Goal: Information Seeking & Learning: Find specific page/section

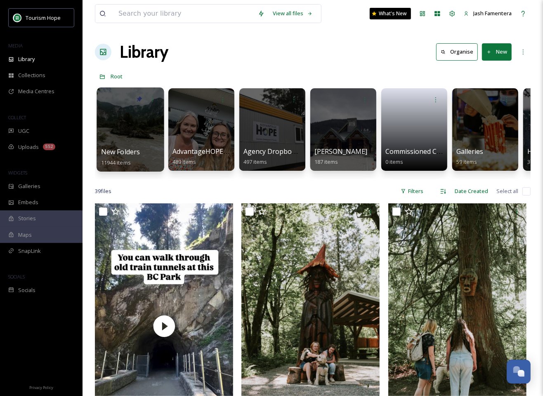
click at [143, 133] on div at bounding box center [130, 130] width 67 height 84
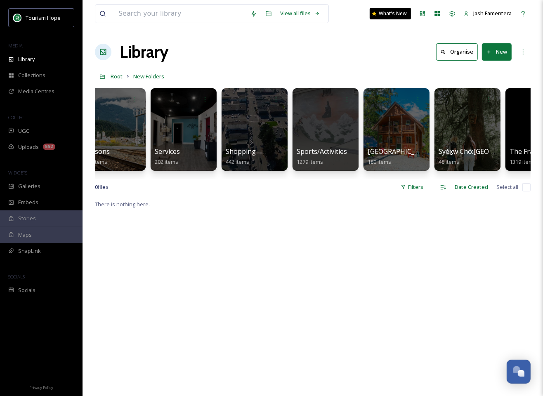
scroll to position [0, 1197]
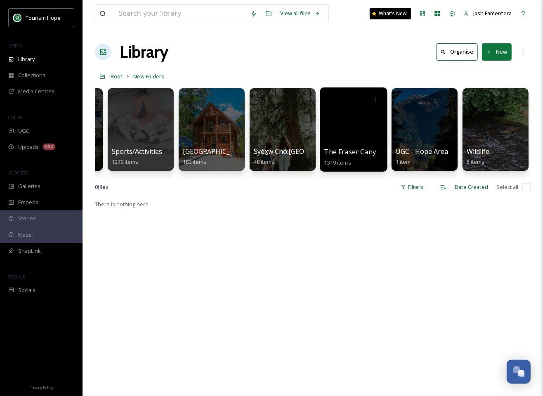
click at [346, 133] on div at bounding box center [353, 130] width 67 height 84
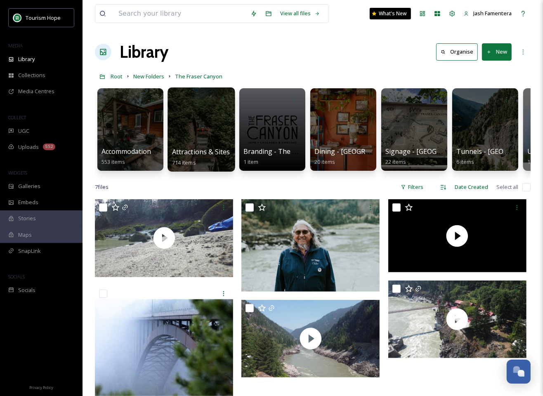
click at [180, 114] on div at bounding box center [201, 130] width 67 height 84
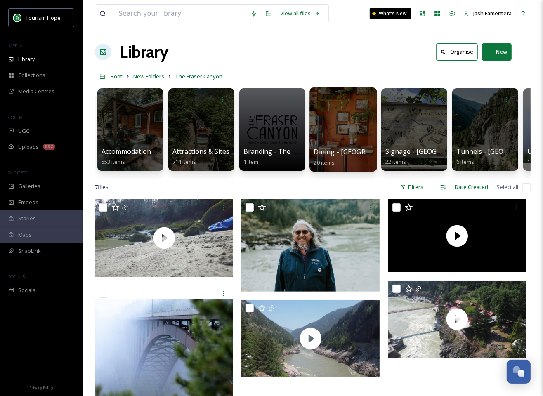
click at [342, 121] on div at bounding box center [343, 130] width 67 height 84
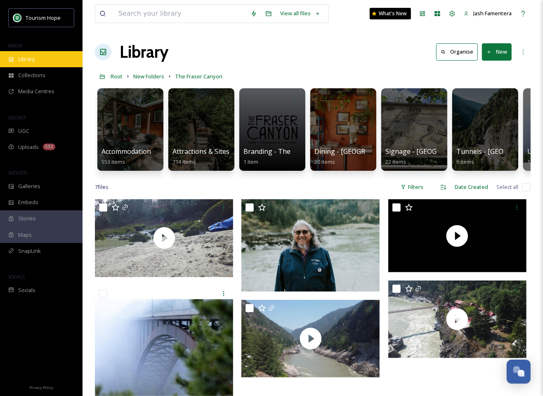
click at [32, 57] on span "Library" at bounding box center [26, 59] width 17 height 8
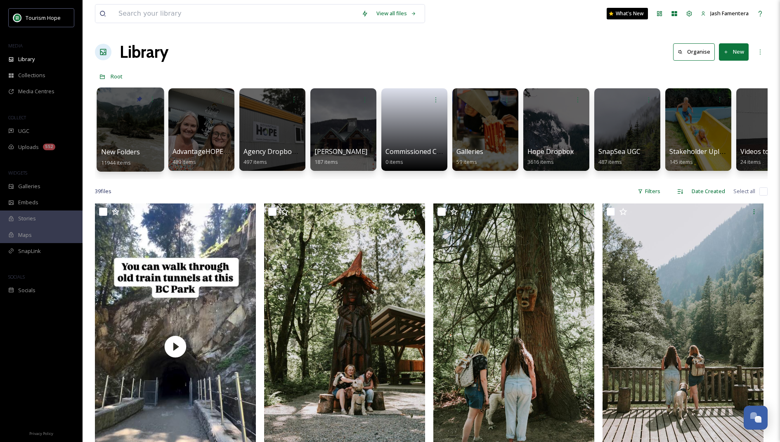
click at [133, 134] on div at bounding box center [130, 130] width 67 height 84
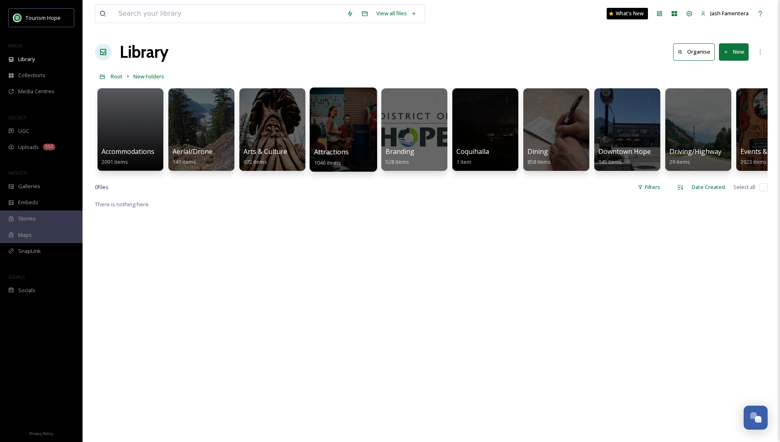
click at [376, 123] on div at bounding box center [343, 130] width 67 height 84
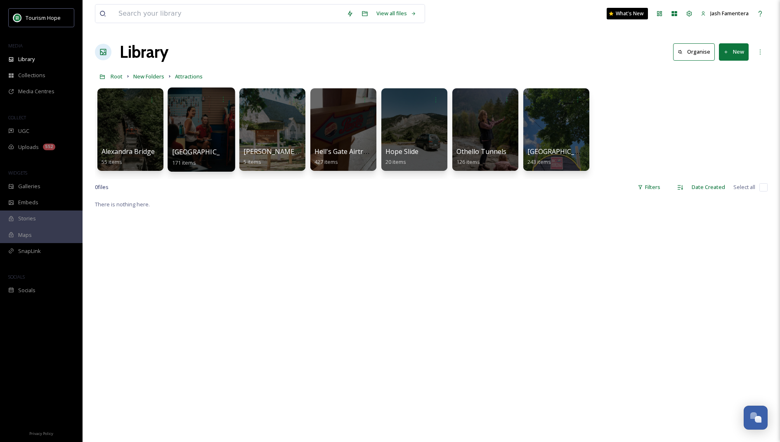
click at [215, 116] on div at bounding box center [201, 130] width 67 height 84
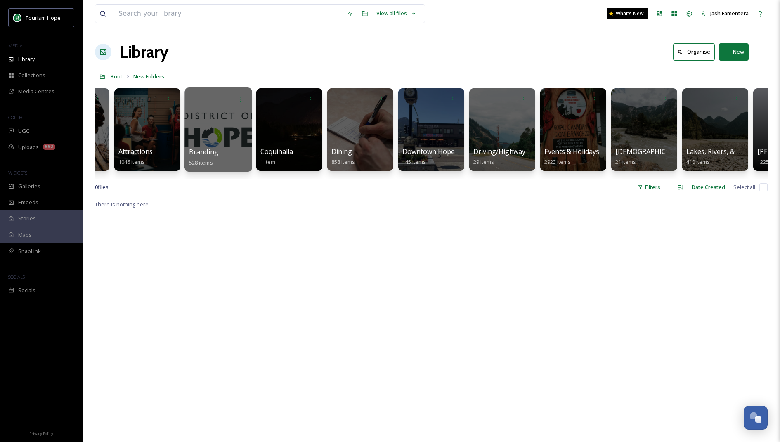
scroll to position [0, 213]
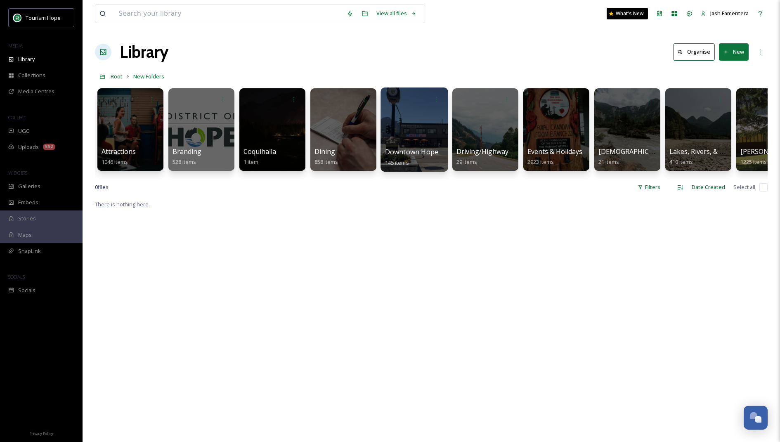
click at [394, 123] on div at bounding box center [414, 130] width 67 height 84
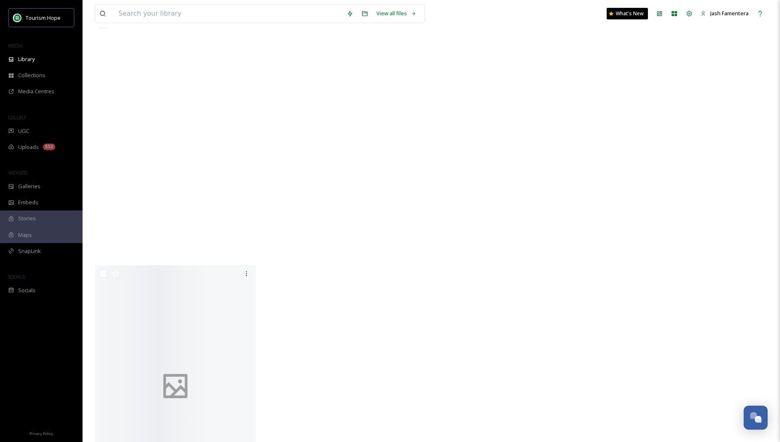
scroll to position [6295, 0]
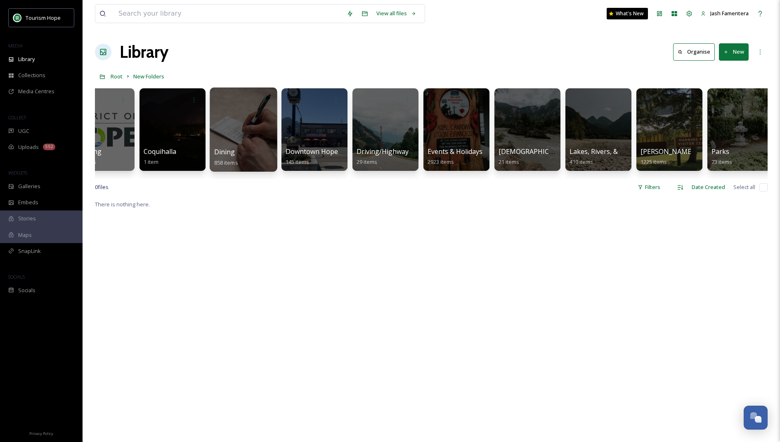
scroll to position [0, 314]
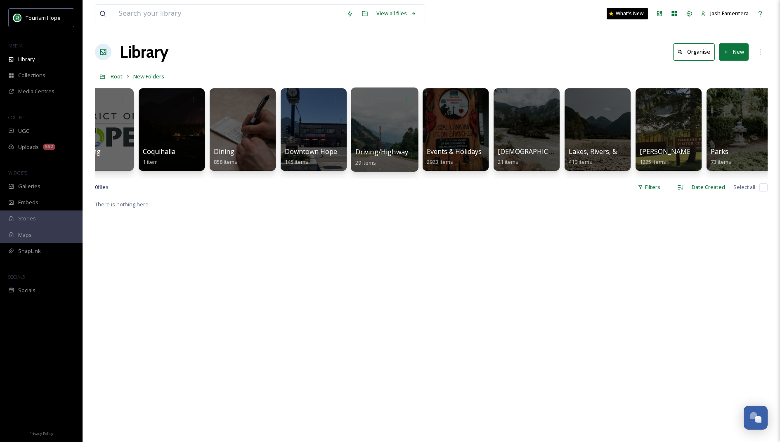
click at [376, 117] on div at bounding box center [384, 130] width 67 height 84
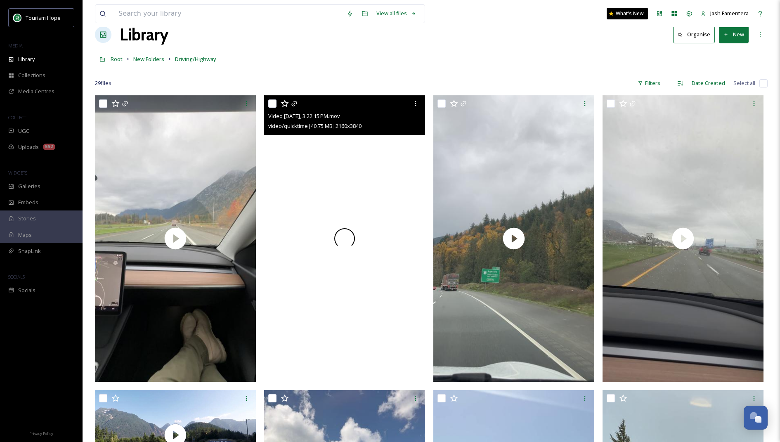
scroll to position [19, 0]
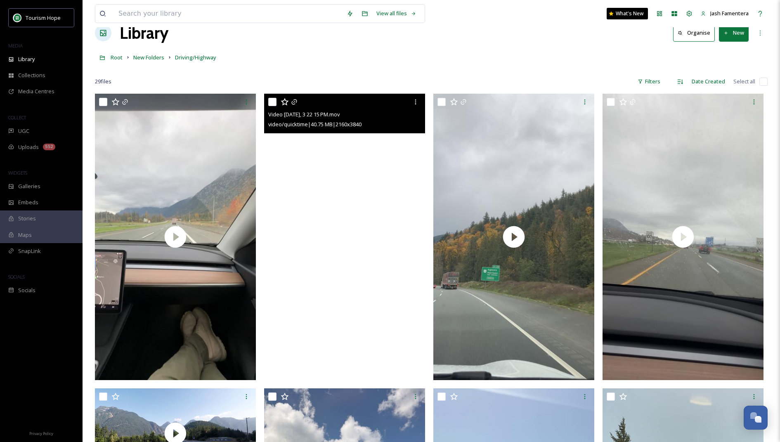
click at [342, 253] on video "Video 2023-11-11, 3 22 15 PM.mov" at bounding box center [344, 237] width 161 height 286
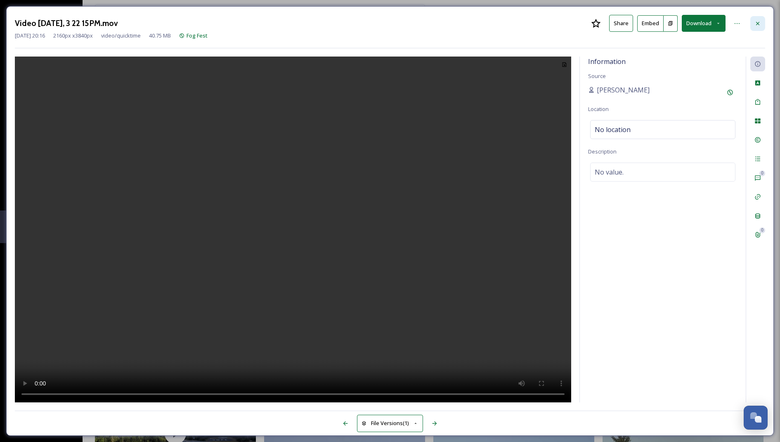
click at [543, 25] on icon at bounding box center [758, 23] width 7 height 7
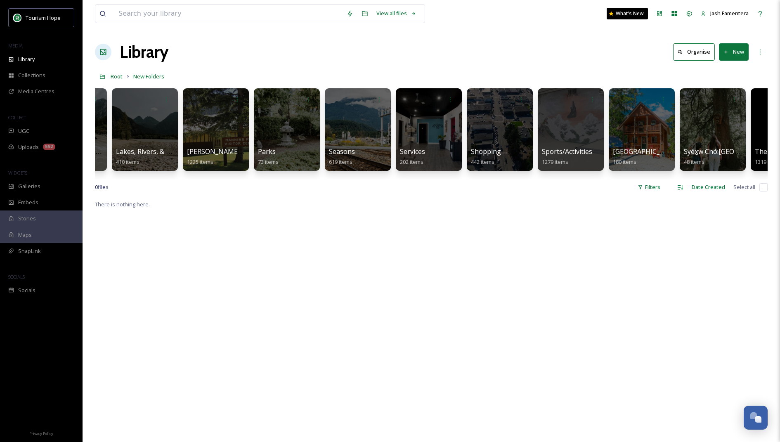
scroll to position [0, 769]
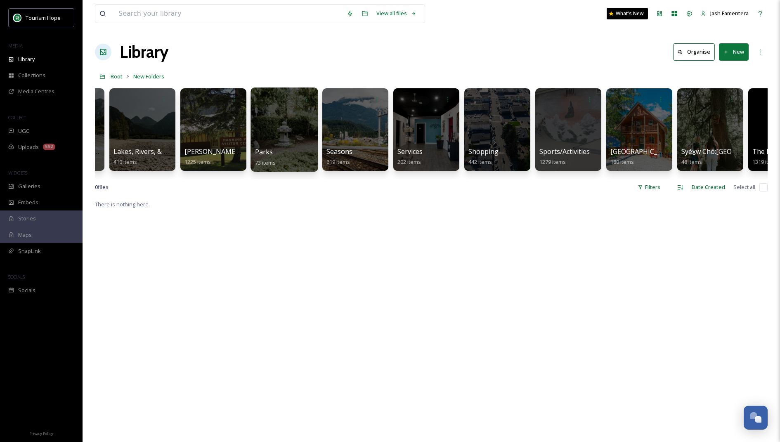
click at [287, 127] on div at bounding box center [284, 130] width 67 height 84
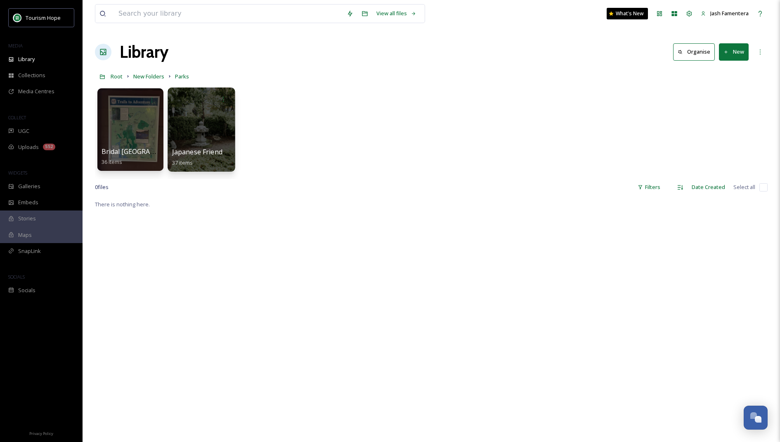
click at [179, 145] on div at bounding box center [201, 130] width 67 height 84
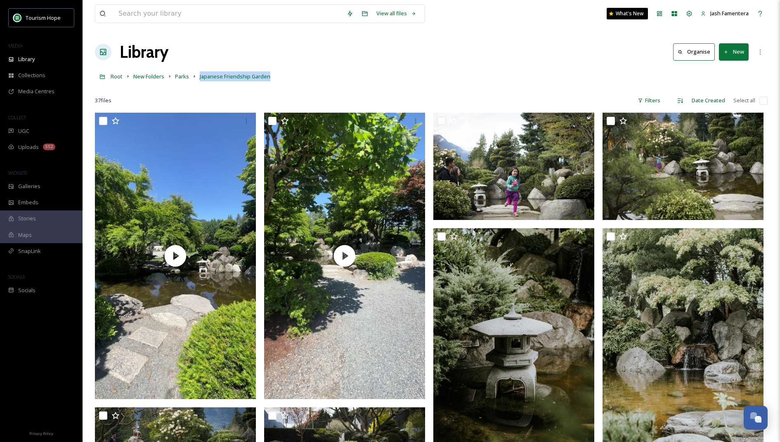
drag, startPoint x: 284, startPoint y: 77, endPoint x: 197, endPoint y: 77, distance: 87.1
click at [197, 77] on div "Root New Folders Parks Japanese Friendship Garden" at bounding box center [431, 77] width 673 height 16
copy span "Japanese Friendship Garden"
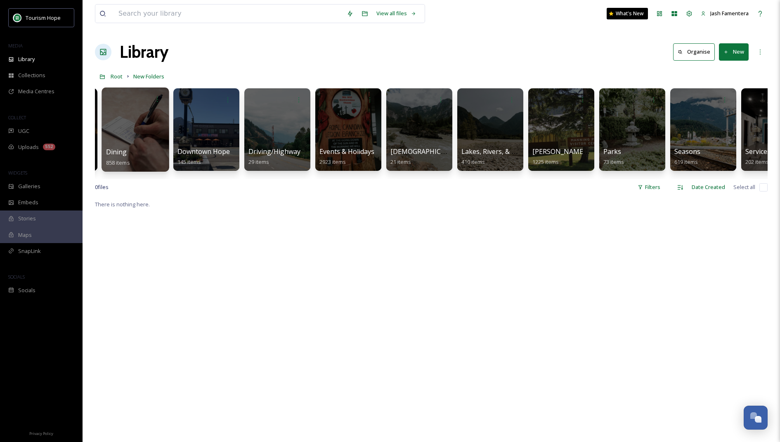
scroll to position [0, 480]
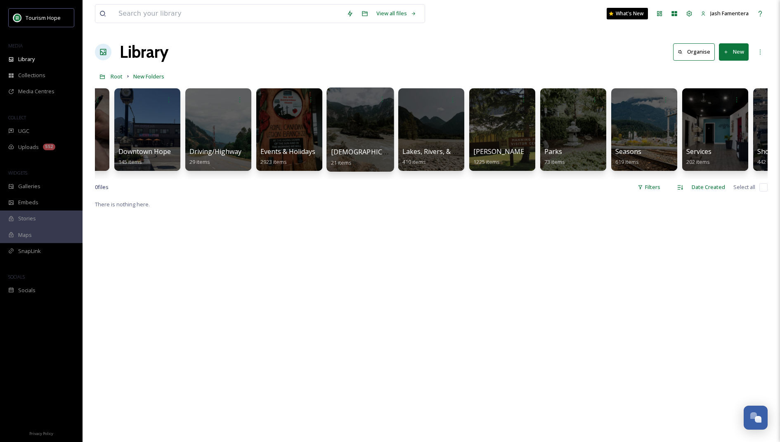
click at [375, 119] on div at bounding box center [360, 130] width 67 height 84
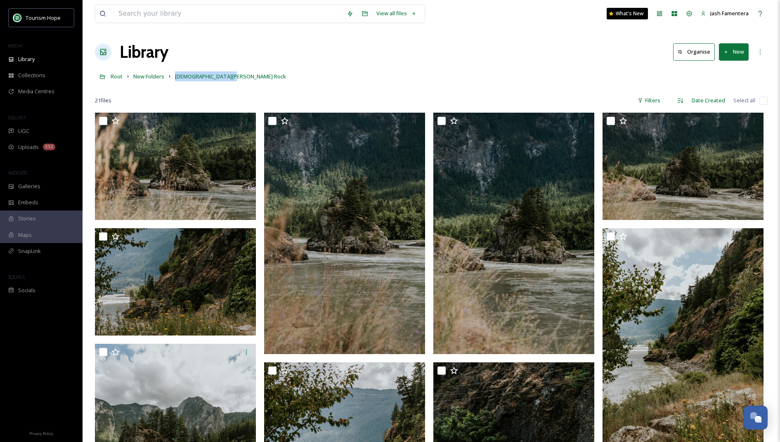
drag, startPoint x: 233, startPoint y: 76, endPoint x: 173, endPoint y: 75, distance: 60.3
click at [173, 75] on div "Root New Folders [DEMOGRAPHIC_DATA][PERSON_NAME] Rock" at bounding box center [431, 77] width 673 height 16
copy span "[DEMOGRAPHIC_DATA][PERSON_NAME] Rock"
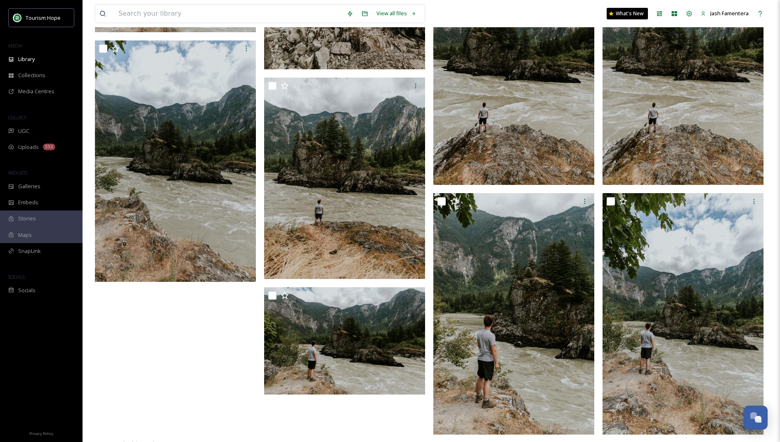
scroll to position [791, 0]
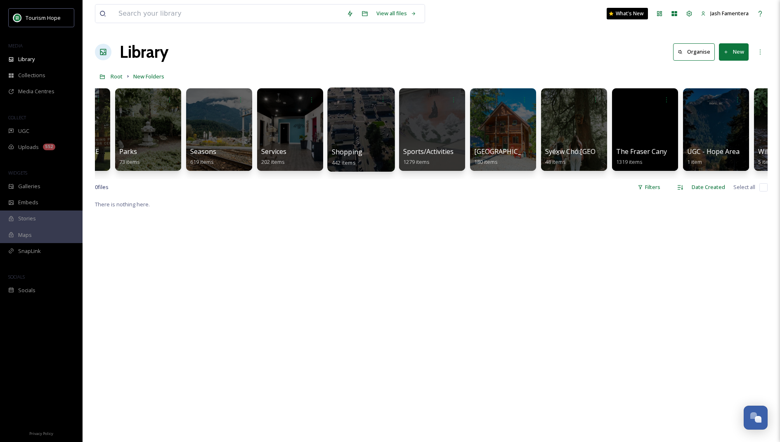
scroll to position [0, 960]
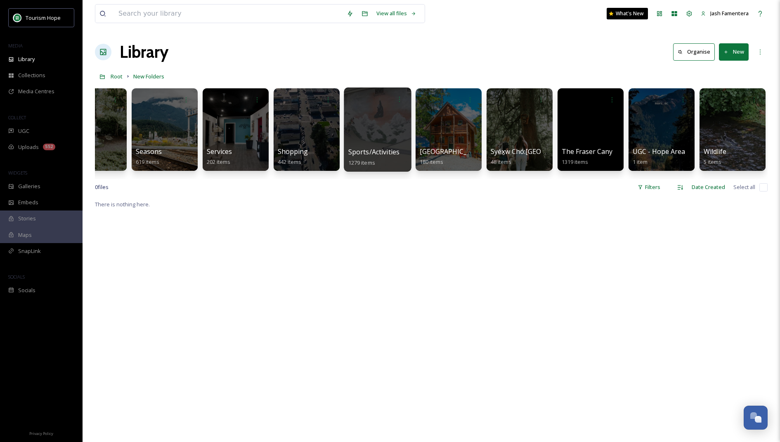
click at [384, 130] on div at bounding box center [377, 130] width 67 height 84
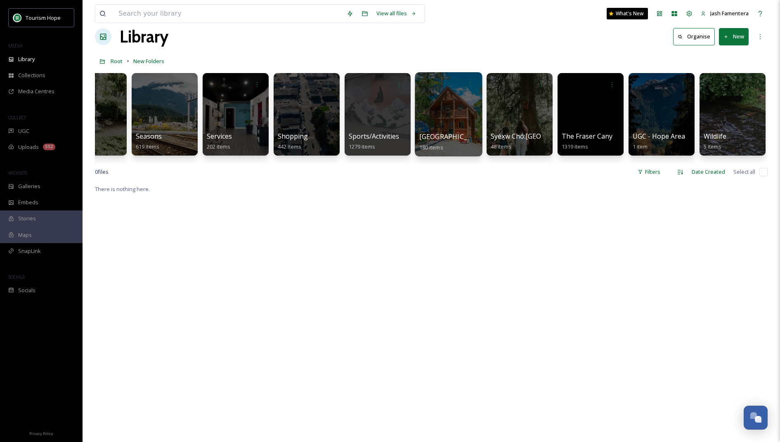
scroll to position [19, 0]
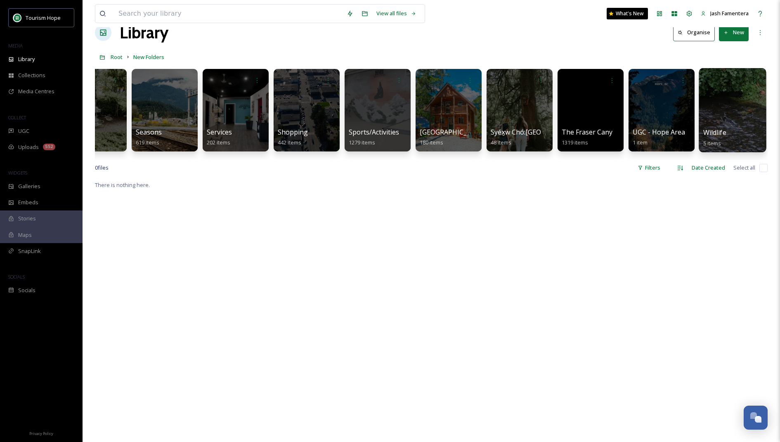
click at [543, 112] on div at bounding box center [732, 110] width 67 height 84
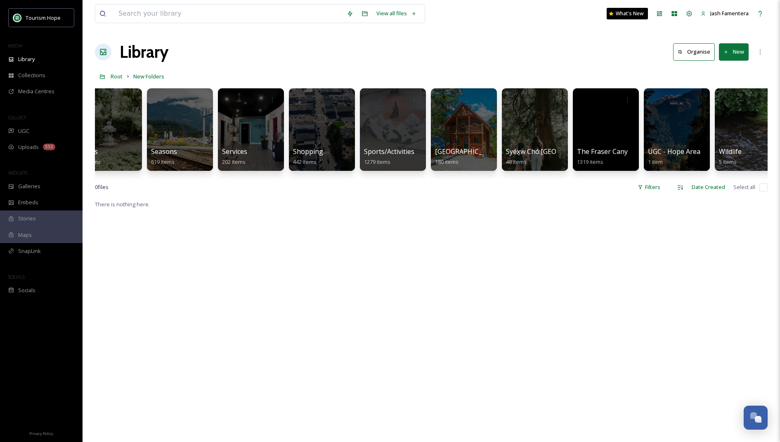
scroll to position [0, 960]
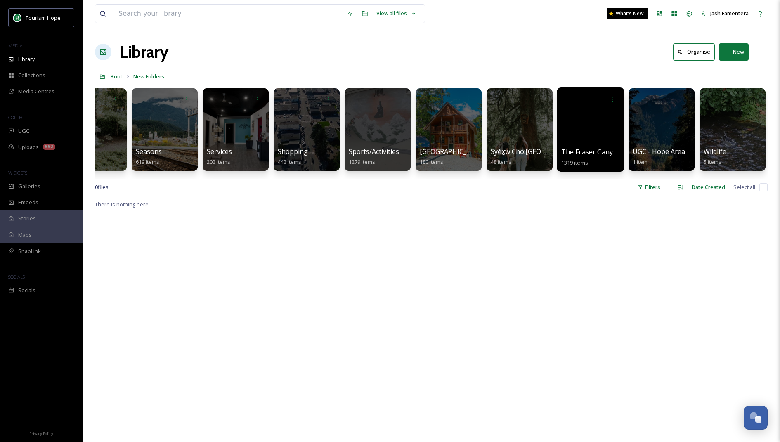
click at [543, 122] on div at bounding box center [590, 130] width 67 height 84
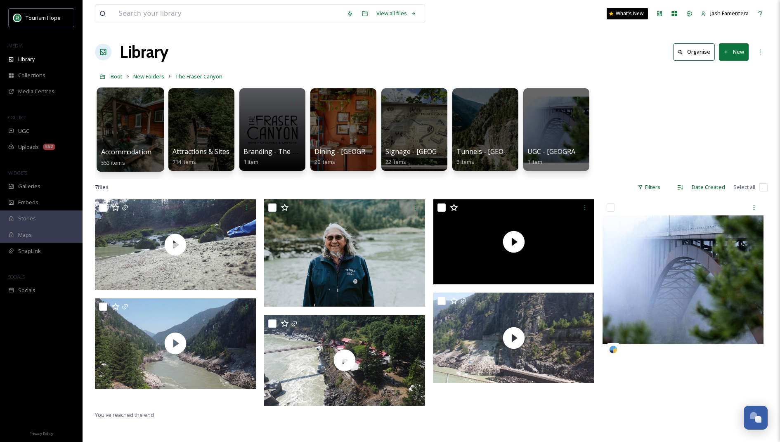
click at [130, 126] on div at bounding box center [130, 130] width 67 height 84
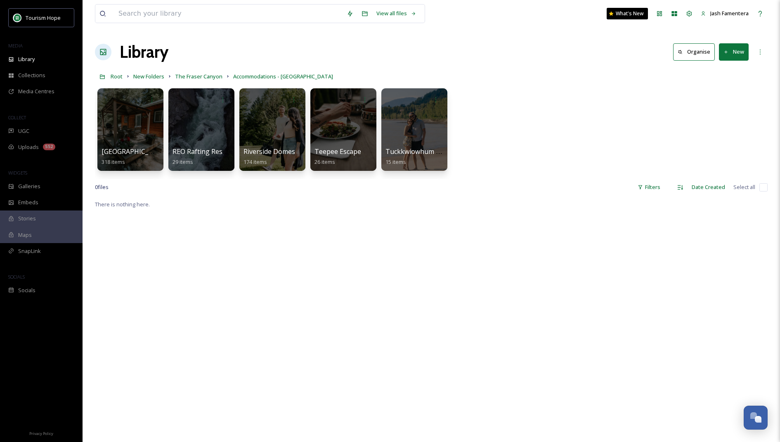
click at [340, 80] on div "Root New Folders The Fraser Canyon Accommodations - [GEOGRAPHIC_DATA]" at bounding box center [431, 77] width 673 height 16
click at [128, 127] on div at bounding box center [130, 130] width 67 height 84
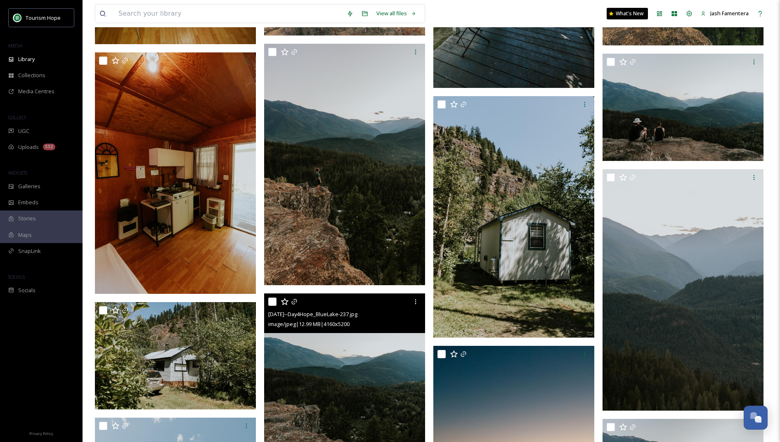
scroll to position [6407, 0]
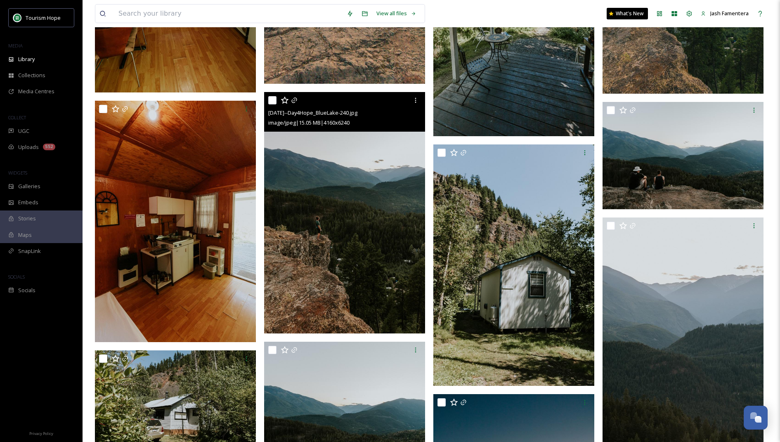
click at [344, 232] on img at bounding box center [344, 213] width 161 height 242
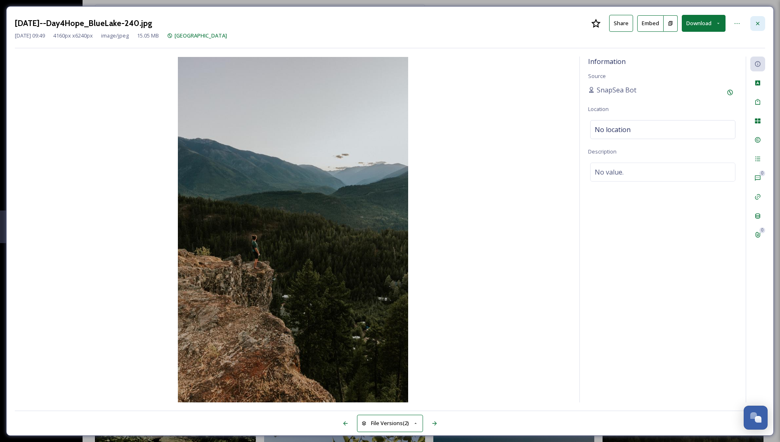
click at [543, 26] on div at bounding box center [758, 23] width 15 height 15
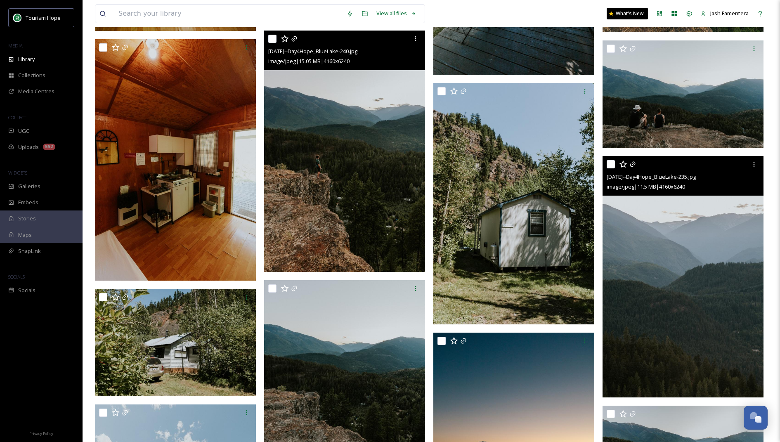
scroll to position [6484, 0]
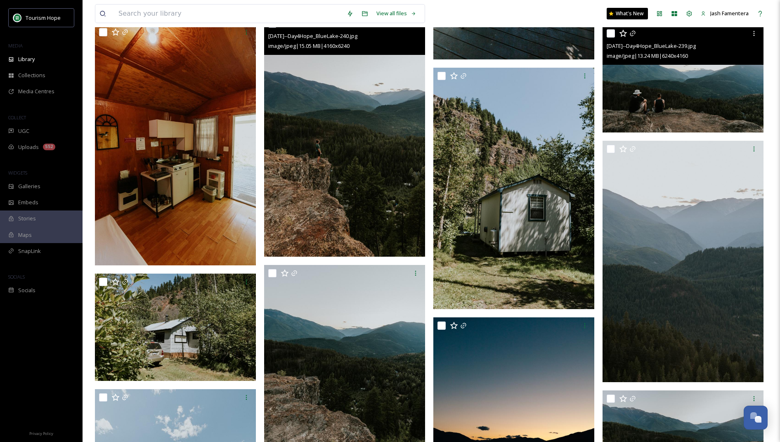
click at [543, 105] on img at bounding box center [683, 78] width 161 height 107
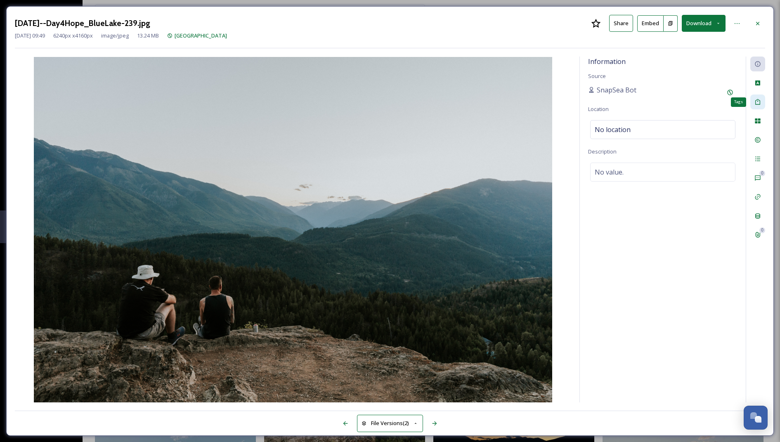
click at [543, 106] on div "Tags" at bounding box center [758, 102] width 15 height 15
click at [543, 180] on icon at bounding box center [758, 178] width 7 height 7
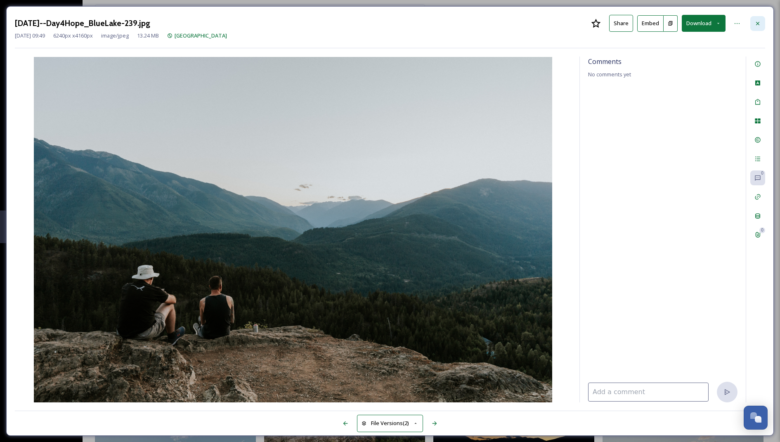
click at [543, 23] on div at bounding box center [758, 23] width 15 height 15
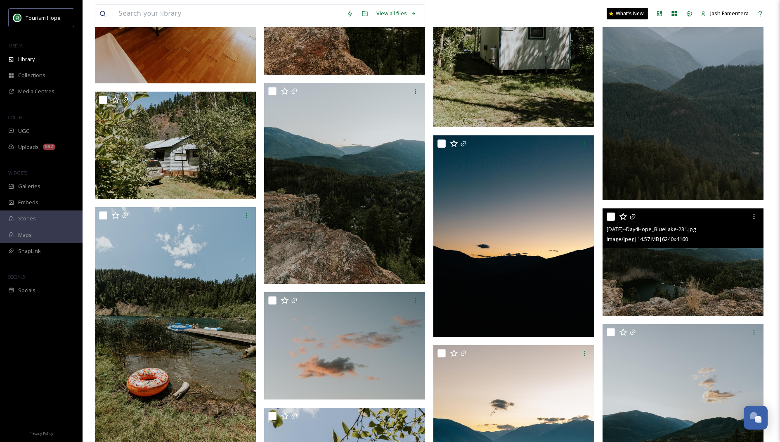
scroll to position [6677, 0]
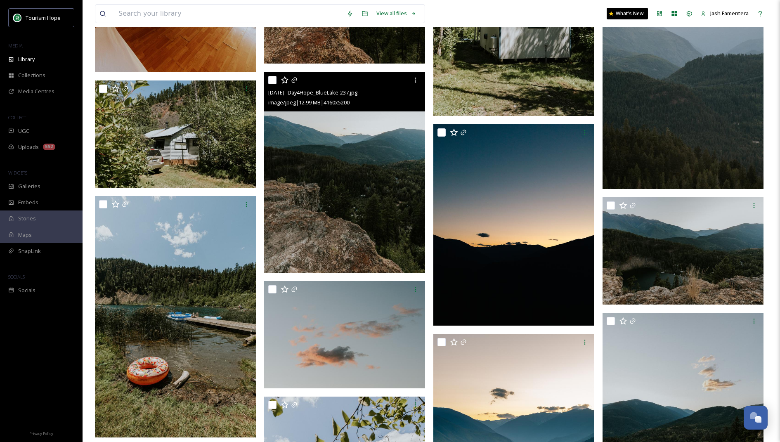
click at [284, 225] on img at bounding box center [344, 173] width 161 height 202
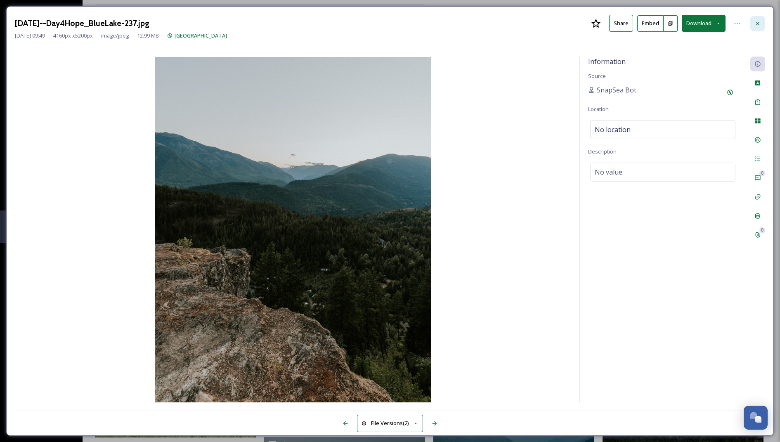
click at [543, 25] on icon at bounding box center [758, 23] width 7 height 7
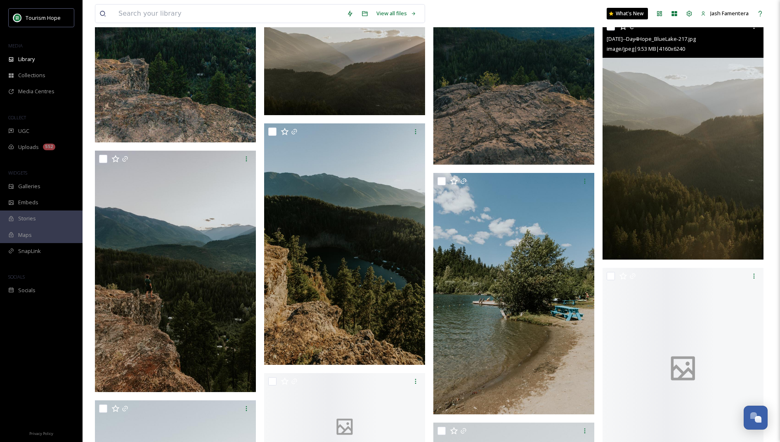
scroll to position [7550, 0]
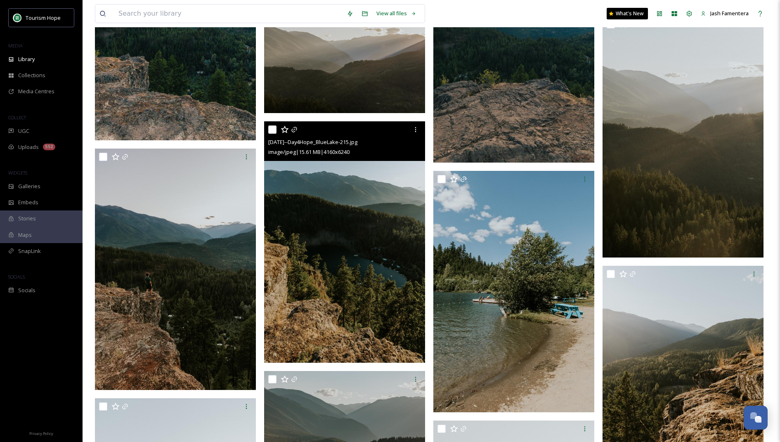
click at [341, 273] on img at bounding box center [344, 242] width 161 height 242
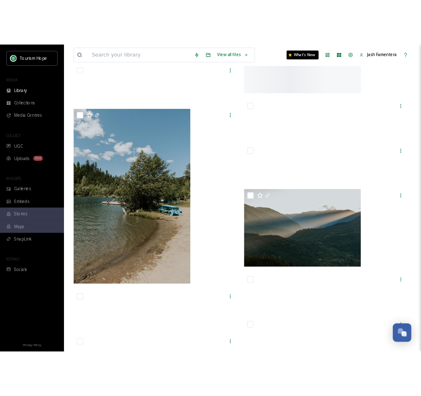
scroll to position [14055, 0]
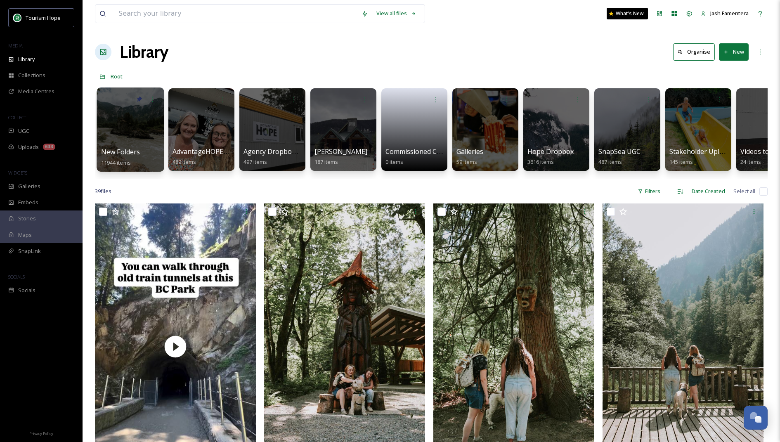
click at [135, 125] on div at bounding box center [130, 130] width 67 height 84
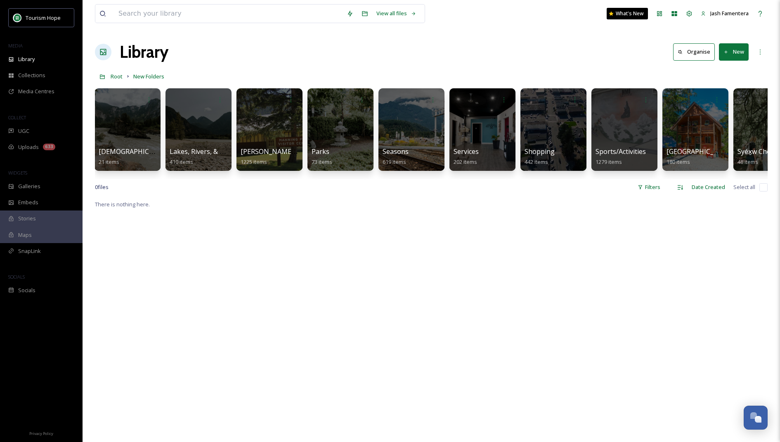
scroll to position [0, 719]
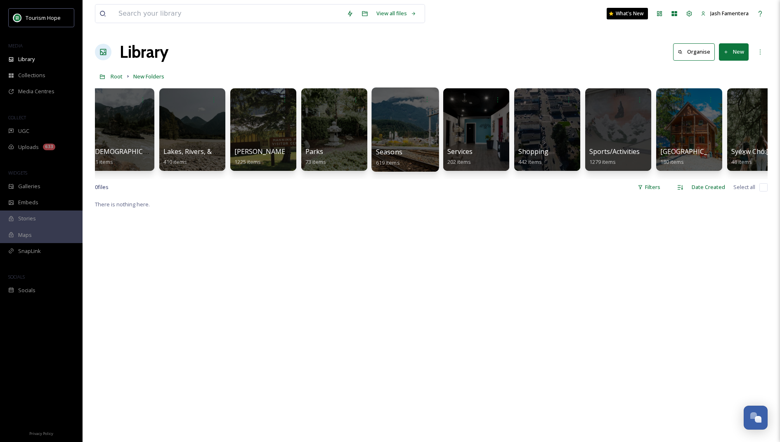
click at [399, 129] on div at bounding box center [405, 130] width 67 height 84
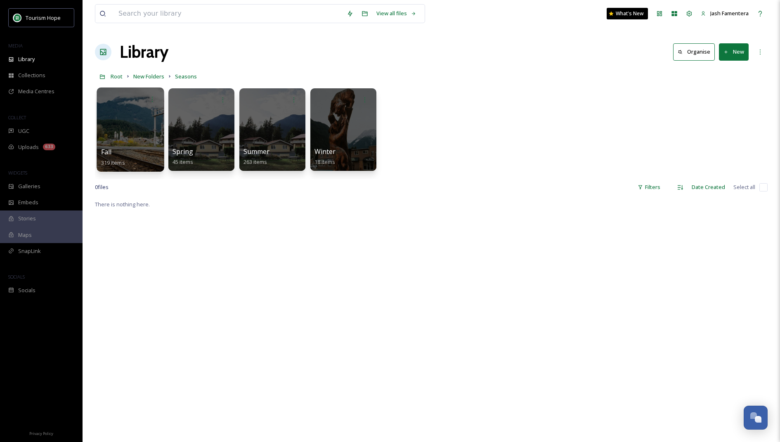
click at [121, 126] on div at bounding box center [130, 130] width 67 height 84
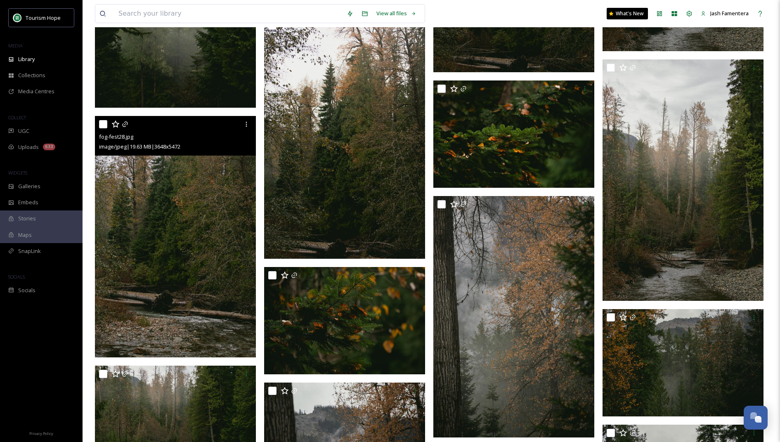
scroll to position [4188, 0]
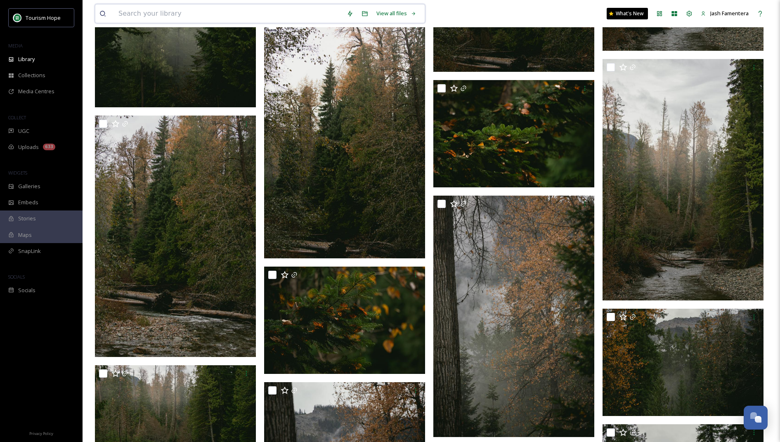
click at [165, 18] on input at bounding box center [228, 14] width 228 height 18
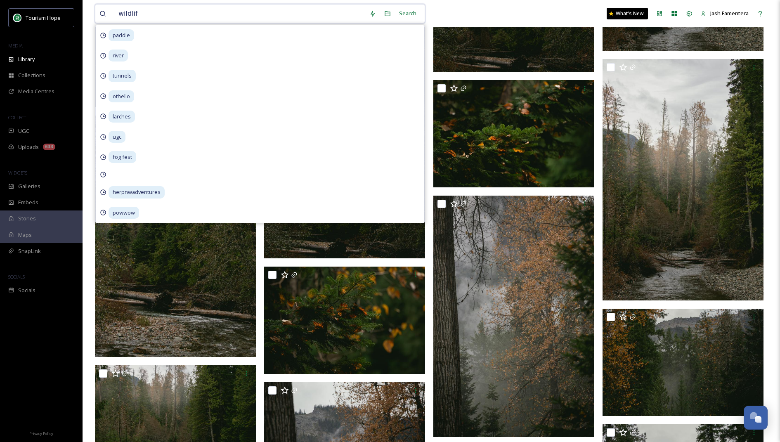
type input "wildlife"
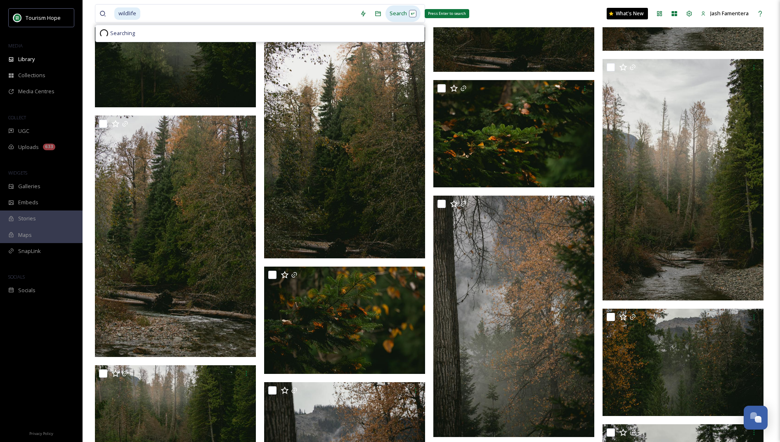
click at [398, 7] on div "Search Press Enter to search" at bounding box center [403, 13] width 35 height 16
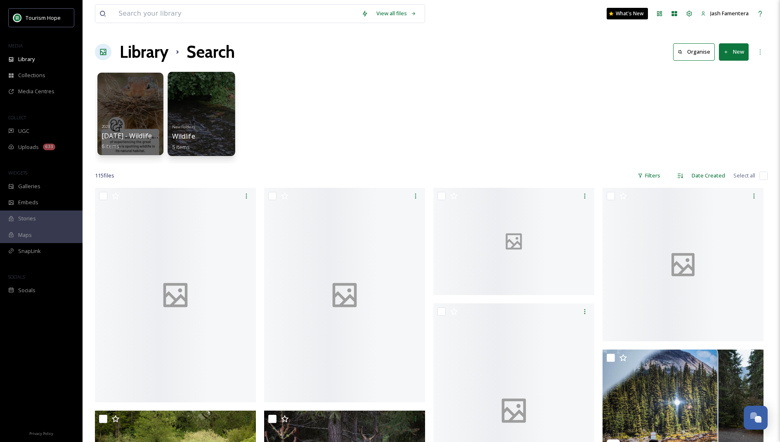
click at [206, 116] on div at bounding box center [201, 114] width 67 height 84
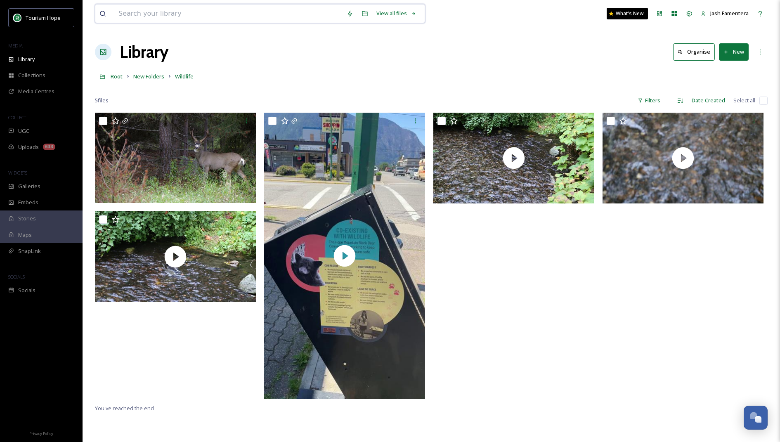
click at [176, 17] on input at bounding box center [228, 14] width 228 height 18
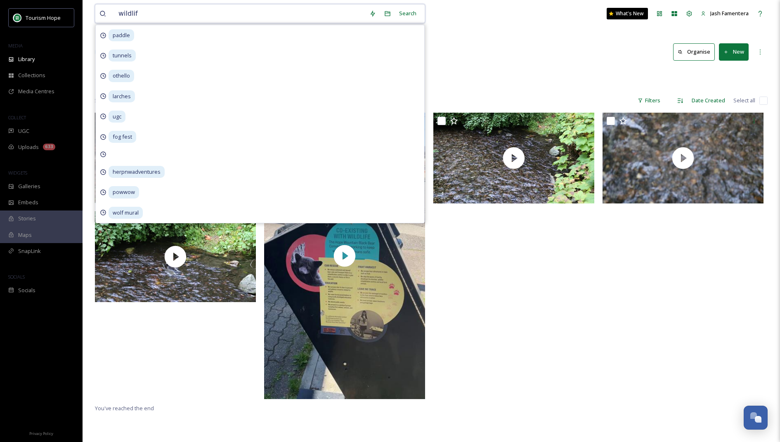
type input "wildlife"
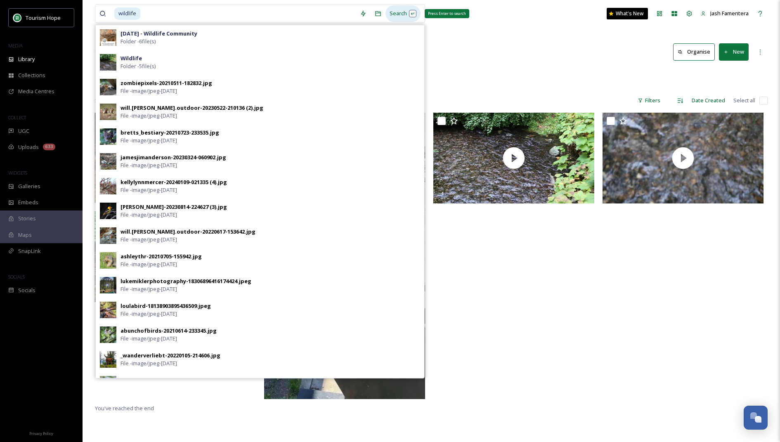
click at [405, 19] on div "Search Press Enter to search" at bounding box center [403, 13] width 35 height 16
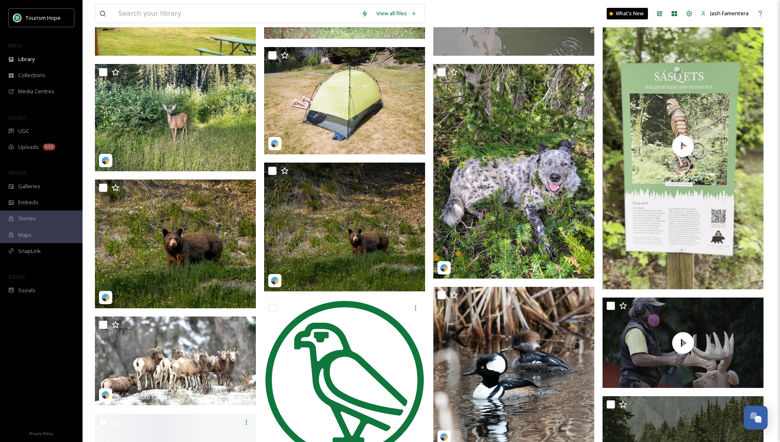
scroll to position [463, 0]
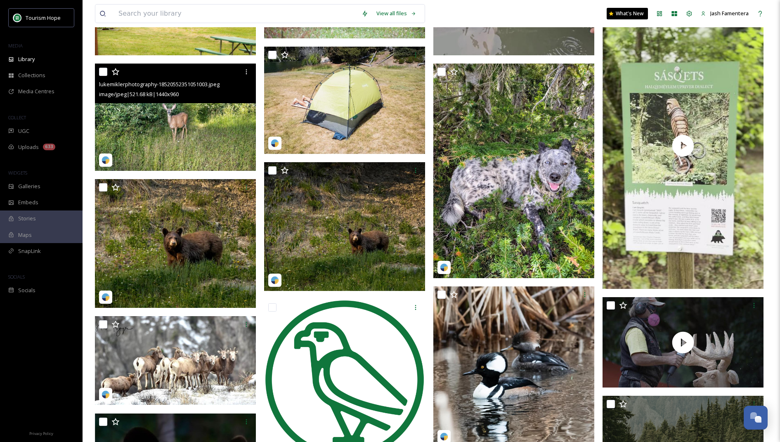
click at [101, 69] on input "checkbox" at bounding box center [103, 72] width 8 height 8
checkbox input "true"
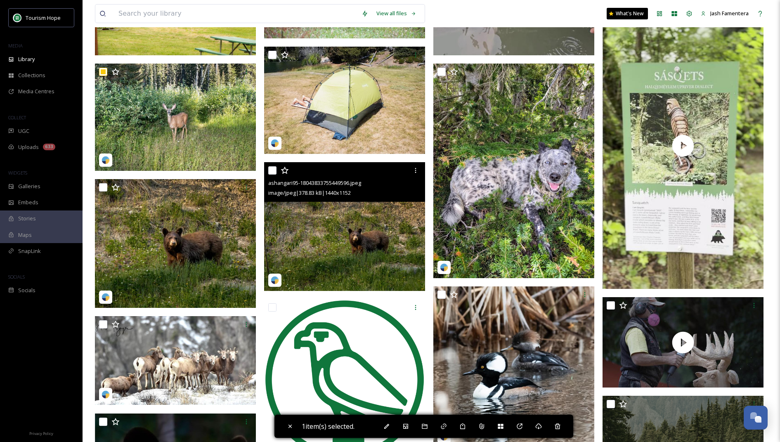
click at [270, 170] on input "checkbox" at bounding box center [272, 170] width 8 height 8
checkbox input "true"
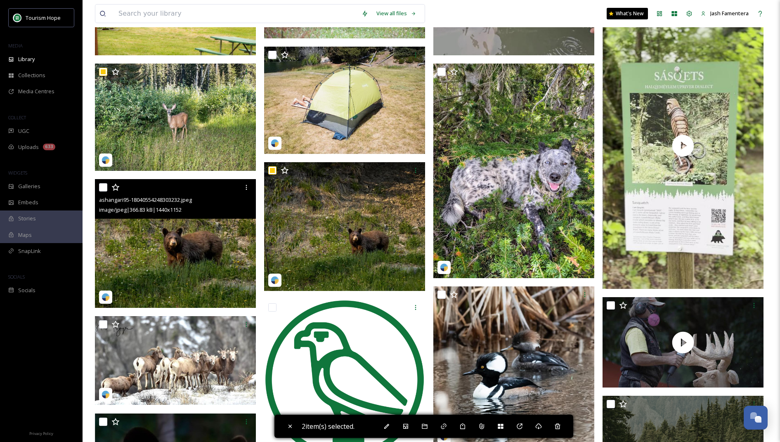
click at [107, 188] on input "checkbox" at bounding box center [103, 187] width 8 height 8
checkbox input "true"
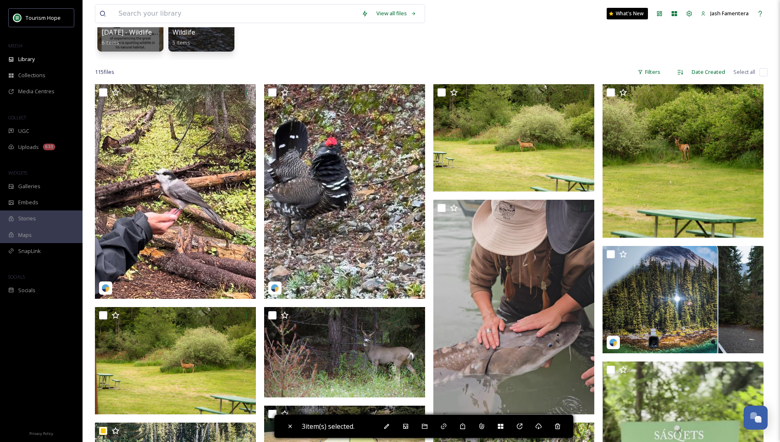
scroll to position [111, 0]
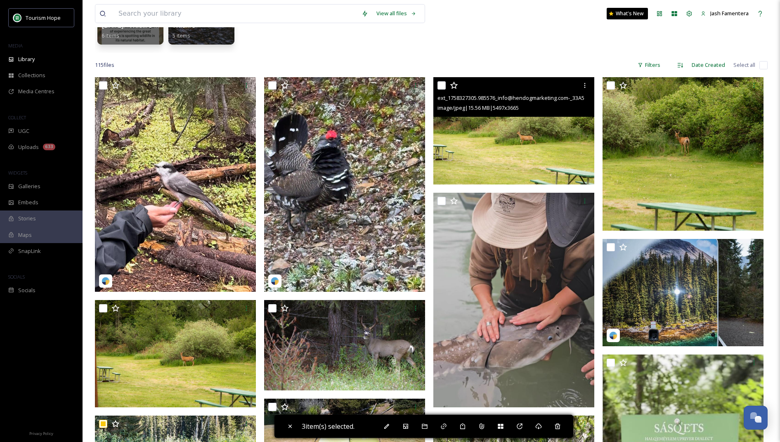
click at [441, 86] on input "checkbox" at bounding box center [442, 85] width 8 height 8
checkbox input "true"
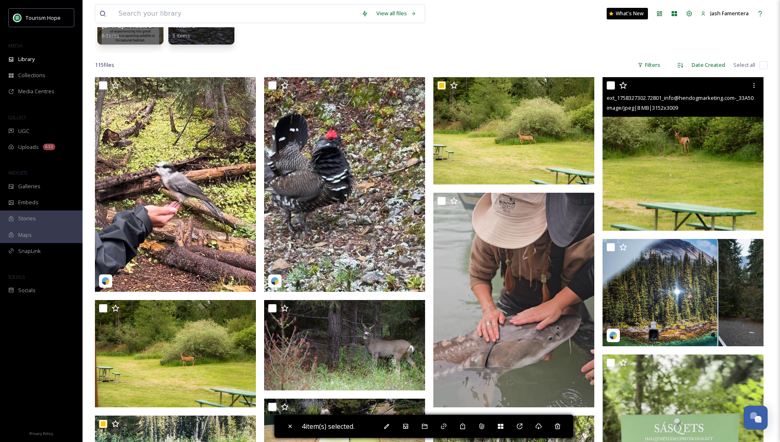
click at [612, 87] on input "checkbox" at bounding box center [611, 85] width 8 height 8
checkbox input "true"
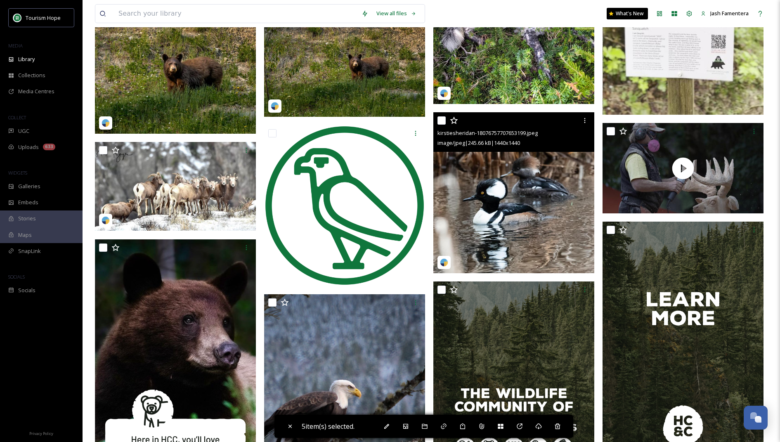
scroll to position [641, 0]
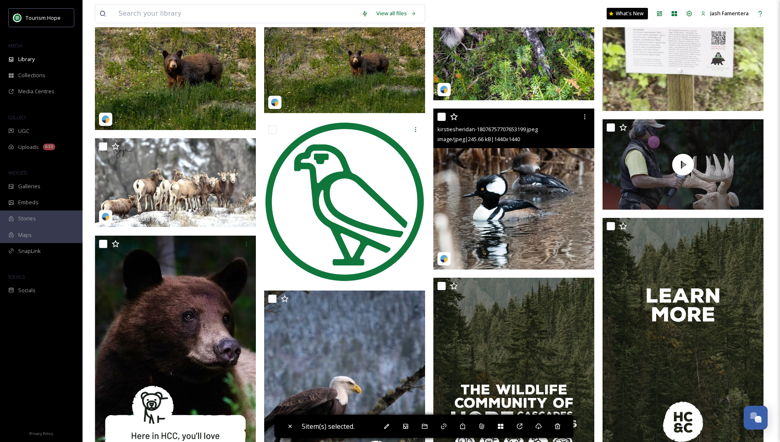
click at [440, 109] on div at bounding box center [515, 116] width 155 height 15
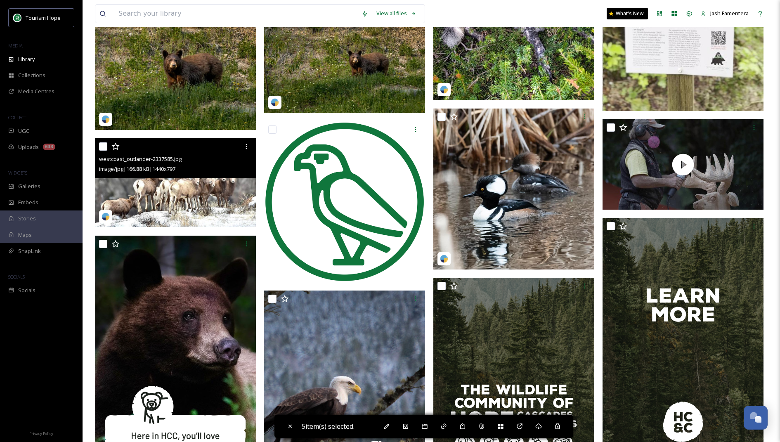
click at [102, 146] on input "checkbox" at bounding box center [103, 146] width 8 height 8
click at [103, 145] on input "checkbox" at bounding box center [103, 146] width 8 height 8
checkbox input "false"
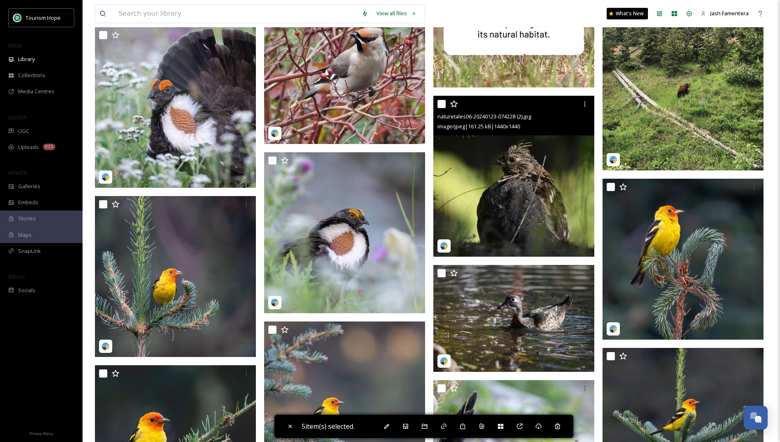
scroll to position [1417, 0]
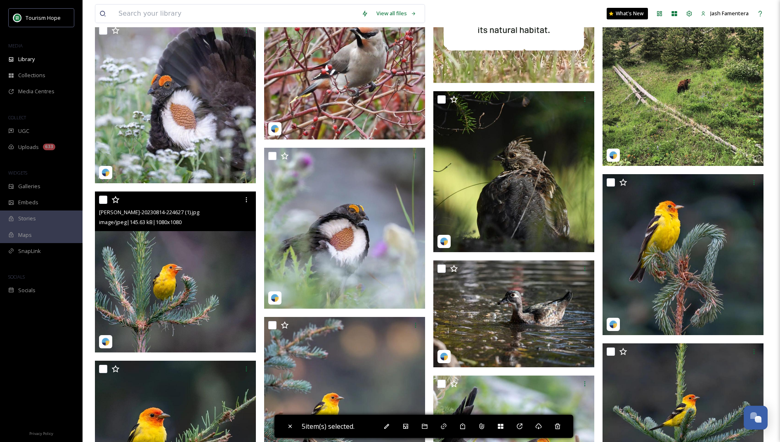
click at [126, 269] on img at bounding box center [175, 272] width 161 height 161
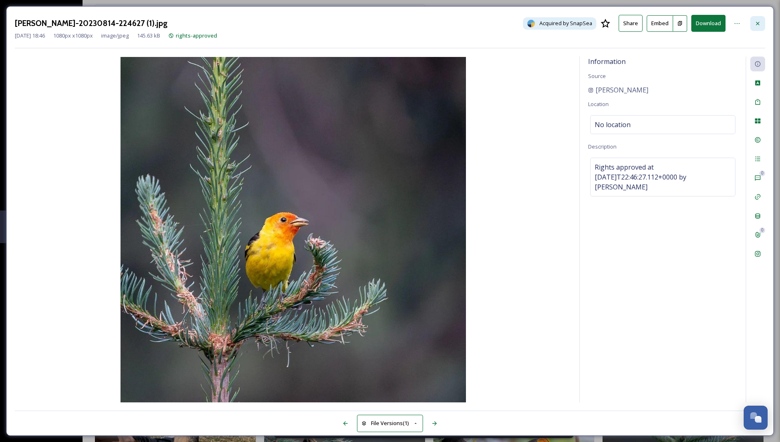
click at [759, 19] on div at bounding box center [758, 23] width 15 height 15
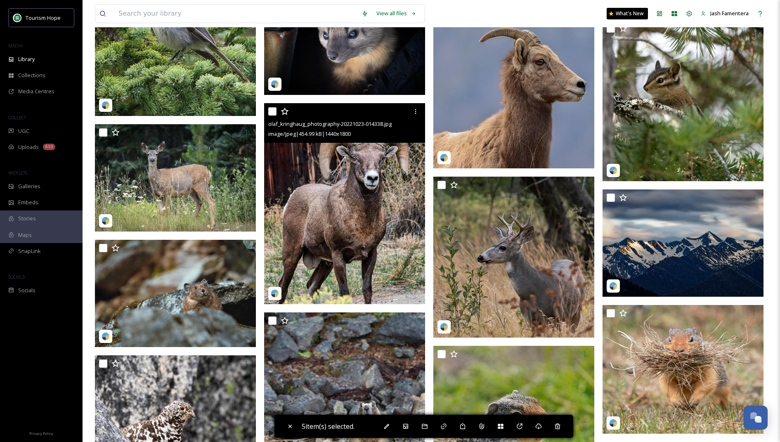
scroll to position [2984, 0]
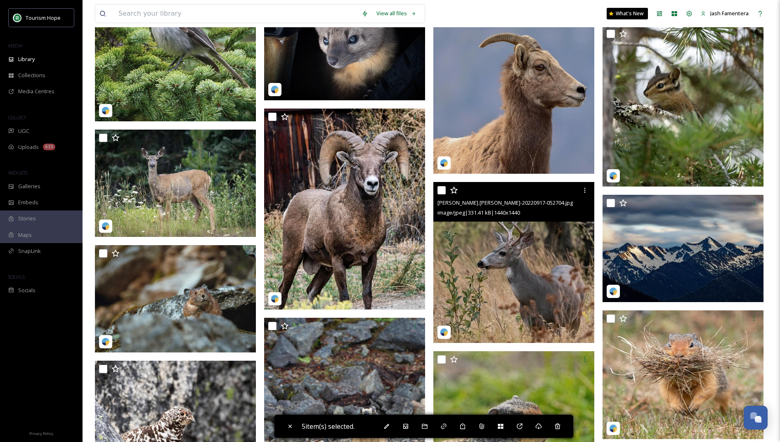
click at [442, 192] on input "checkbox" at bounding box center [442, 190] width 8 height 8
checkbox input "true"
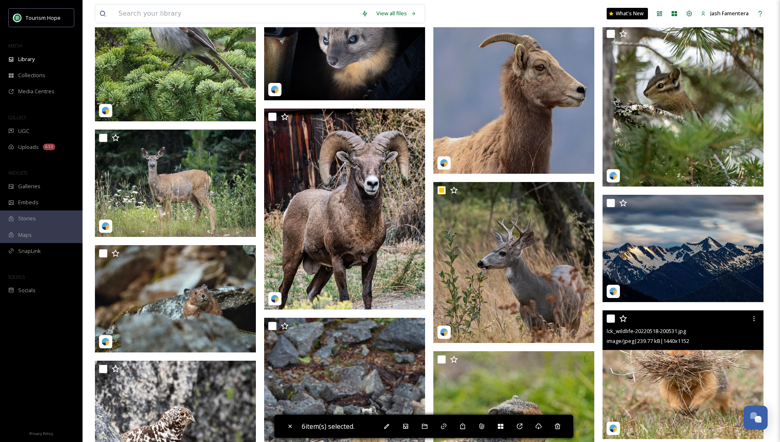
click at [613, 319] on input "checkbox" at bounding box center [611, 319] width 8 height 8
checkbox input "true"
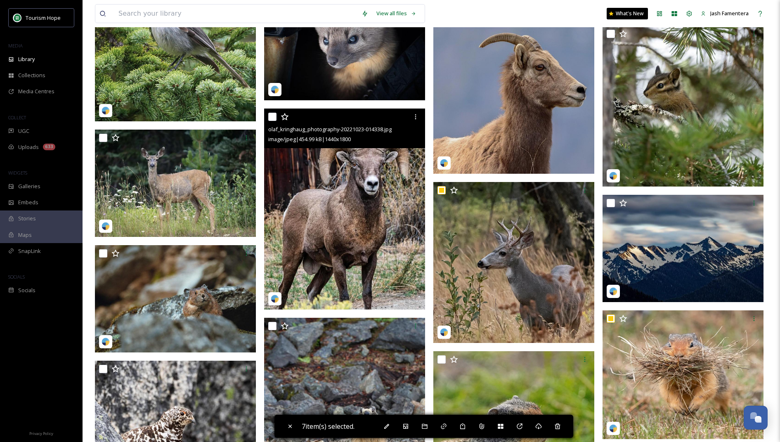
click at [270, 114] on input "checkbox" at bounding box center [272, 117] width 8 height 8
checkbox input "true"
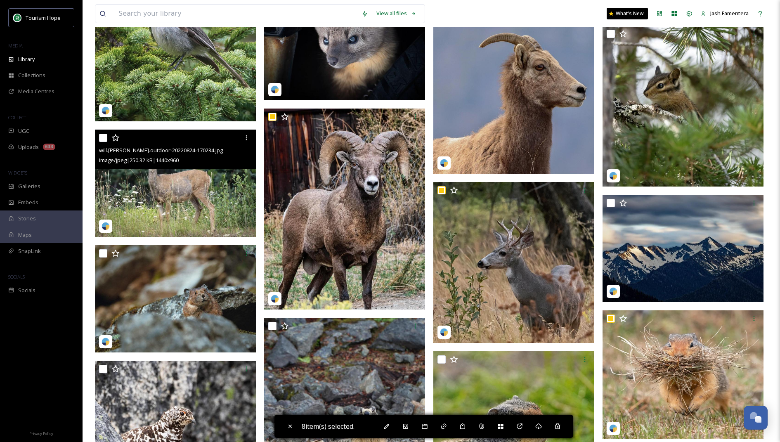
click at [102, 143] on div at bounding box center [176, 137] width 155 height 15
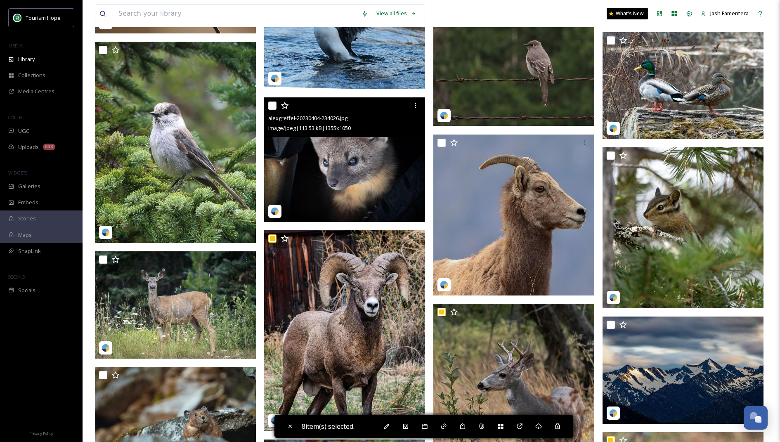
scroll to position [2848, 0]
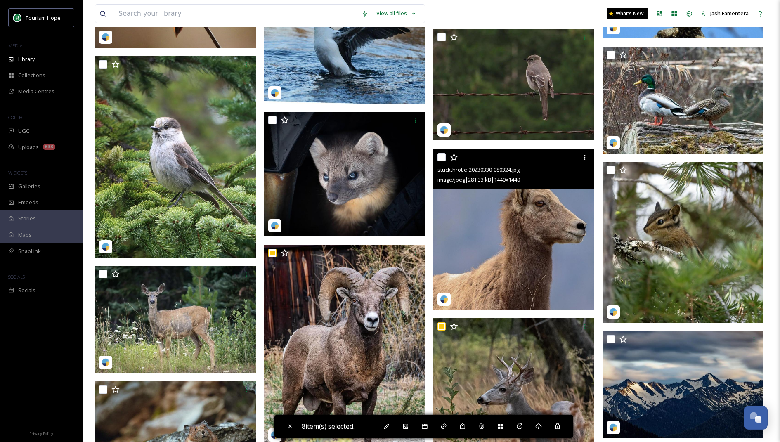
click at [441, 155] on input "checkbox" at bounding box center [442, 157] width 8 height 8
checkbox input "true"
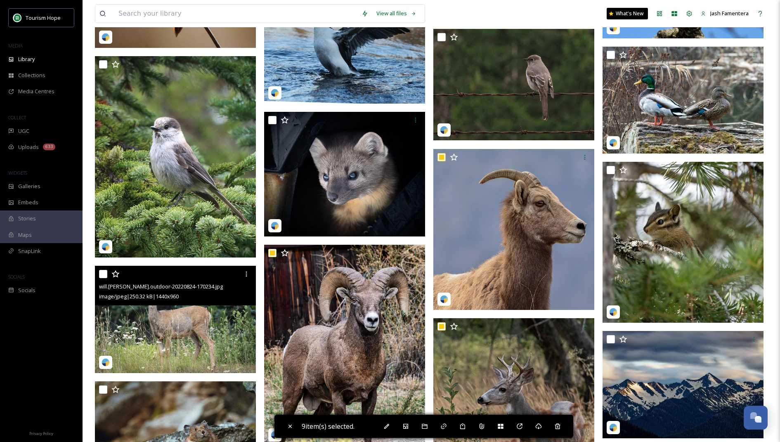
click at [102, 272] on input "checkbox" at bounding box center [103, 274] width 8 height 8
checkbox input "true"
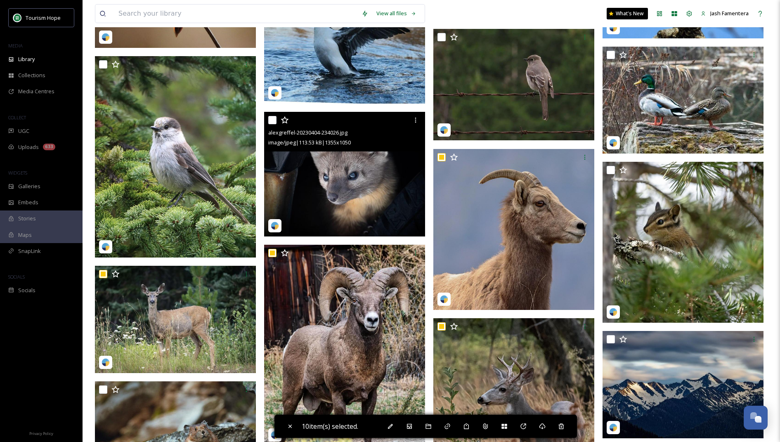
click at [274, 118] on input "checkbox" at bounding box center [272, 120] width 8 height 8
checkbox input "true"
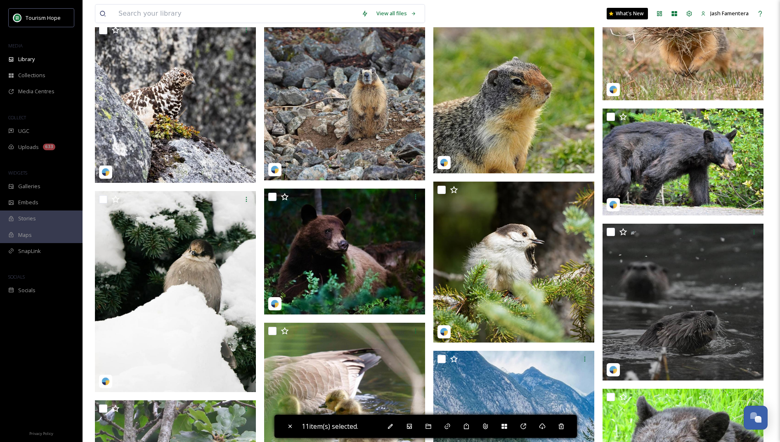
scroll to position [3326, 0]
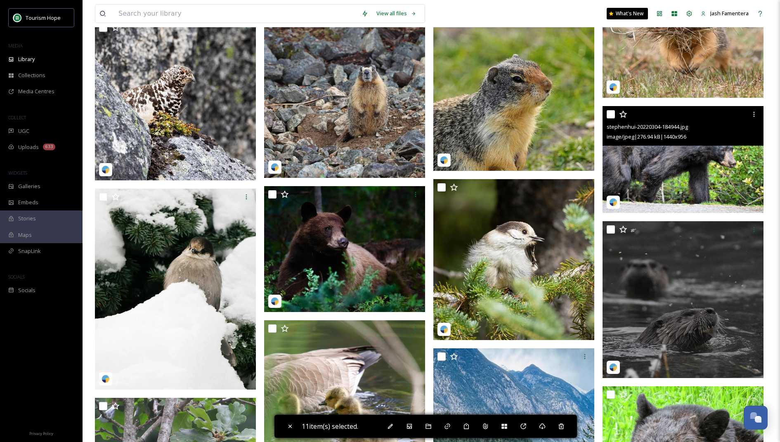
click at [609, 116] on input "checkbox" at bounding box center [611, 114] width 8 height 8
checkbox input "true"
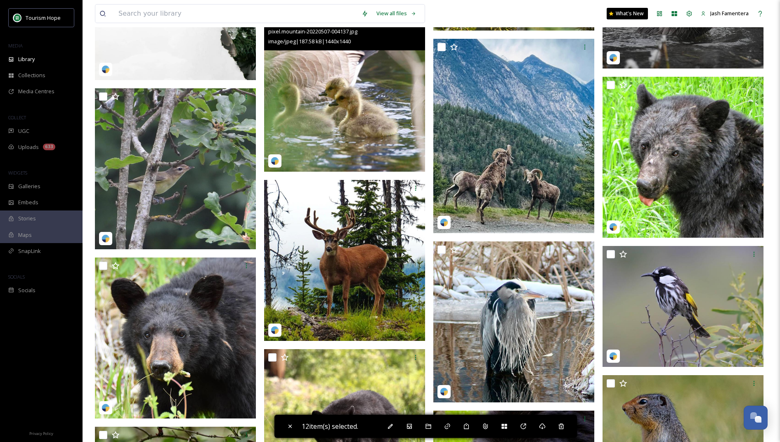
scroll to position [3641, 0]
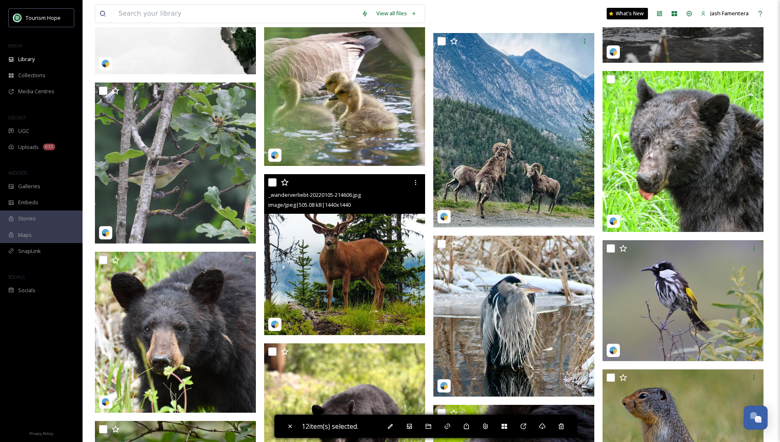
click at [271, 179] on input "checkbox" at bounding box center [272, 182] width 8 height 8
checkbox input "true"
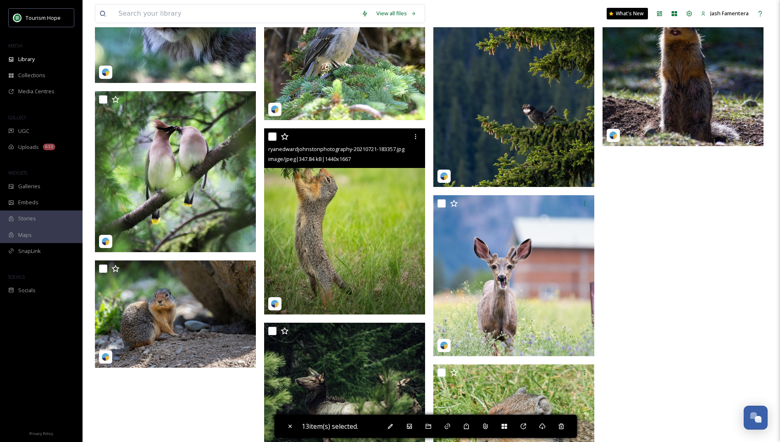
scroll to position [4440, 0]
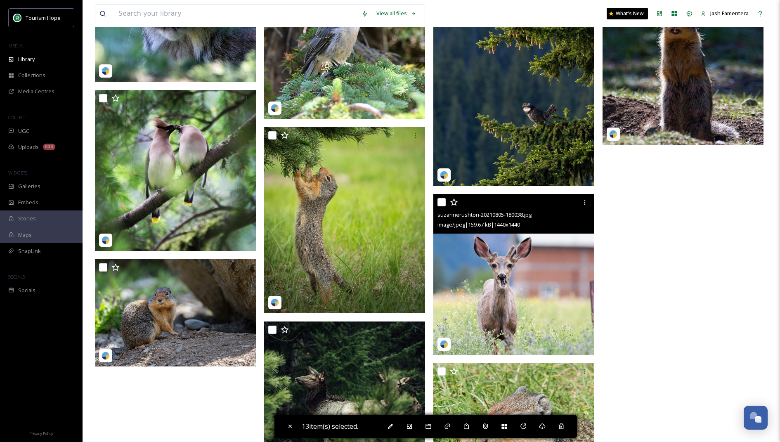
click at [439, 202] on input "checkbox" at bounding box center [442, 202] width 8 height 8
checkbox input "true"
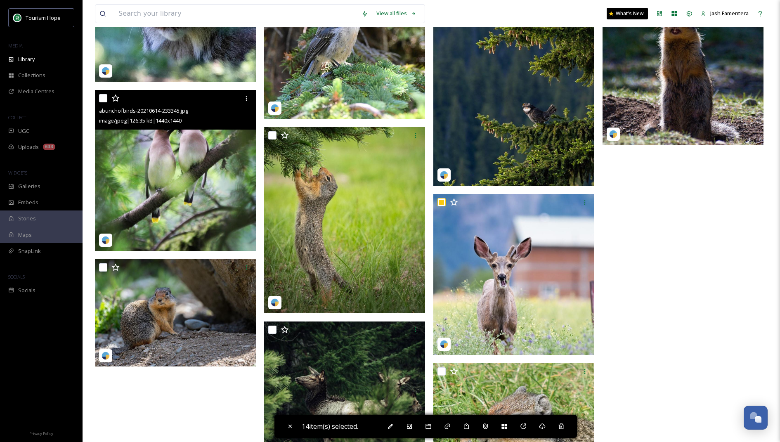
click at [101, 97] on input "checkbox" at bounding box center [103, 98] width 8 height 8
checkbox input "true"
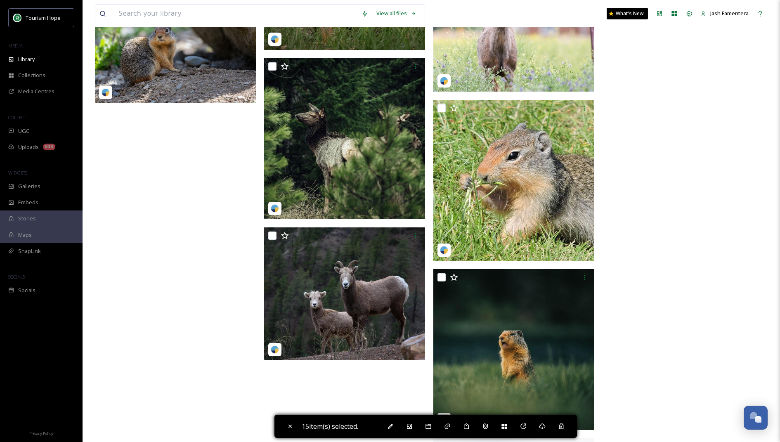
scroll to position [4703, 0]
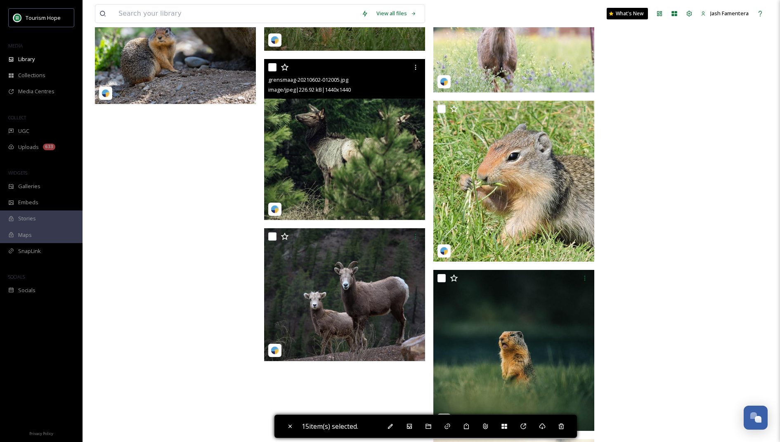
click at [273, 66] on input "checkbox" at bounding box center [272, 67] width 8 height 8
checkbox input "true"
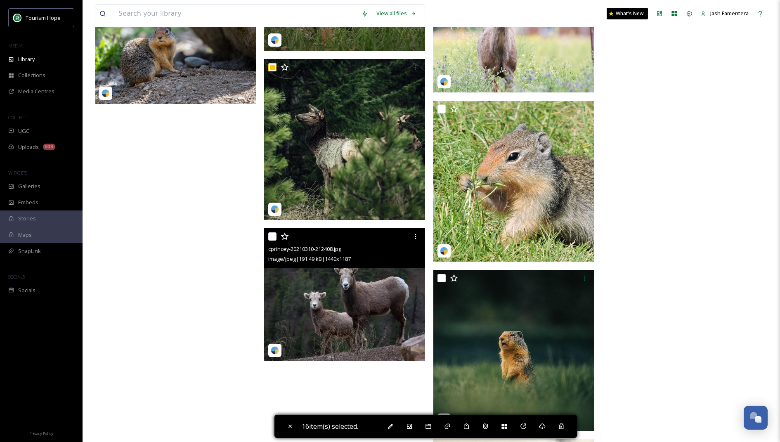
click at [271, 237] on input "checkbox" at bounding box center [272, 236] width 8 height 8
checkbox input "true"
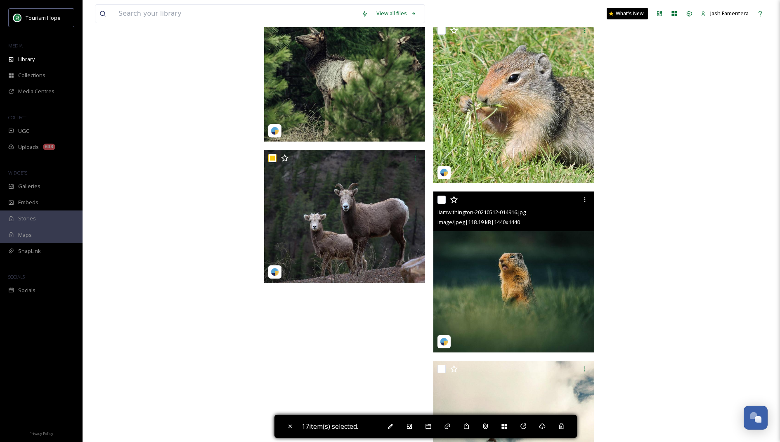
scroll to position [4766, 0]
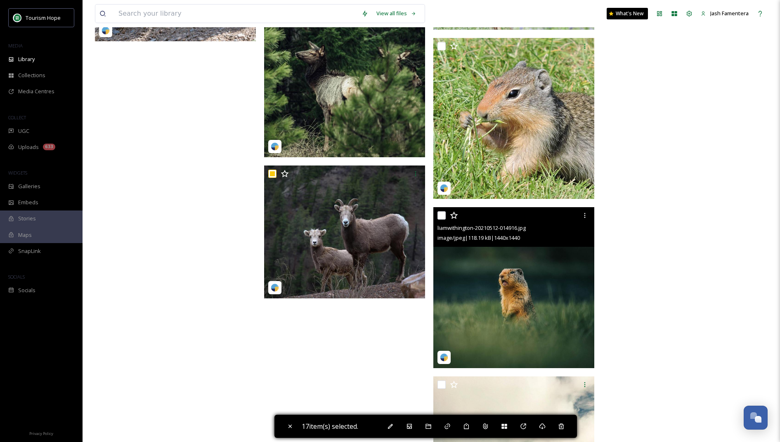
click at [442, 215] on input "checkbox" at bounding box center [442, 215] width 8 height 8
checkbox input "true"
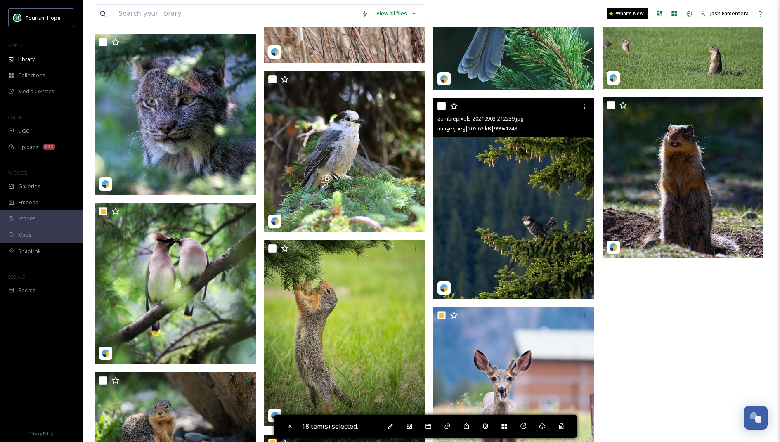
scroll to position [4324, 0]
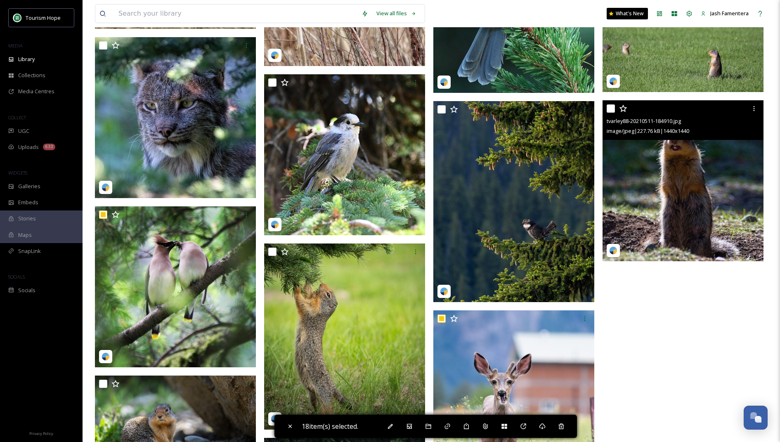
click at [610, 109] on input "checkbox" at bounding box center [611, 108] width 8 height 8
checkbox input "true"
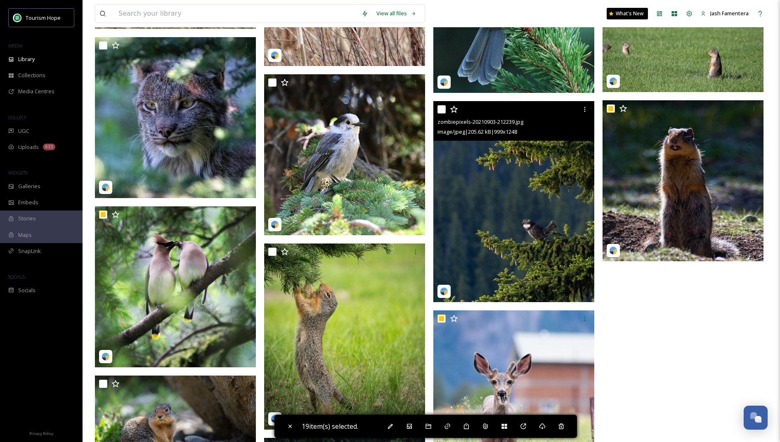
click at [442, 108] on input "checkbox" at bounding box center [442, 109] width 8 height 8
checkbox input "true"
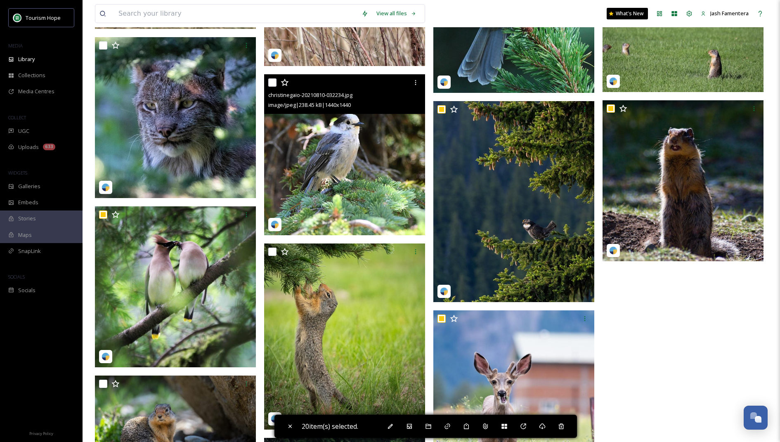
click at [276, 80] on input "checkbox" at bounding box center [272, 82] width 8 height 8
checkbox input "true"
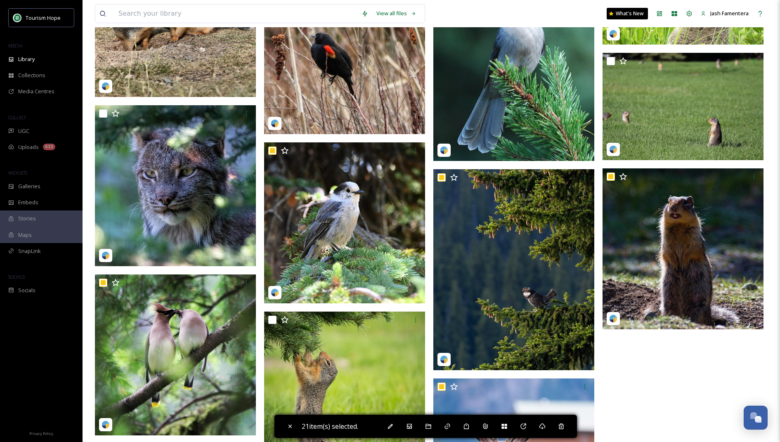
scroll to position [4249, 0]
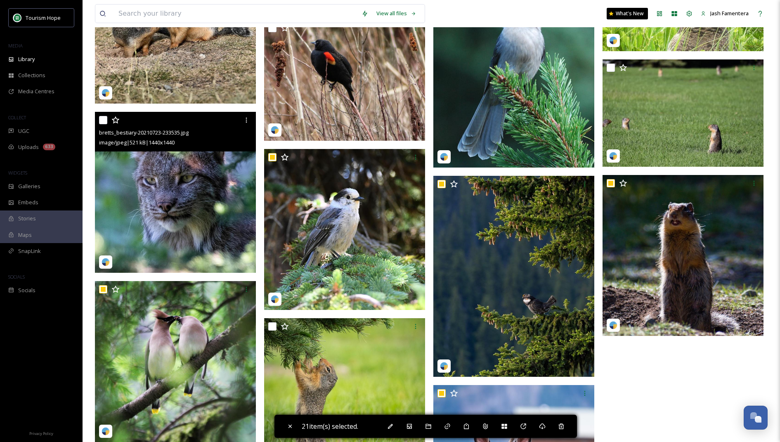
click at [102, 117] on input "checkbox" at bounding box center [103, 120] width 8 height 8
checkbox input "true"
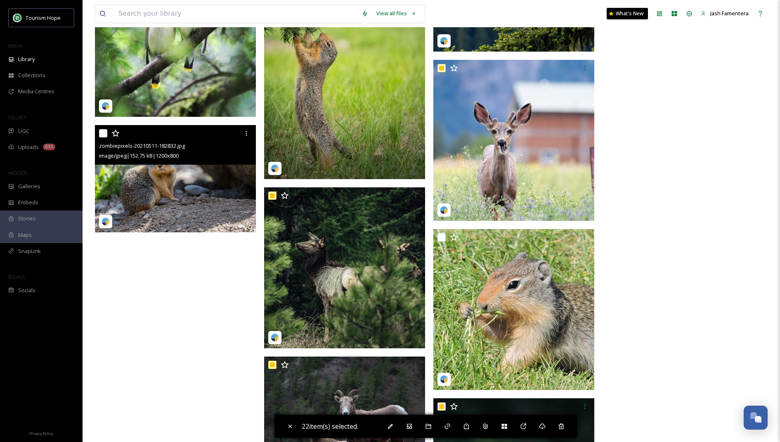
scroll to position [4568, 0]
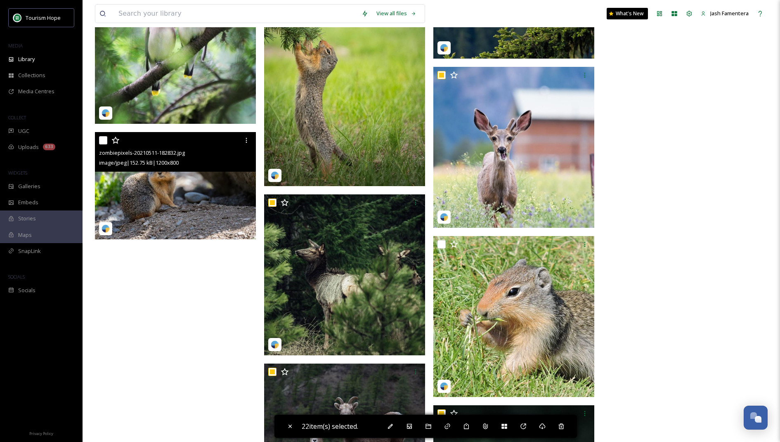
click at [102, 138] on input "checkbox" at bounding box center [103, 140] width 8 height 8
checkbox input "true"
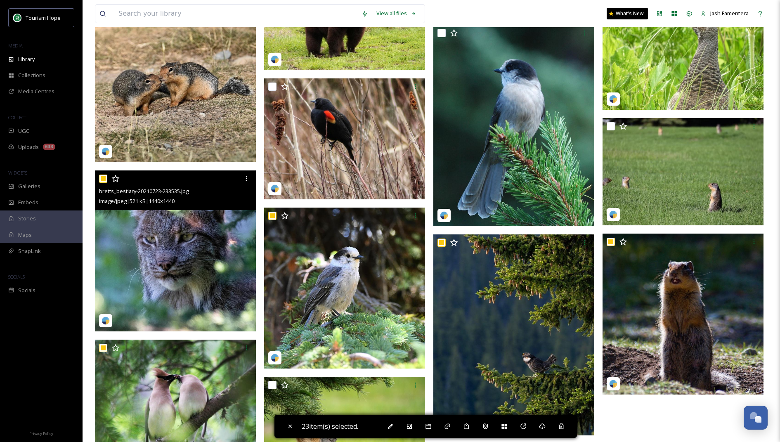
scroll to position [4121, 0]
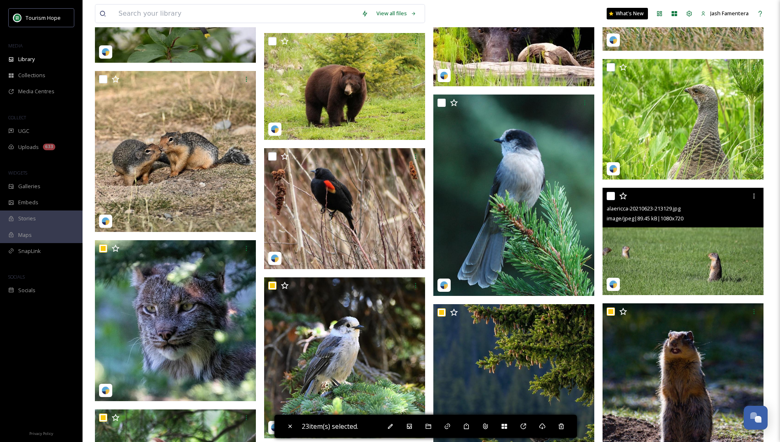
click at [607, 195] on input "checkbox" at bounding box center [611, 196] width 8 height 8
checkbox input "true"
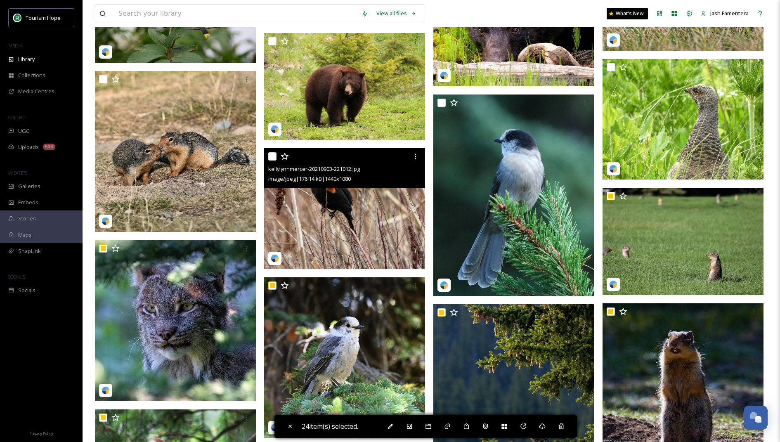
click at [272, 158] on input "checkbox" at bounding box center [272, 156] width 8 height 8
checkbox input "true"
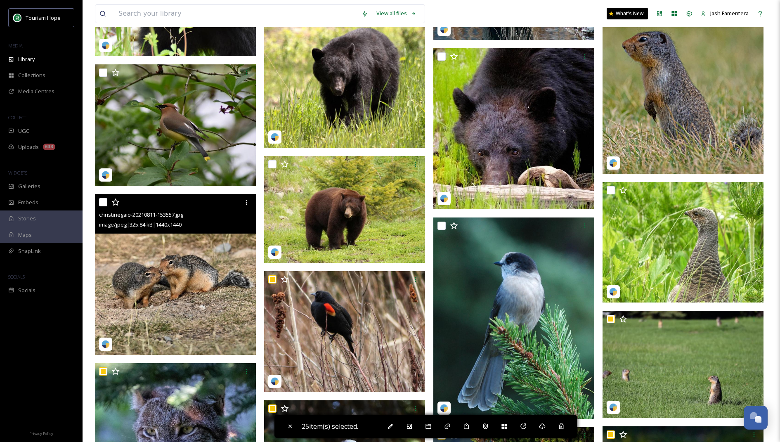
scroll to position [3990, 0]
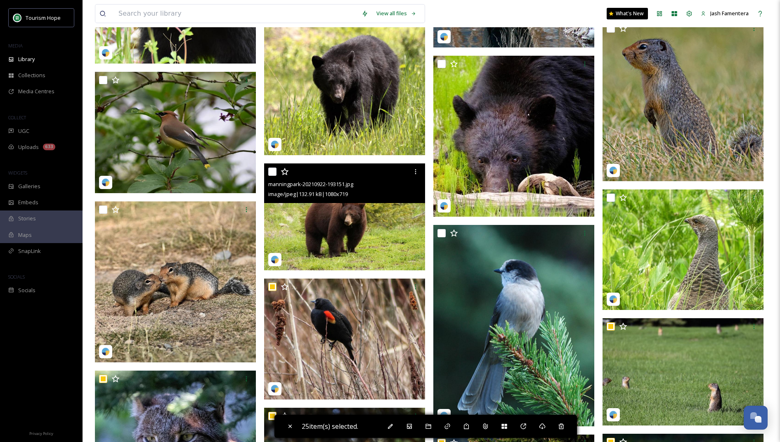
click at [271, 172] on input "checkbox" at bounding box center [272, 172] width 8 height 8
checkbox input "true"
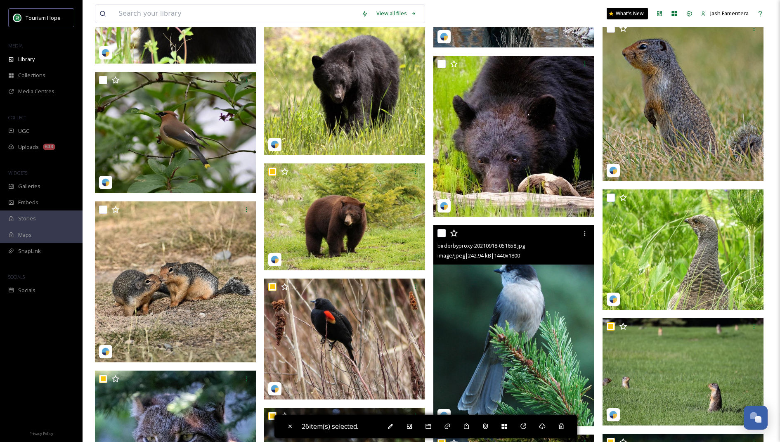
click at [443, 231] on input "checkbox" at bounding box center [442, 233] width 8 height 8
checkbox input "true"
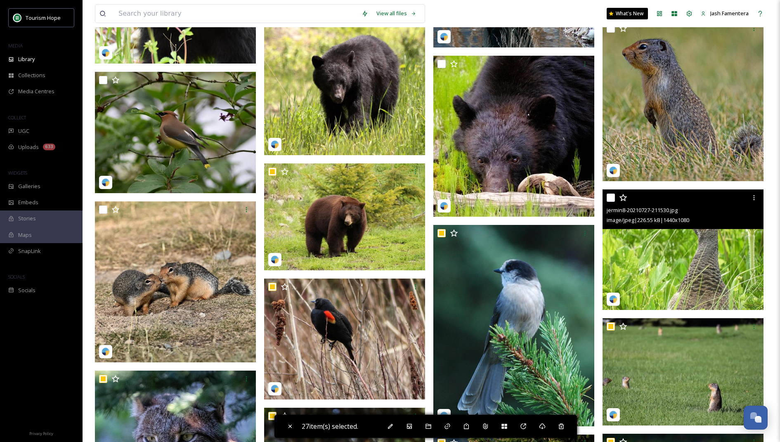
click at [614, 199] on input "checkbox" at bounding box center [611, 198] width 8 height 8
checkbox input "true"
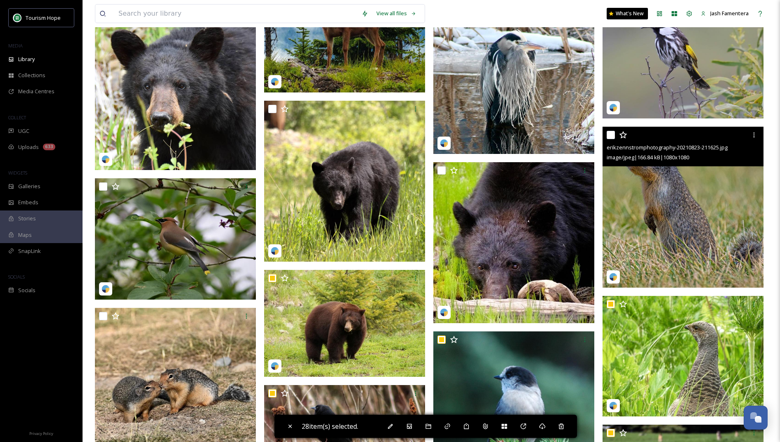
scroll to position [3883, 0]
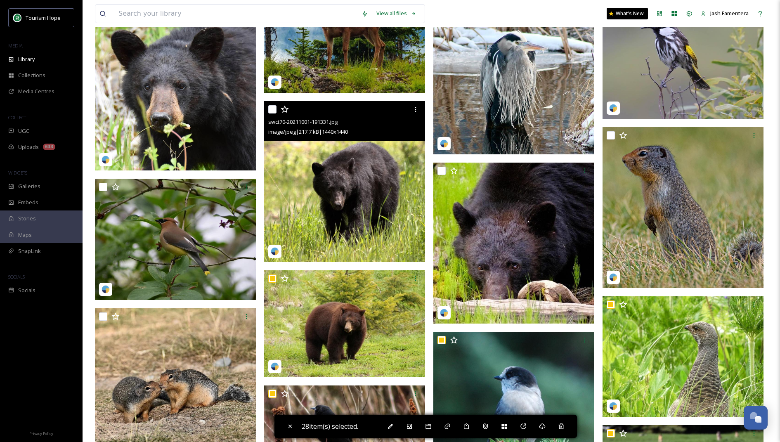
click at [275, 107] on input "checkbox" at bounding box center [272, 109] width 8 height 8
checkbox input "true"
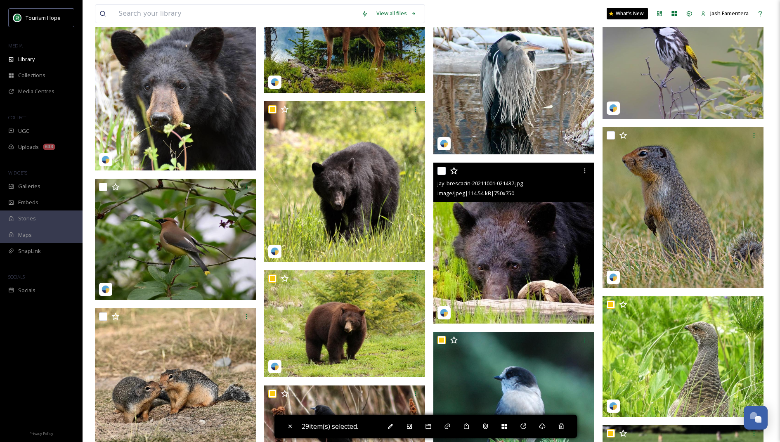
click at [435, 169] on div "jay_brescacin-20211001-021437.jpg image/jpeg | 114.54 kB | 750 x 750" at bounding box center [514, 183] width 161 height 40
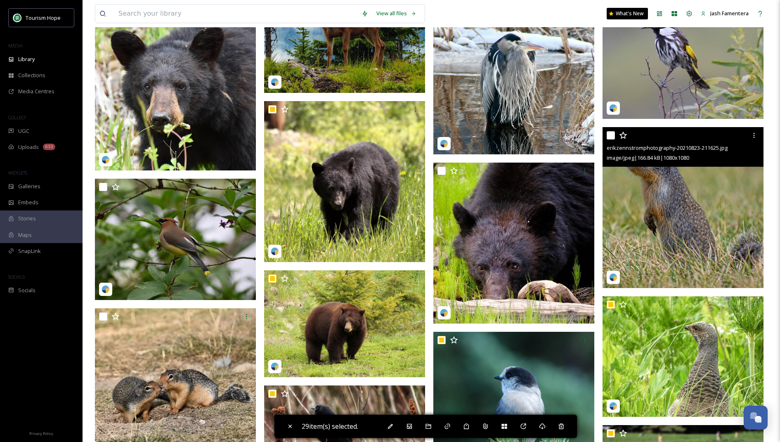
click at [610, 137] on input "checkbox" at bounding box center [611, 135] width 8 height 8
checkbox input "true"
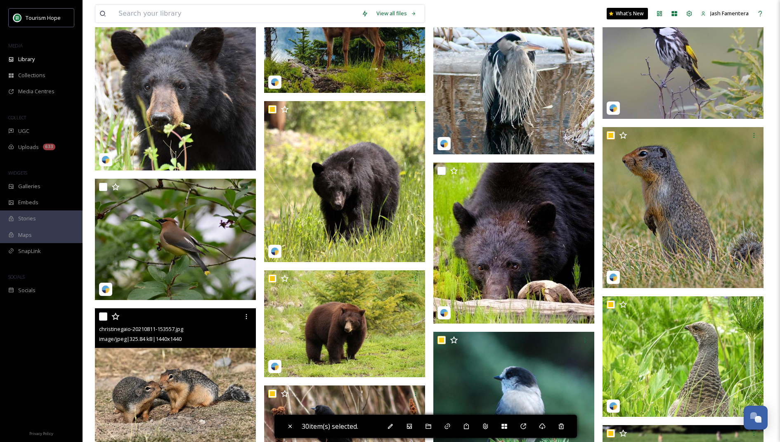
click at [104, 314] on input "checkbox" at bounding box center [103, 317] width 8 height 8
checkbox input "true"
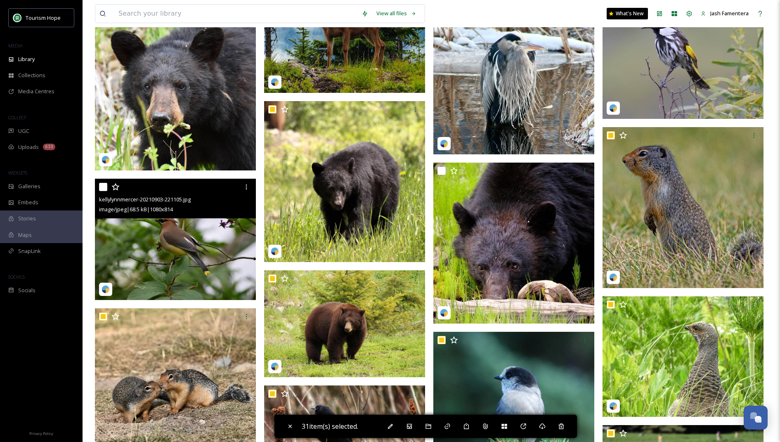
click at [102, 186] on input "checkbox" at bounding box center [103, 187] width 8 height 8
checkbox input "true"
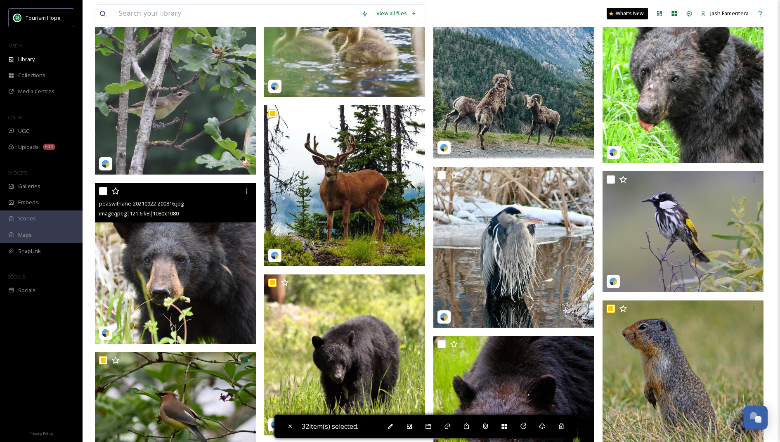
scroll to position [3706, 0]
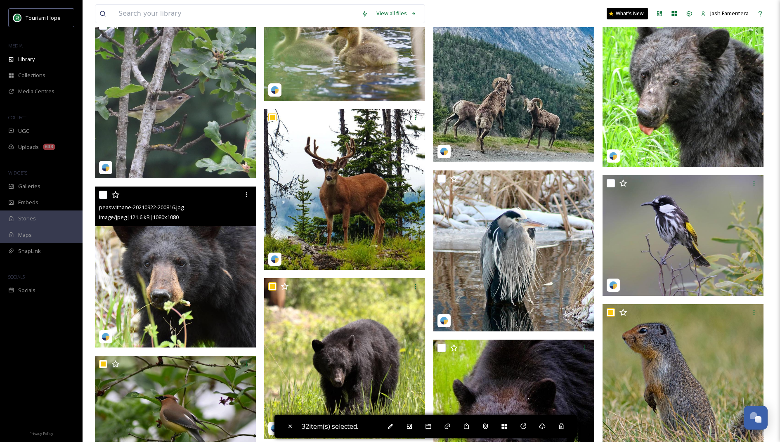
click at [103, 191] on input "checkbox" at bounding box center [103, 195] width 8 height 8
checkbox input "true"
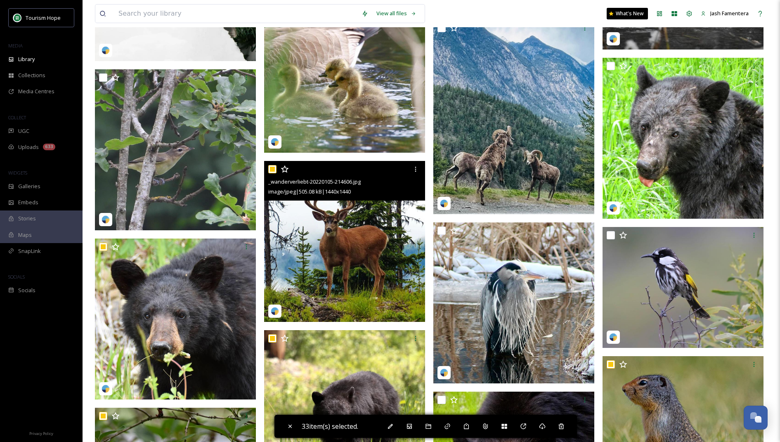
scroll to position [3644, 0]
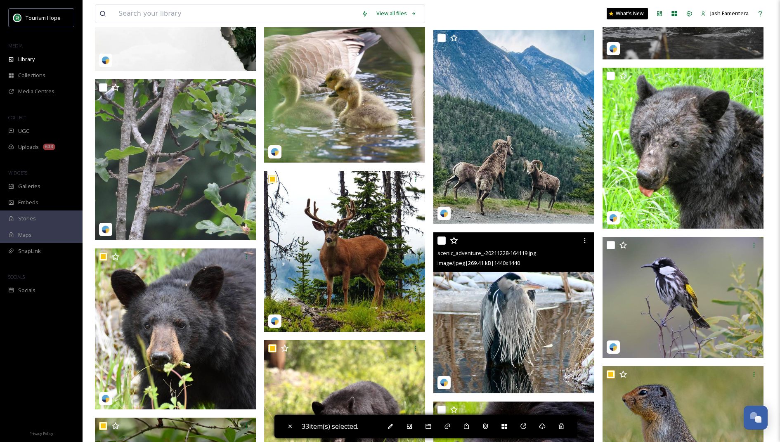
click at [438, 239] on input "checkbox" at bounding box center [442, 241] width 8 height 8
checkbox input "true"
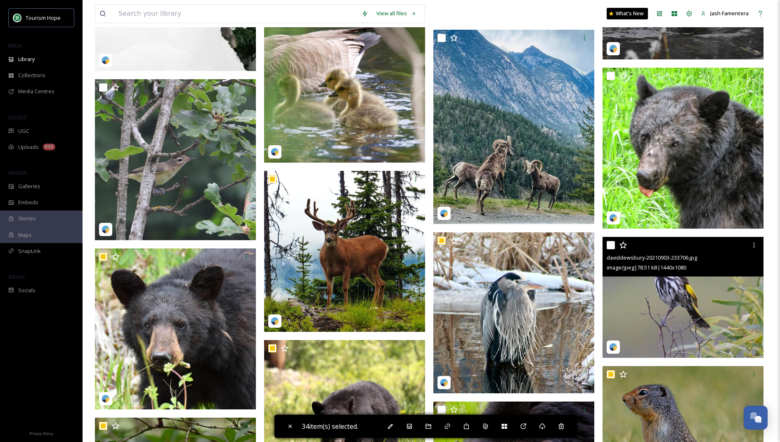
click at [606, 247] on div "daviddewsbury-20210903-233706.jpg image/jpeg | 78.51 kB | 1440 x 1080" at bounding box center [683, 257] width 161 height 40
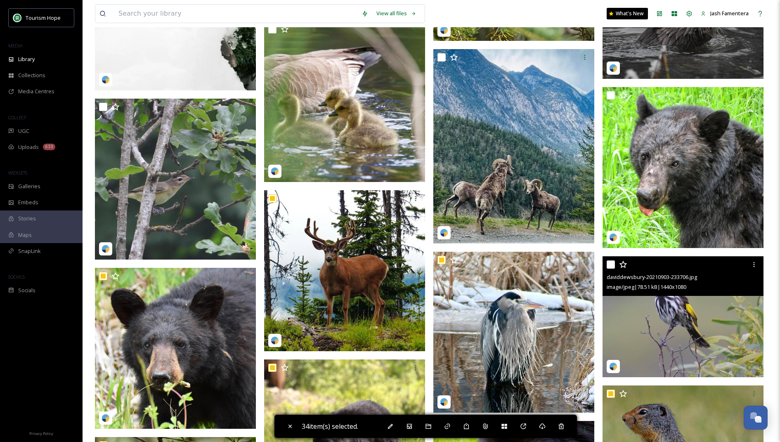
scroll to position [3570, 0]
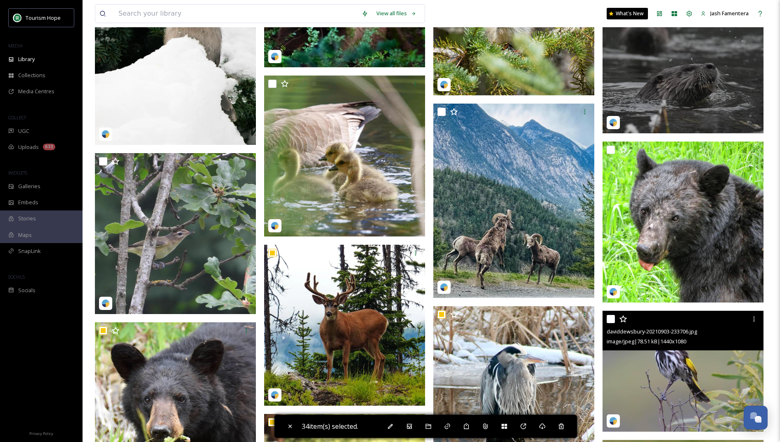
click at [612, 316] on input "checkbox" at bounding box center [611, 319] width 8 height 8
checkbox input "true"
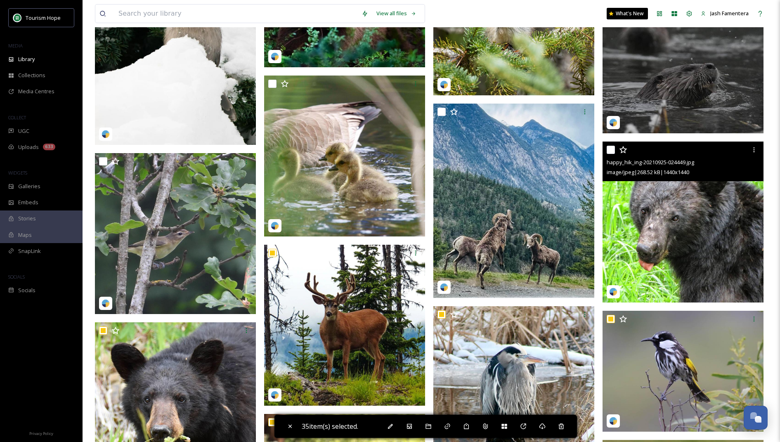
click at [610, 149] on input "checkbox" at bounding box center [611, 150] width 8 height 8
checkbox input "true"
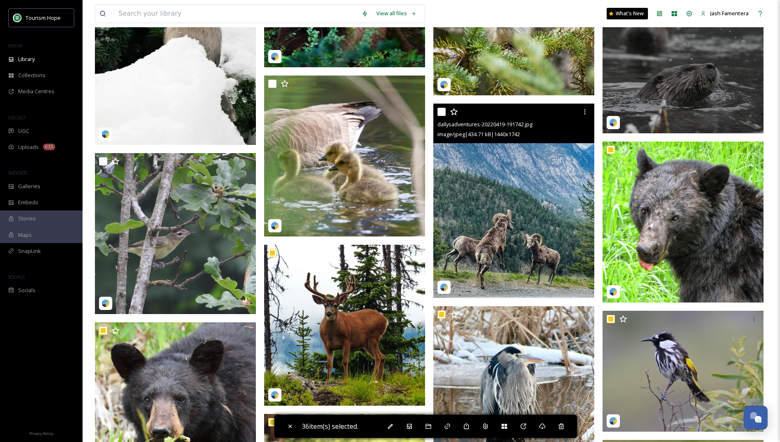
click at [442, 109] on input "checkbox" at bounding box center [442, 112] width 8 height 8
checkbox input "true"
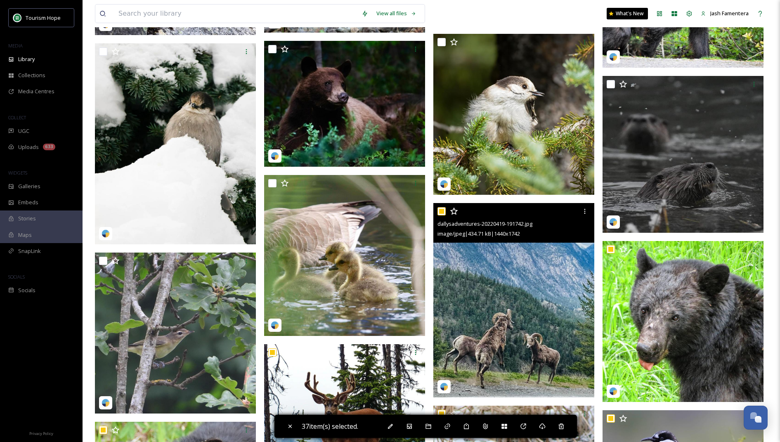
scroll to position [3461, 0]
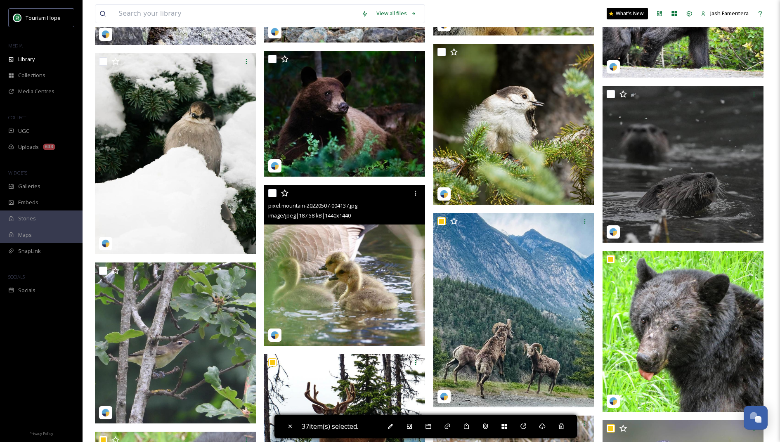
click at [274, 192] on input "checkbox" at bounding box center [272, 193] width 8 height 8
checkbox input "true"
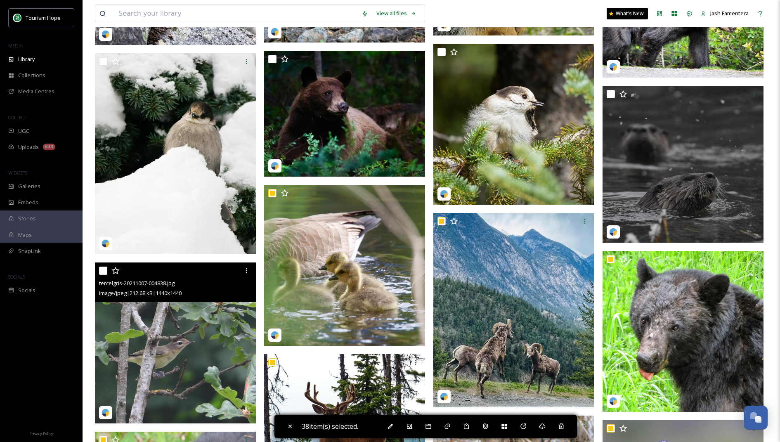
click at [102, 272] on input "checkbox" at bounding box center [103, 271] width 8 height 8
checkbox input "true"
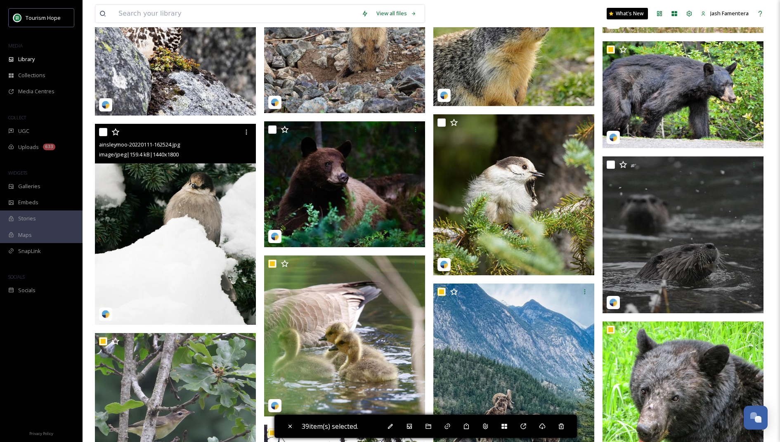
scroll to position [3387, 0]
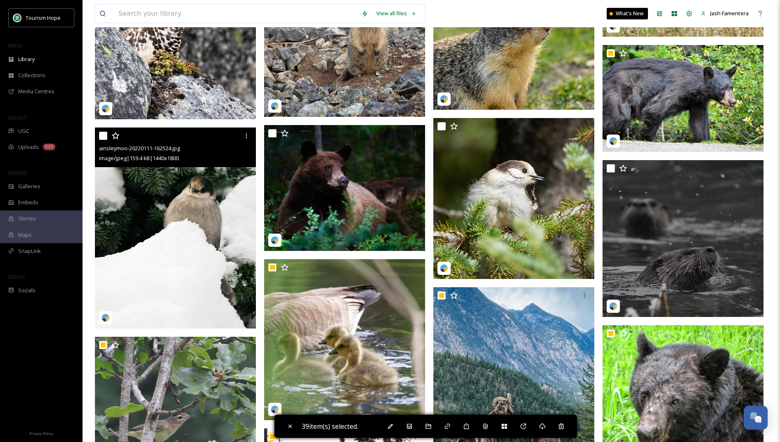
click at [101, 133] on input "checkbox" at bounding box center [103, 136] width 8 height 8
checkbox input "true"
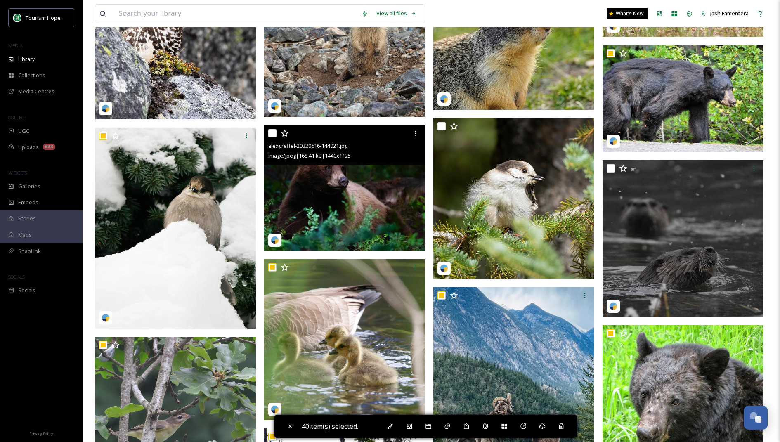
click at [275, 130] on input "checkbox" at bounding box center [272, 133] width 8 height 8
checkbox input "true"
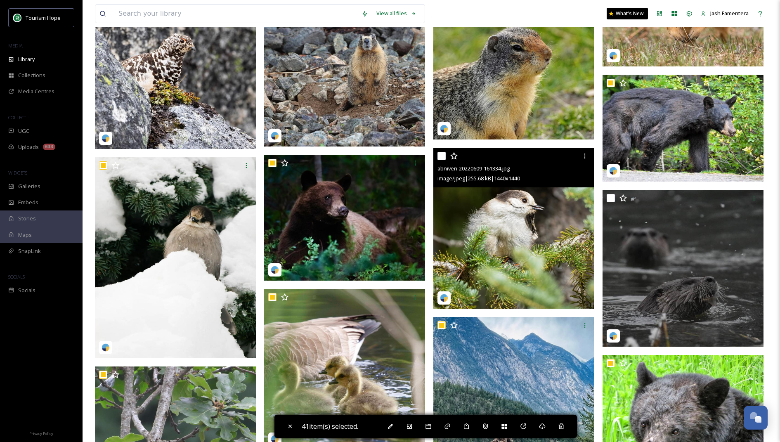
scroll to position [3349, 0]
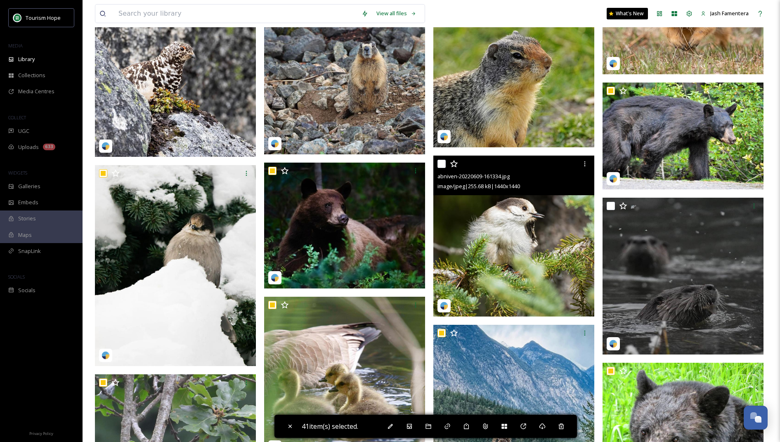
click at [442, 164] on input "checkbox" at bounding box center [442, 164] width 8 height 8
checkbox input "true"
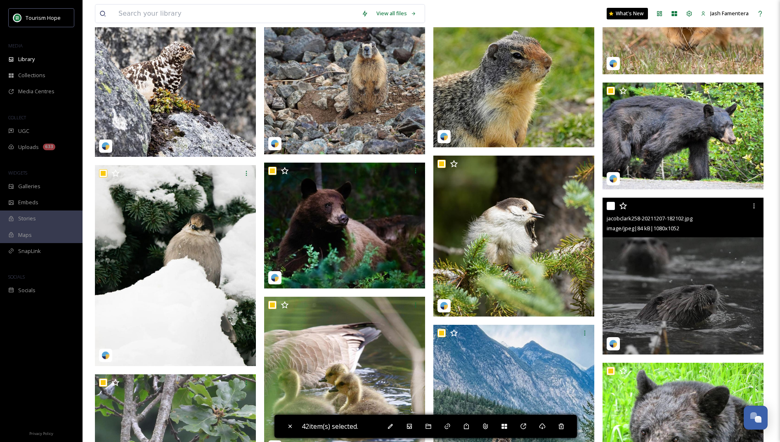
click at [613, 206] on input "checkbox" at bounding box center [611, 206] width 8 height 8
checkbox input "true"
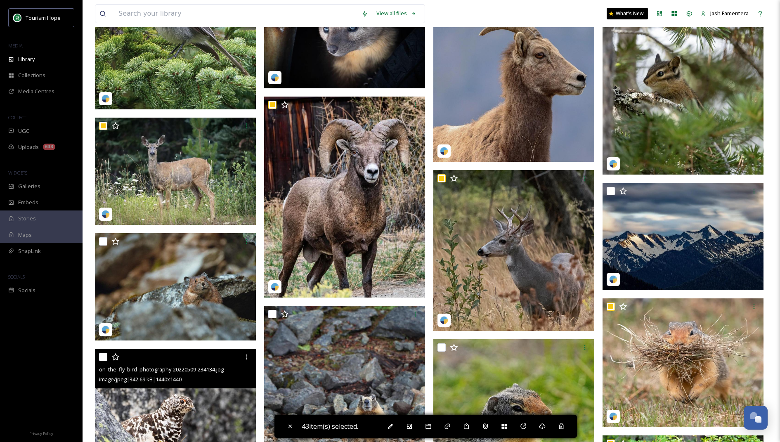
scroll to position [2972, 0]
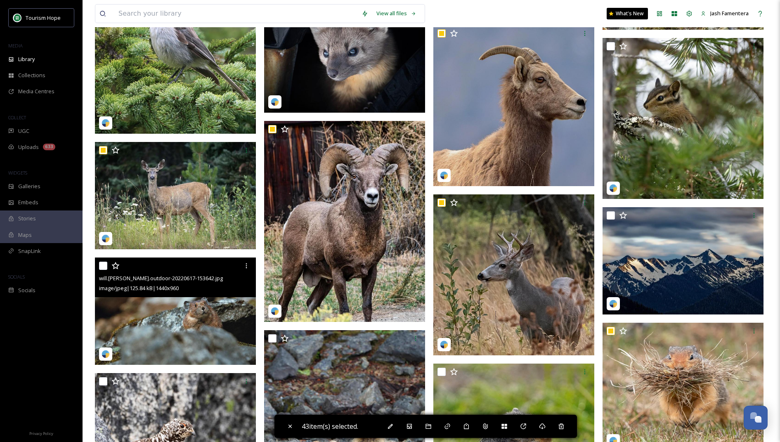
click at [101, 265] on input "checkbox" at bounding box center [103, 266] width 8 height 8
checkbox input "true"
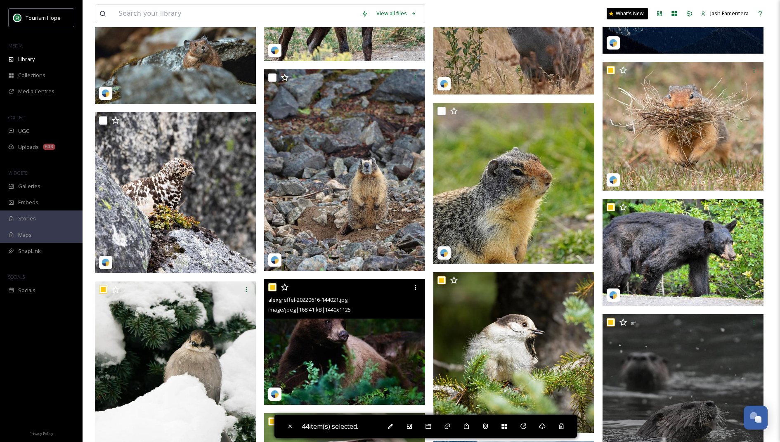
scroll to position [3227, 0]
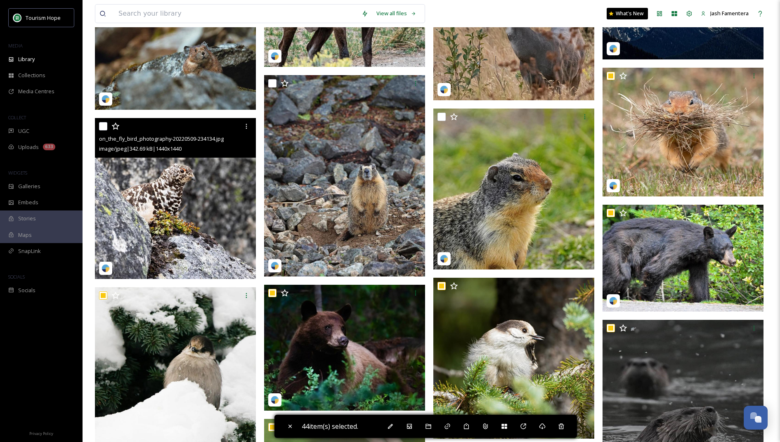
click at [103, 125] on input "checkbox" at bounding box center [103, 126] width 8 height 8
checkbox input "true"
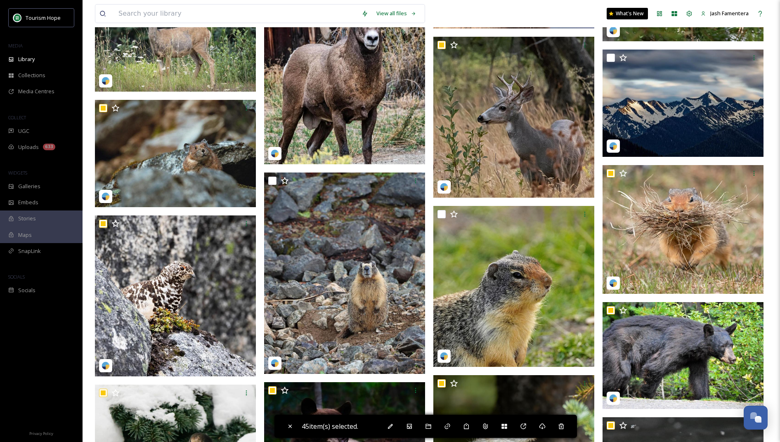
scroll to position [3138, 0]
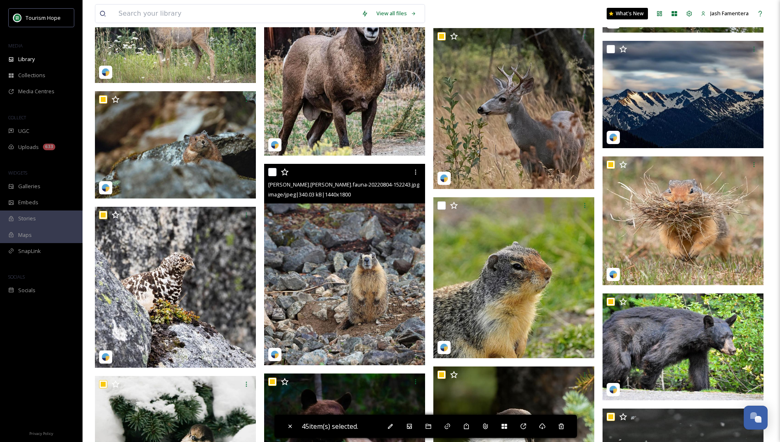
click at [271, 173] on input "checkbox" at bounding box center [272, 172] width 8 height 8
checkbox input "true"
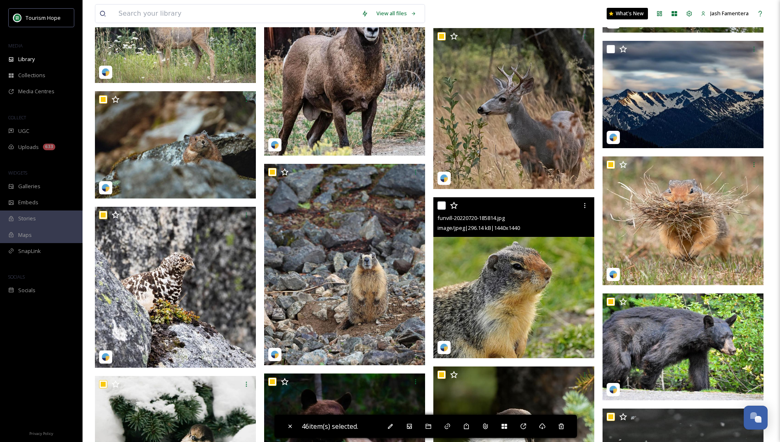
click at [443, 205] on input "checkbox" at bounding box center [442, 206] width 8 height 8
checkbox input "true"
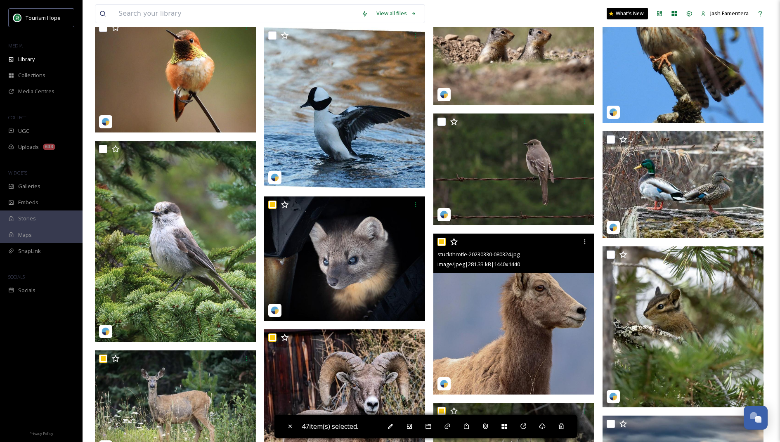
scroll to position [2740, 0]
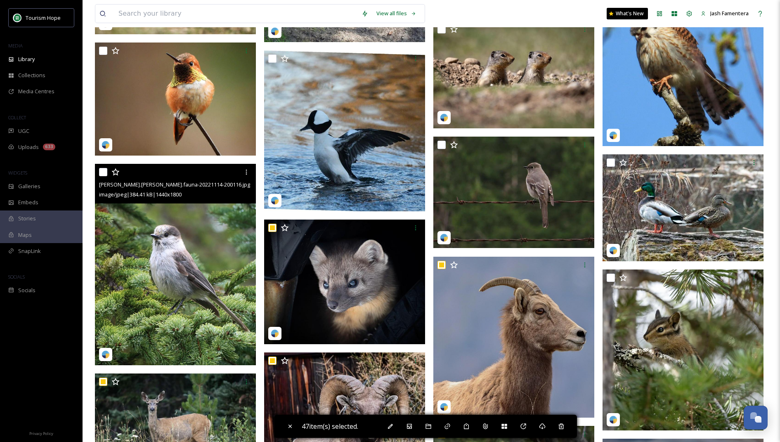
click at [101, 172] on input "checkbox" at bounding box center [103, 172] width 8 height 8
checkbox input "true"
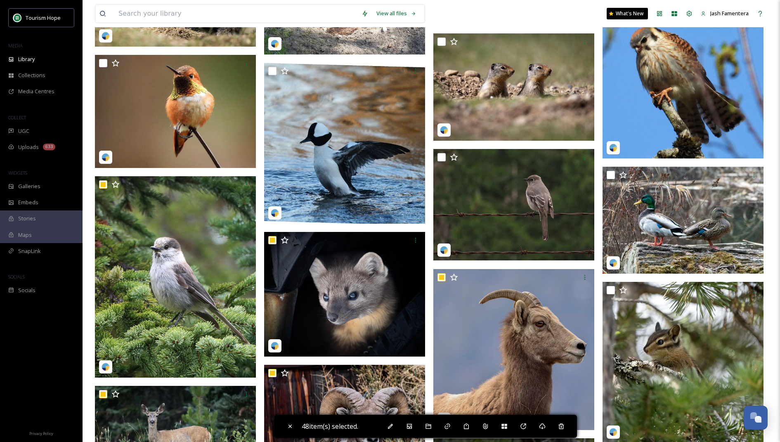
scroll to position [2768, 0]
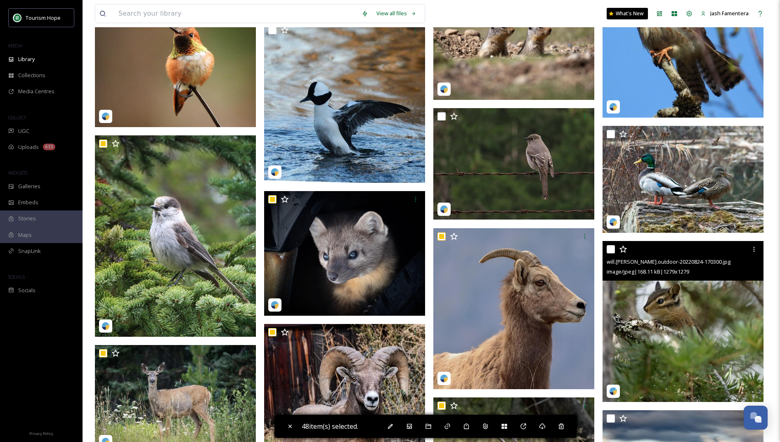
click at [610, 247] on input "checkbox" at bounding box center [611, 249] width 8 height 8
checkbox input "true"
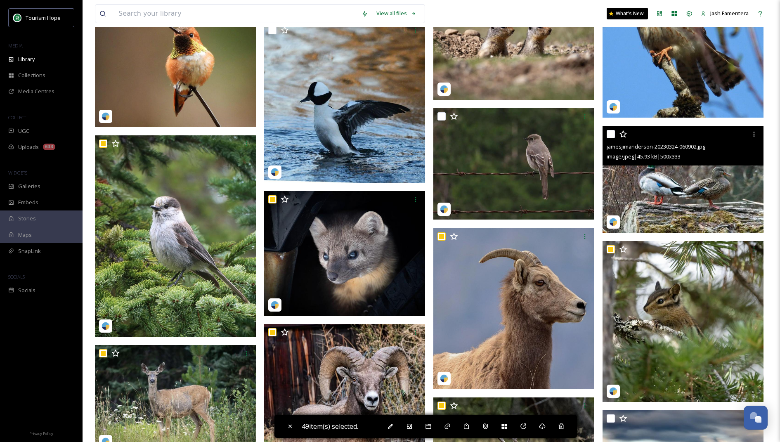
click at [612, 136] on input "checkbox" at bounding box center [611, 134] width 8 height 8
checkbox input "true"
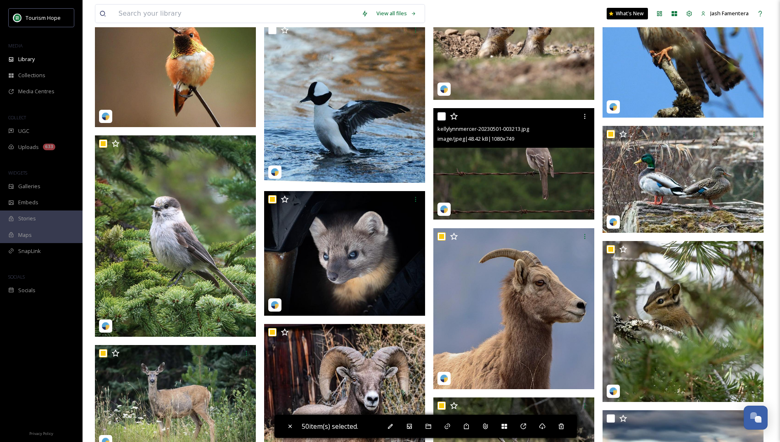
click at [442, 116] on input "checkbox" at bounding box center [442, 116] width 8 height 8
checkbox input "true"
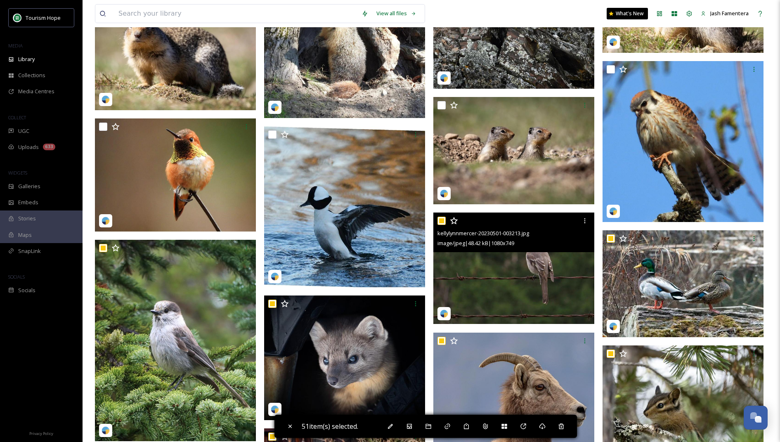
scroll to position [2623, 0]
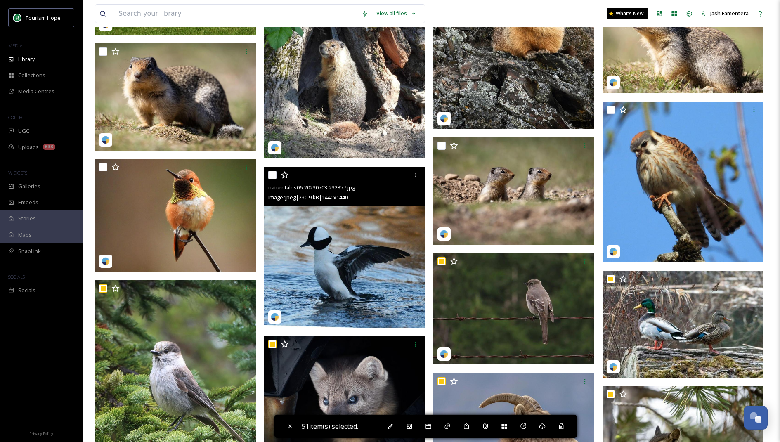
click at [272, 176] on input "checkbox" at bounding box center [272, 175] width 8 height 8
checkbox input "true"
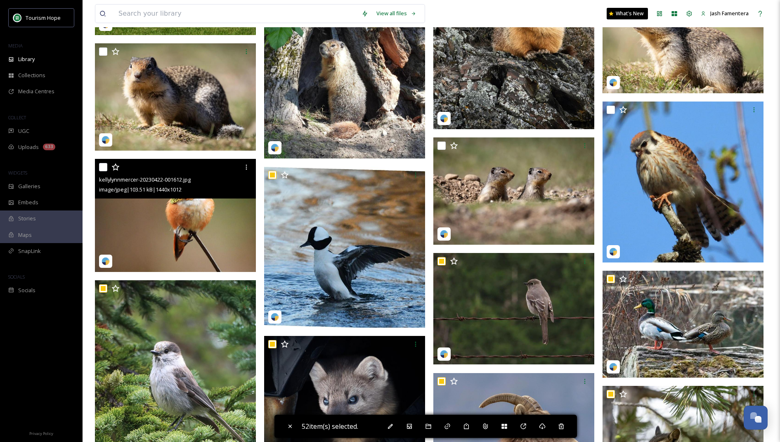
click at [102, 163] on input "checkbox" at bounding box center [103, 167] width 8 height 8
checkbox input "true"
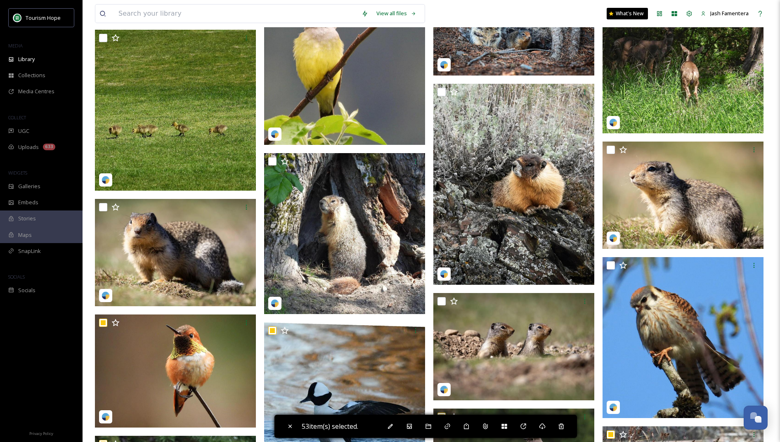
scroll to position [2460, 0]
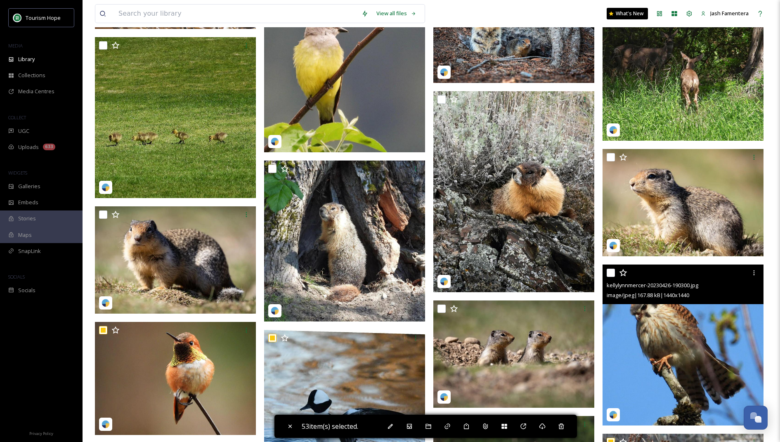
click at [611, 271] on input "checkbox" at bounding box center [611, 273] width 8 height 8
checkbox input "true"
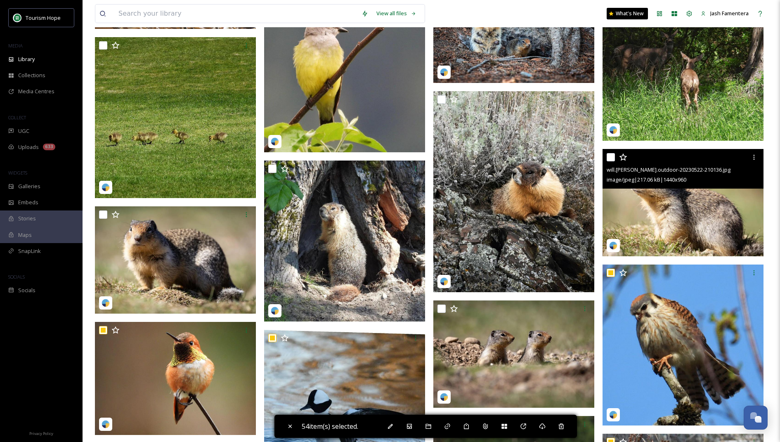
click at [613, 158] on input "checkbox" at bounding box center [611, 157] width 8 height 8
checkbox input "true"
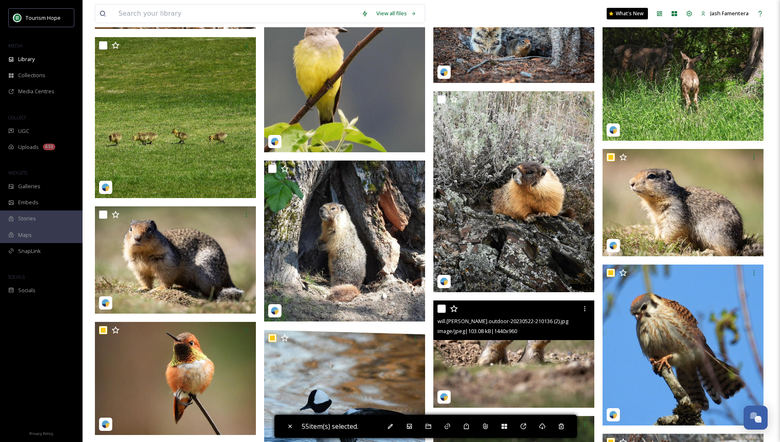
click at [443, 307] on input "checkbox" at bounding box center [442, 309] width 8 height 8
checkbox input "true"
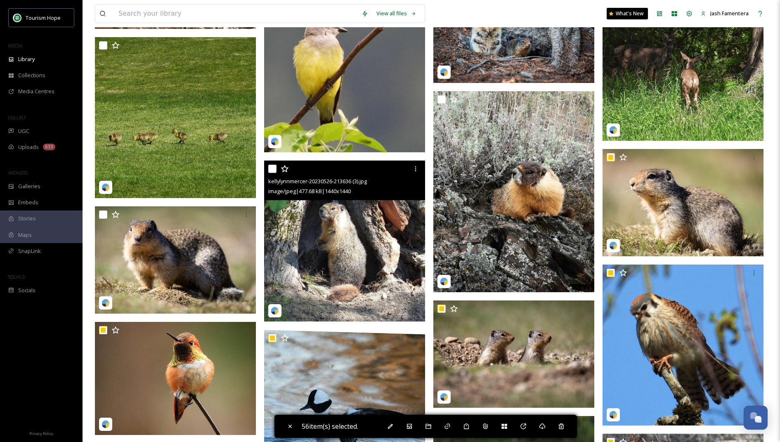
click at [271, 168] on input "checkbox" at bounding box center [272, 169] width 8 height 8
checkbox input "true"
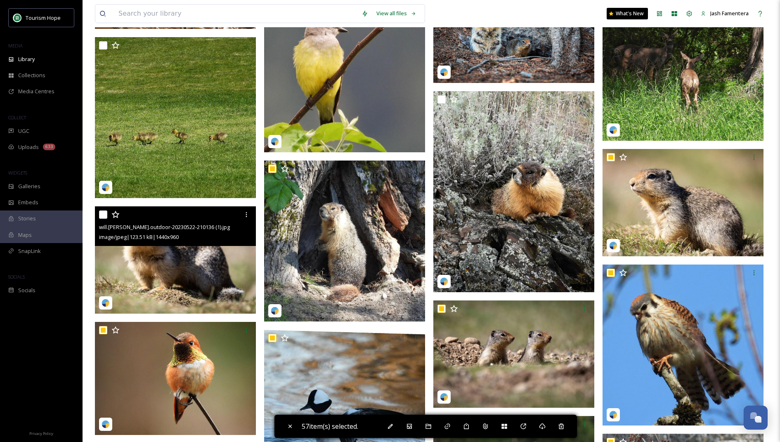
click at [103, 213] on input "checkbox" at bounding box center [103, 215] width 8 height 8
checkbox input "true"
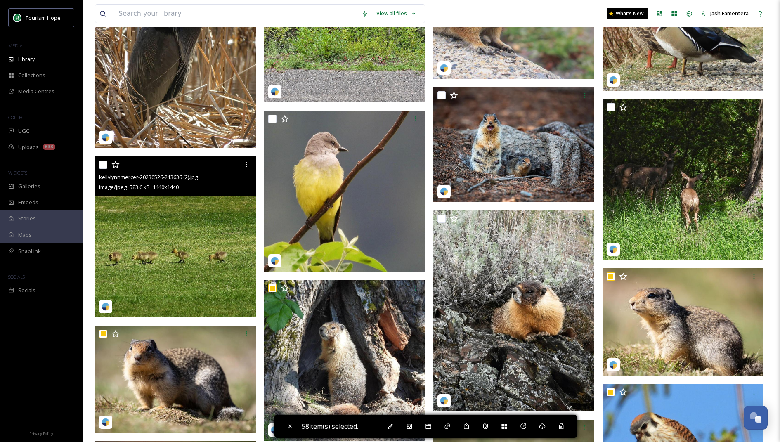
scroll to position [2337, 0]
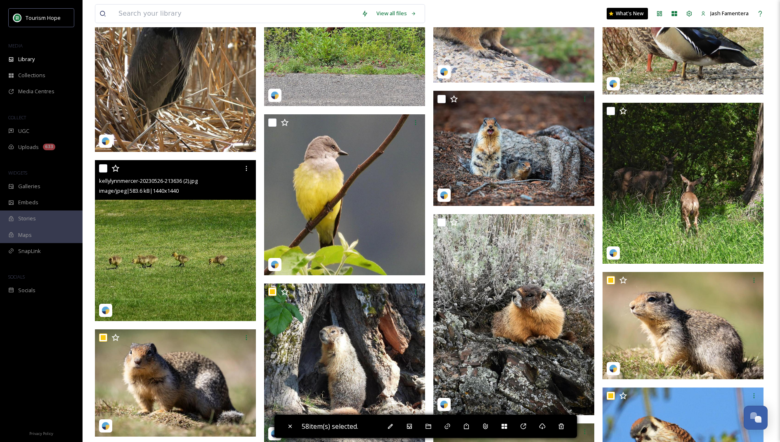
click at [102, 168] on input "checkbox" at bounding box center [103, 168] width 8 height 8
checkbox input "true"
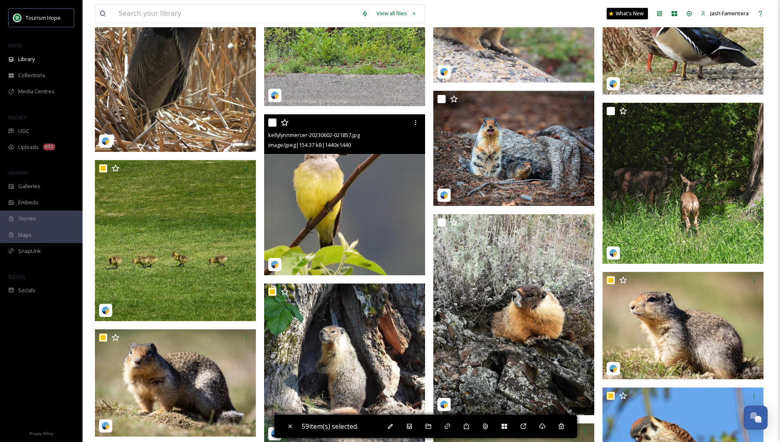
click at [272, 121] on input "checkbox" at bounding box center [272, 123] width 8 height 8
checkbox input "true"
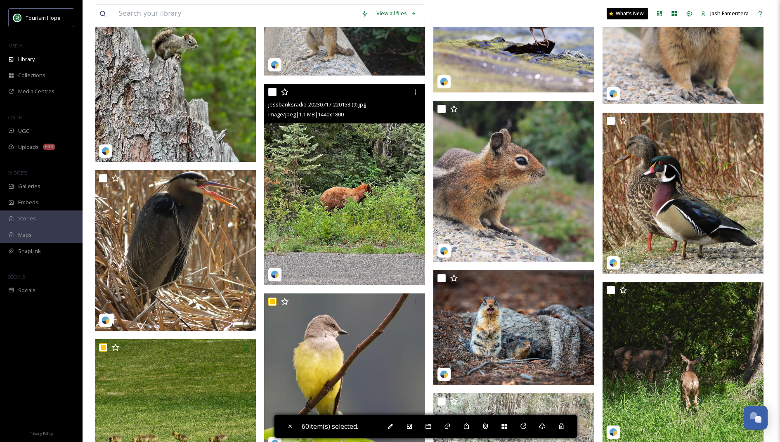
scroll to position [2157, 0]
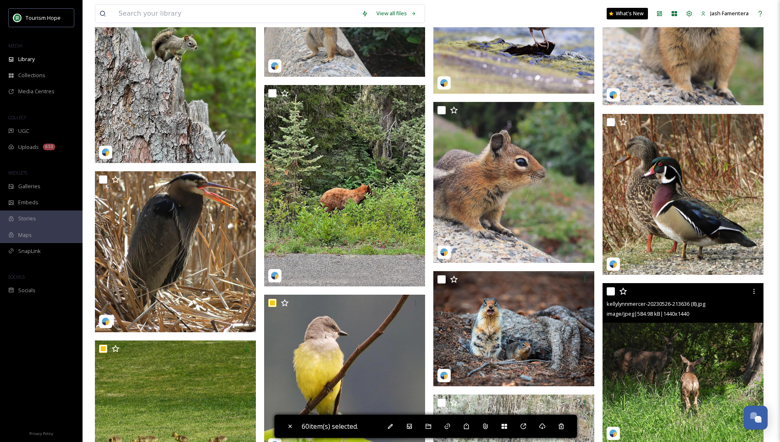
click at [610, 292] on input "checkbox" at bounding box center [611, 291] width 8 height 8
checkbox input "true"
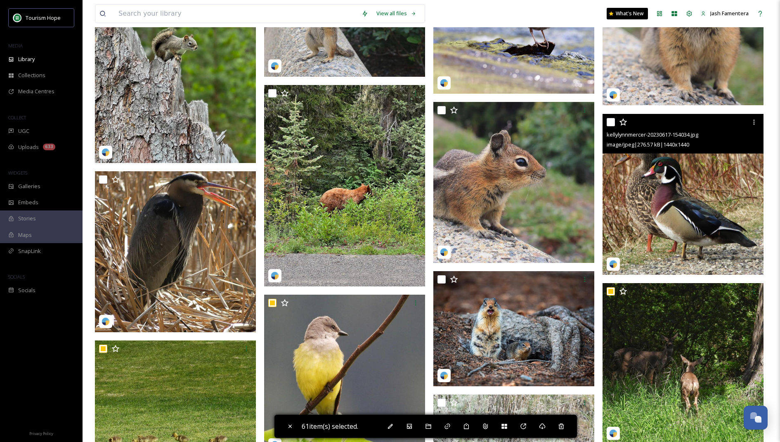
click at [607, 121] on input "checkbox" at bounding box center [611, 122] width 8 height 8
checkbox input "true"
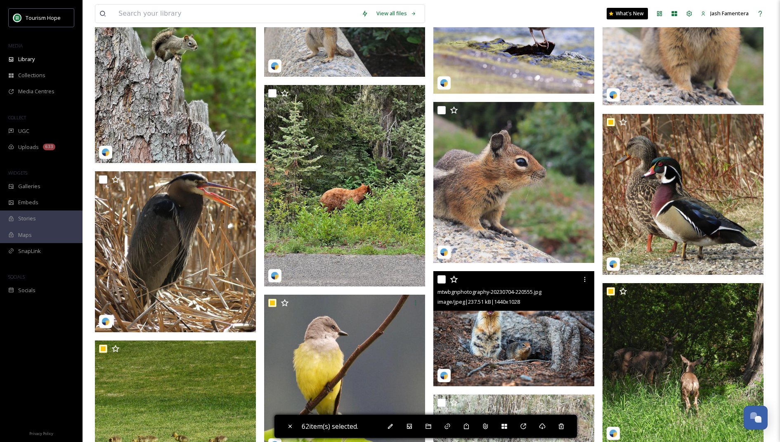
click at [445, 276] on input "checkbox" at bounding box center [442, 279] width 8 height 8
checkbox input "true"
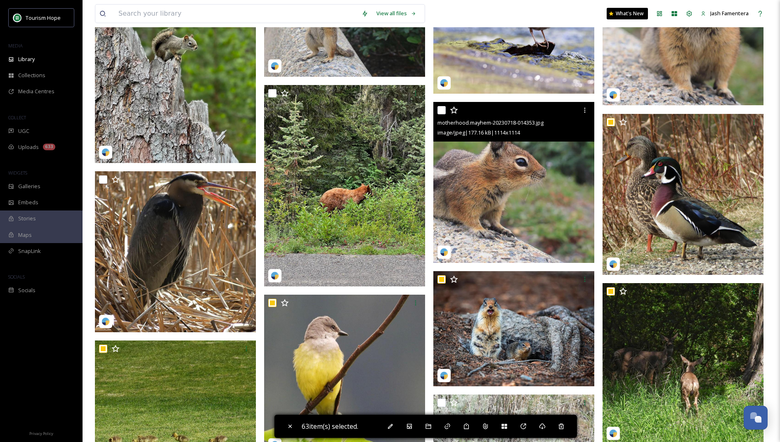
click at [441, 109] on input "checkbox" at bounding box center [442, 110] width 8 height 8
checkbox input "true"
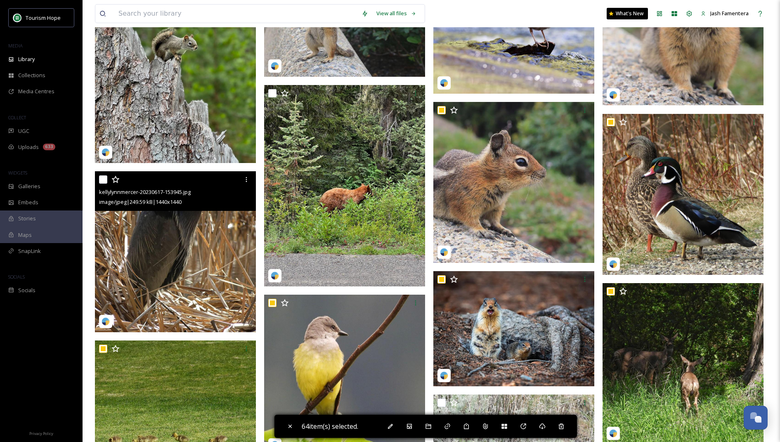
click at [104, 176] on input "checkbox" at bounding box center [103, 180] width 8 height 8
checkbox input "true"
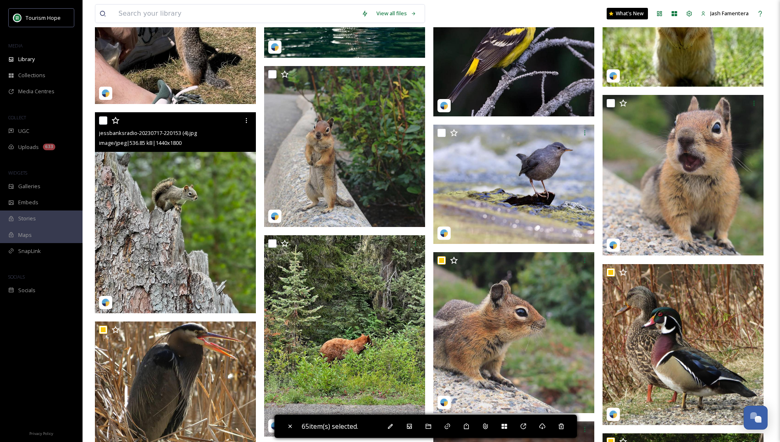
scroll to position [1994, 0]
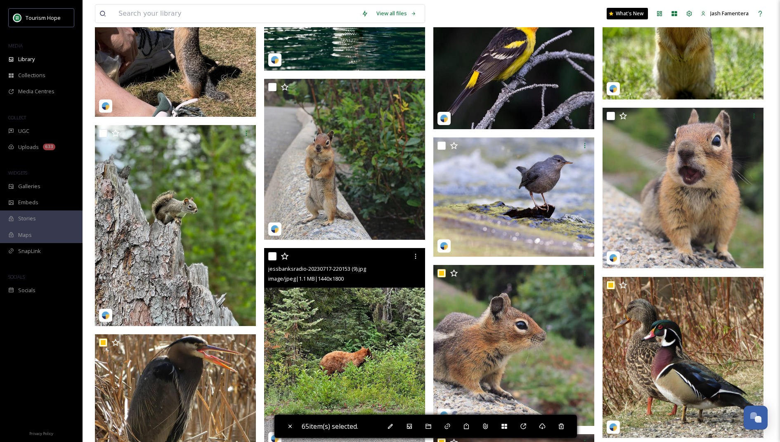
click at [271, 257] on input "checkbox" at bounding box center [272, 256] width 8 height 8
checkbox input "true"
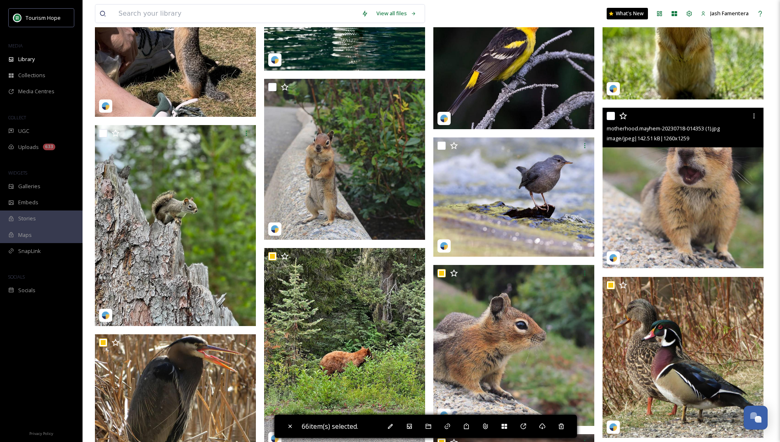
click at [608, 116] on input "checkbox" at bounding box center [611, 116] width 8 height 8
checkbox input "true"
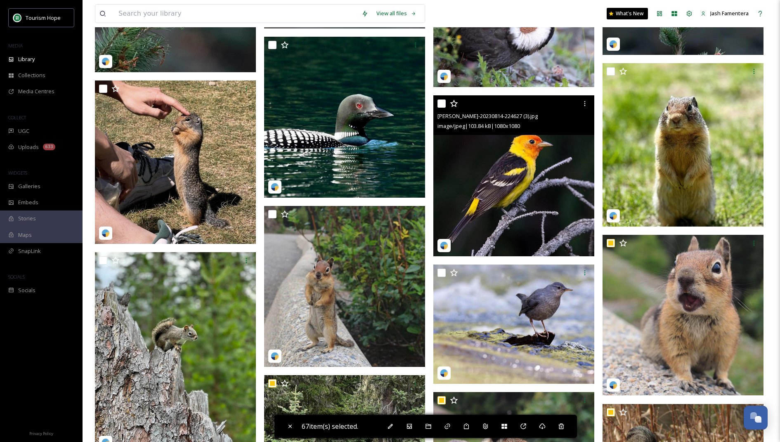
scroll to position [1866, 0]
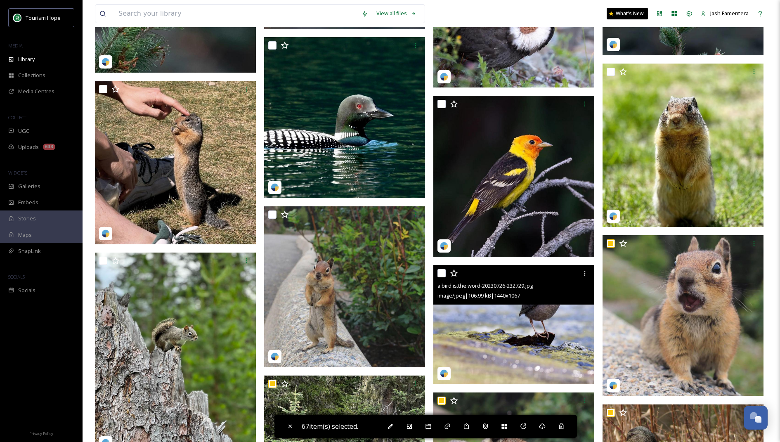
click at [442, 275] on input "checkbox" at bounding box center [442, 273] width 8 height 8
checkbox input "true"
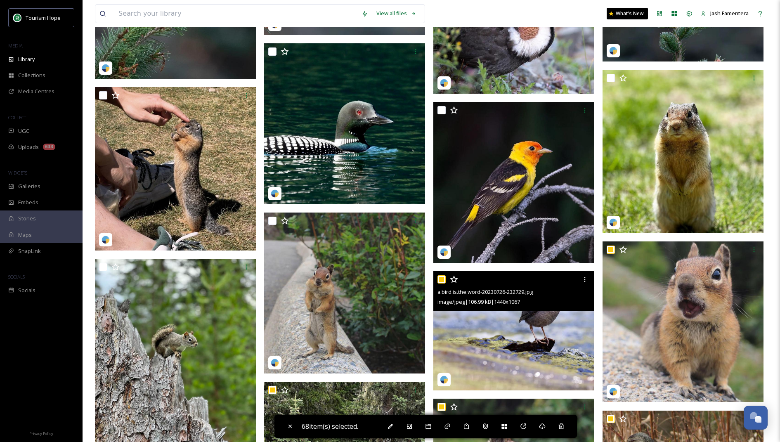
scroll to position [1849, 0]
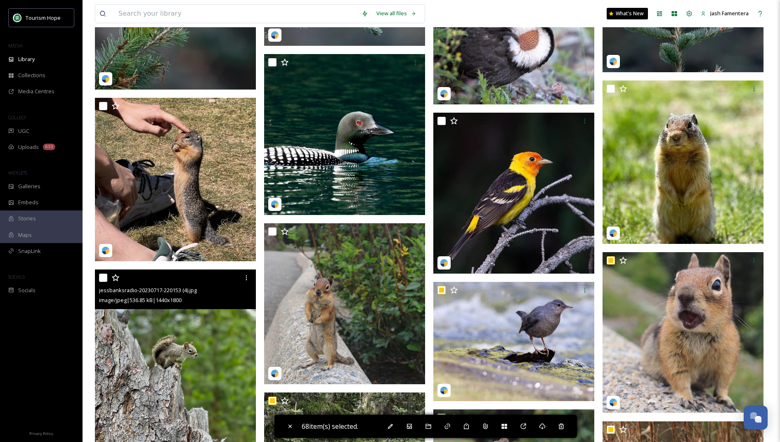
click at [104, 276] on input "checkbox" at bounding box center [103, 278] width 8 height 8
checkbox input "true"
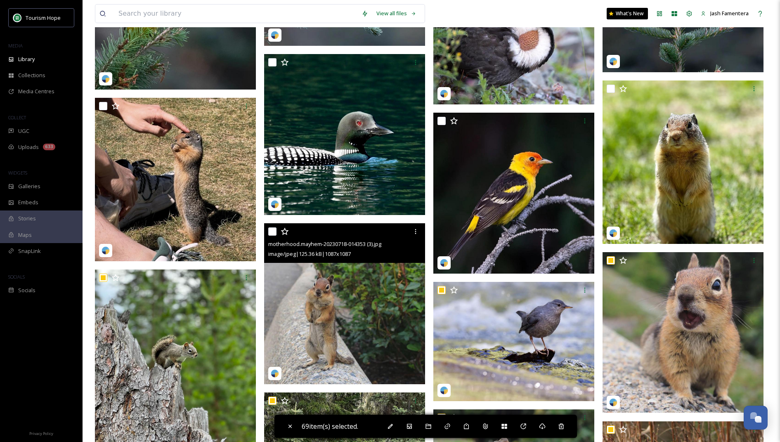
click at [269, 228] on input "checkbox" at bounding box center [272, 232] width 8 height 8
checkbox input "true"
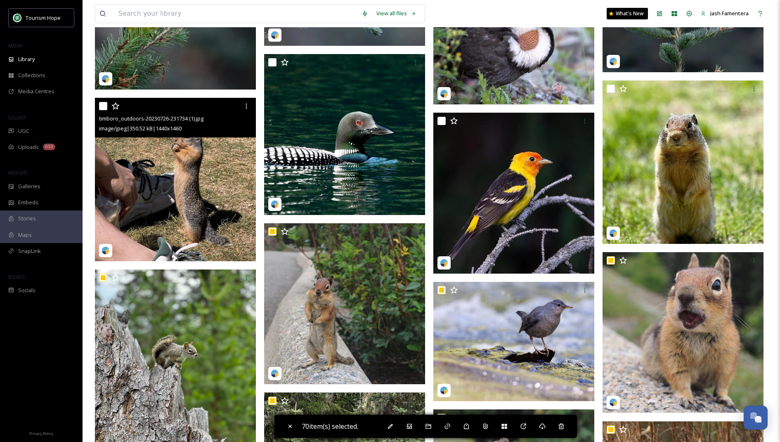
click at [104, 103] on input "checkbox" at bounding box center [103, 106] width 8 height 8
checkbox input "true"
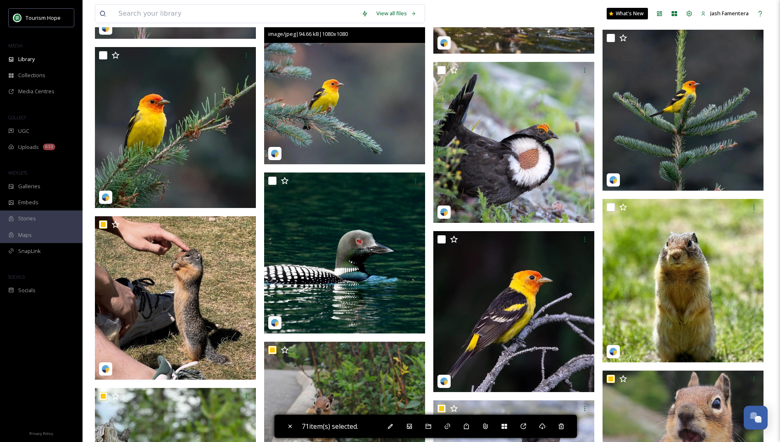
scroll to position [1730, 0]
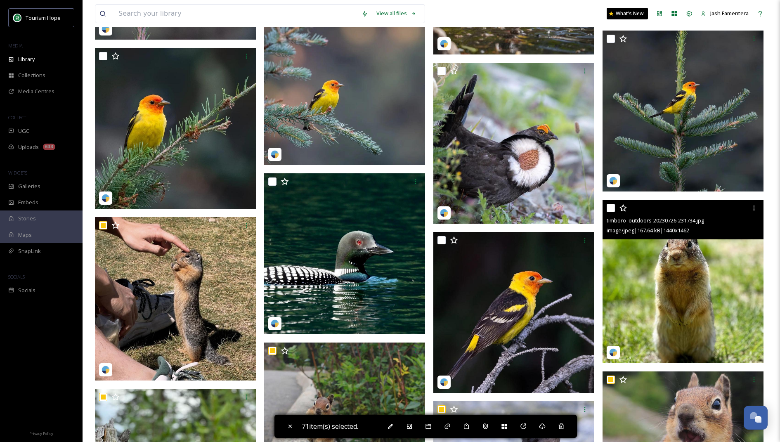
click at [609, 209] on input "checkbox" at bounding box center [611, 208] width 8 height 8
checkbox input "true"
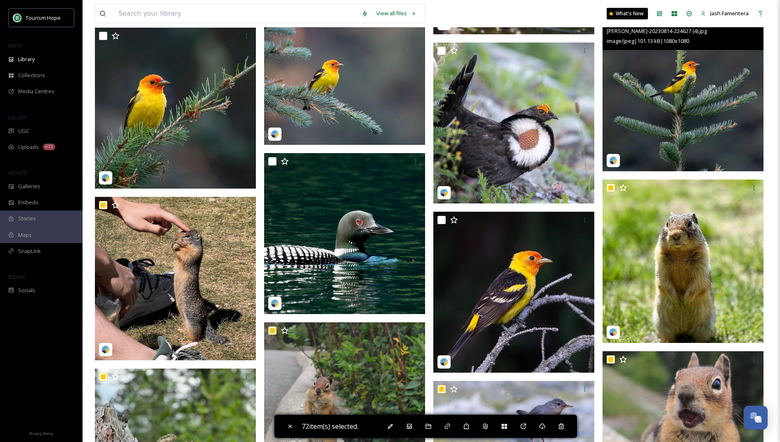
scroll to position [1753, 0]
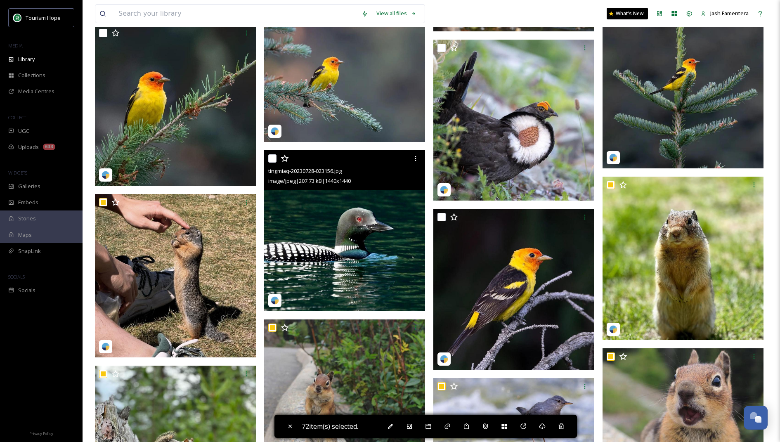
click at [270, 159] on input "checkbox" at bounding box center [272, 158] width 8 height 8
checkbox input "true"
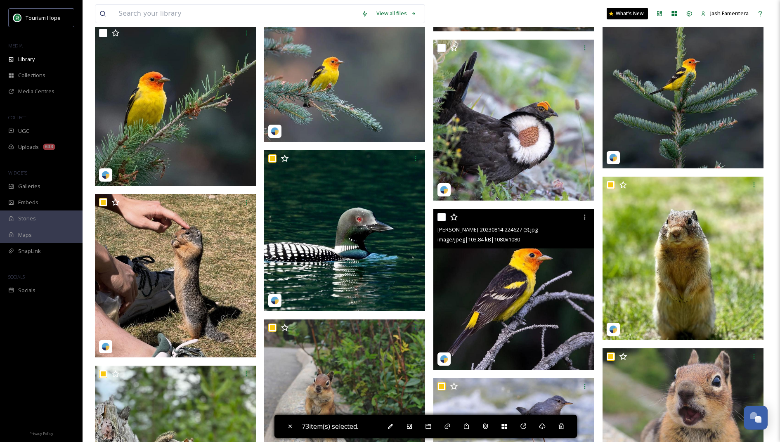
click at [442, 214] on input "checkbox" at bounding box center [442, 217] width 8 height 8
checkbox input "true"
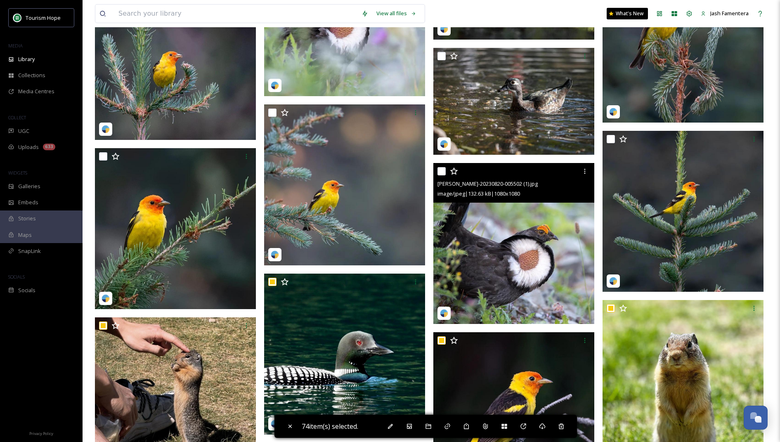
scroll to position [1606, 0]
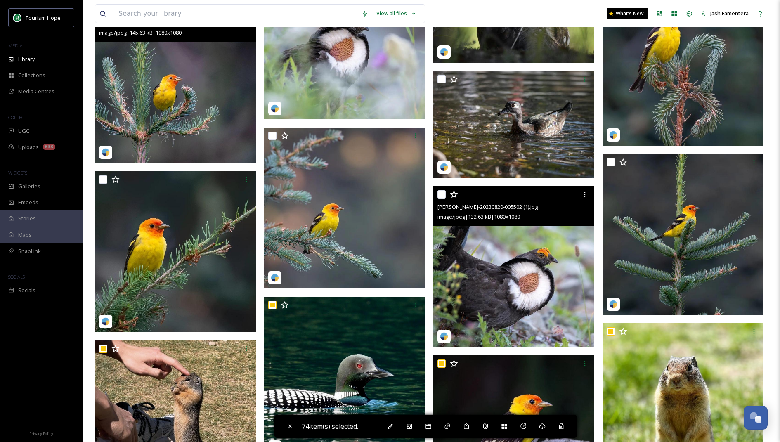
click at [442, 195] on input "checkbox" at bounding box center [442, 194] width 8 height 8
checkbox input "true"
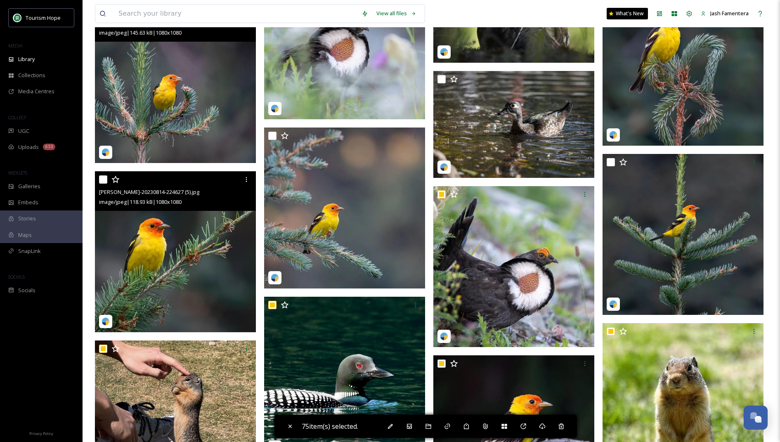
click at [102, 177] on input "checkbox" at bounding box center [103, 180] width 8 height 8
checkbox input "true"
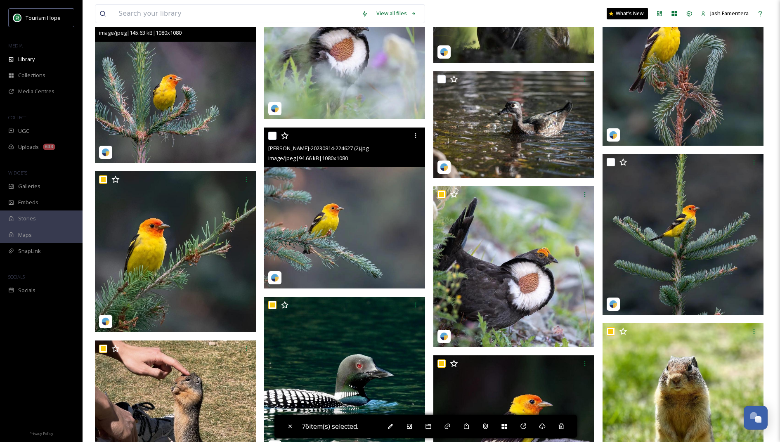
click at [273, 133] on input "checkbox" at bounding box center [272, 136] width 8 height 8
checkbox input "true"
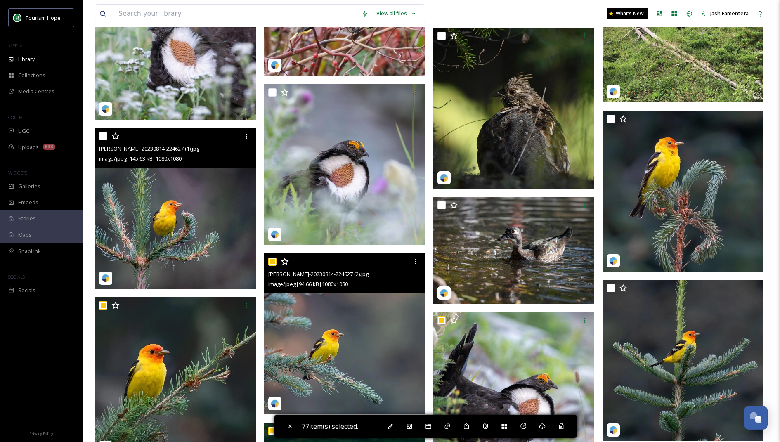
scroll to position [1464, 0]
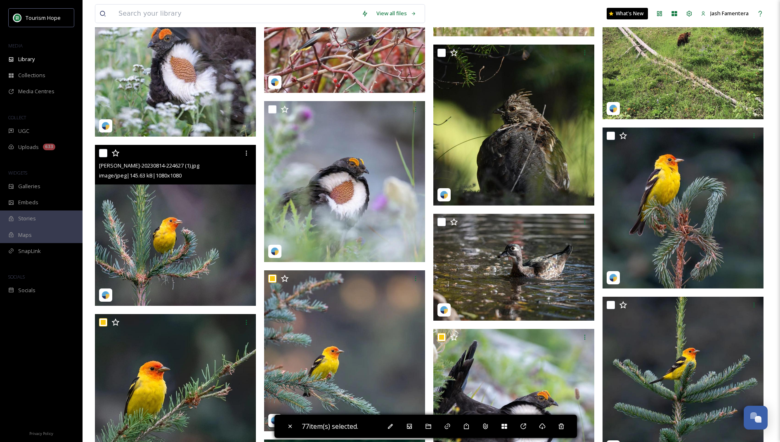
click at [102, 152] on input "checkbox" at bounding box center [103, 153] width 8 height 8
checkbox input "true"
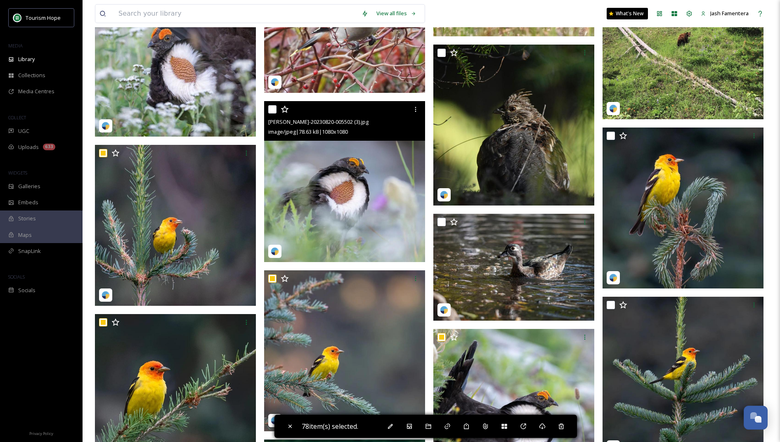
click at [273, 109] on input "checkbox" at bounding box center [272, 109] width 8 height 8
checkbox input "true"
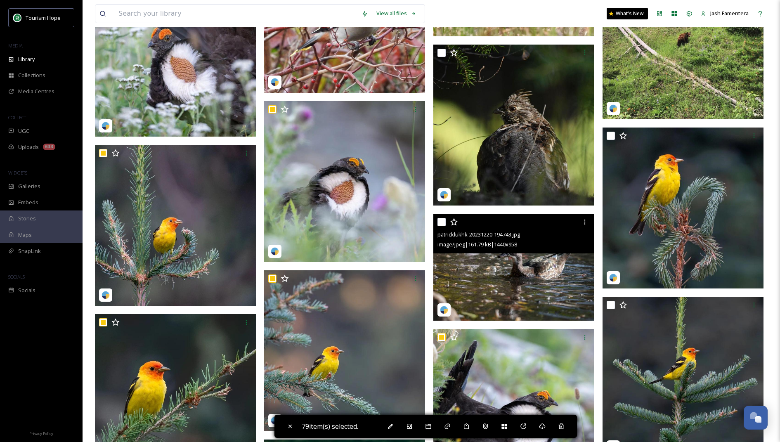
click at [444, 220] on input "checkbox" at bounding box center [442, 222] width 8 height 8
checkbox input "true"
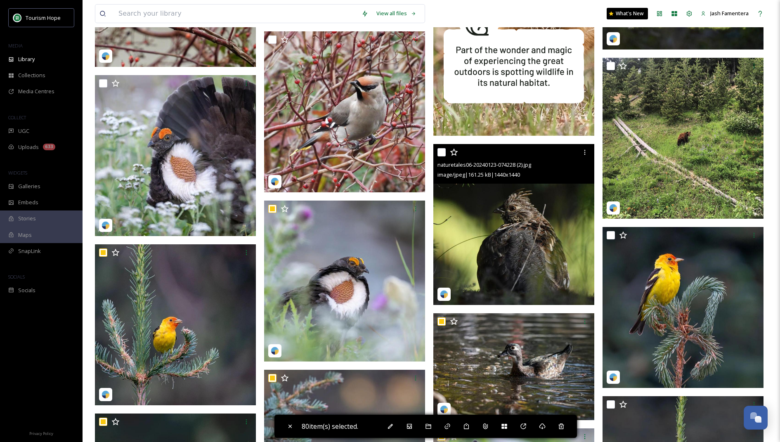
scroll to position [1357, 0]
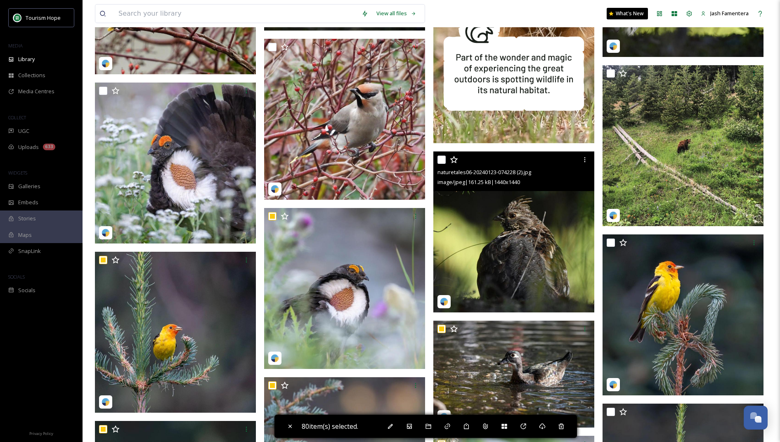
click at [442, 160] on input "checkbox" at bounding box center [442, 160] width 8 height 8
checkbox input "true"
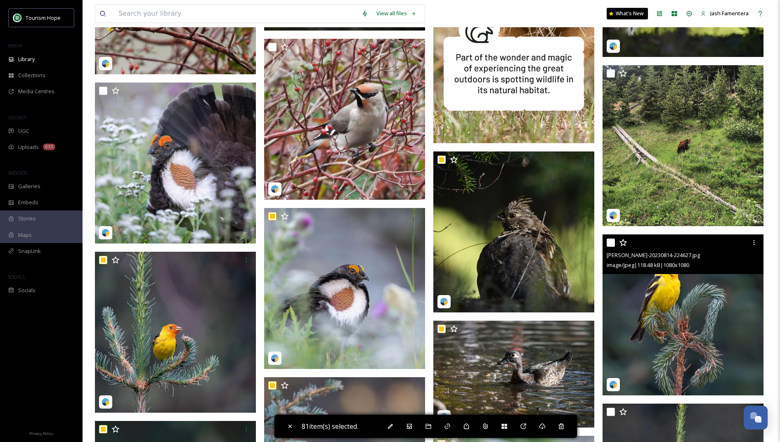
click at [610, 241] on input "checkbox" at bounding box center [611, 243] width 8 height 8
checkbox input "true"
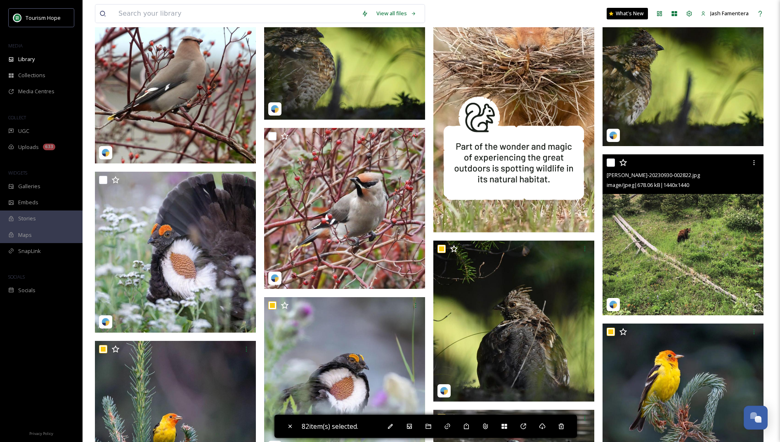
scroll to position [1262, 0]
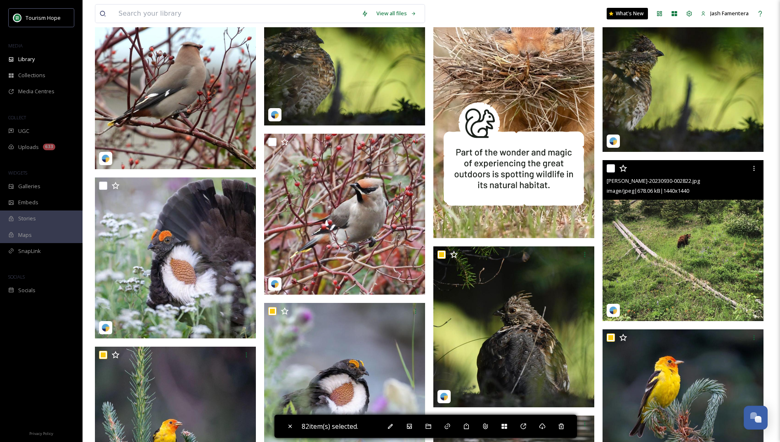
click at [611, 168] on input "checkbox" at bounding box center [611, 168] width 8 height 8
checkbox input "true"
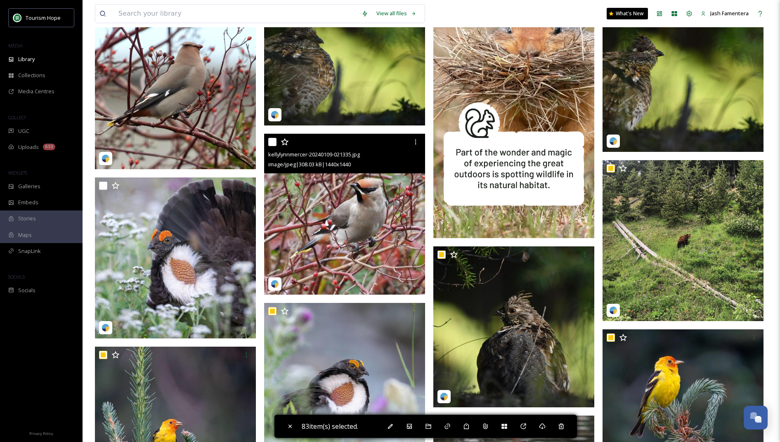
click at [273, 142] on input "checkbox" at bounding box center [272, 142] width 8 height 8
checkbox input "true"
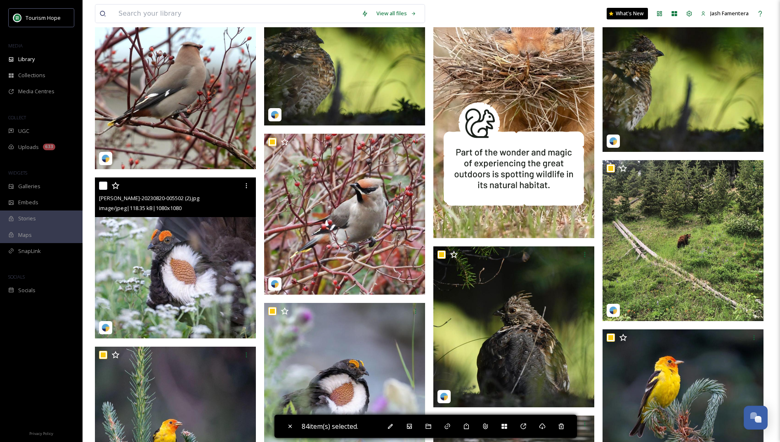
click at [100, 187] on input "checkbox" at bounding box center [103, 186] width 8 height 8
checkbox input "true"
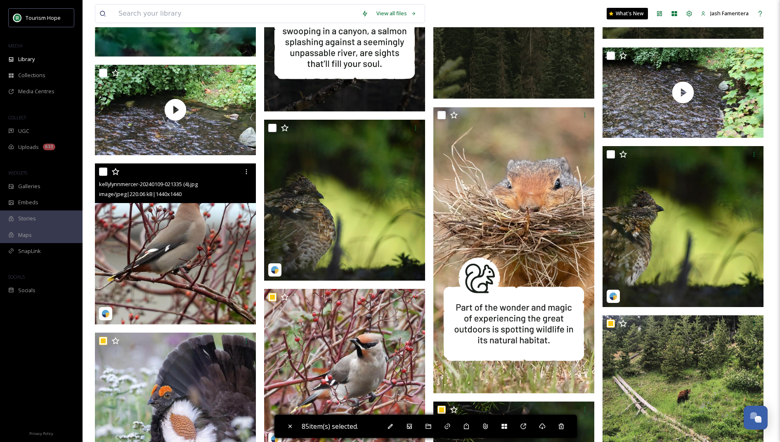
scroll to position [1100, 0]
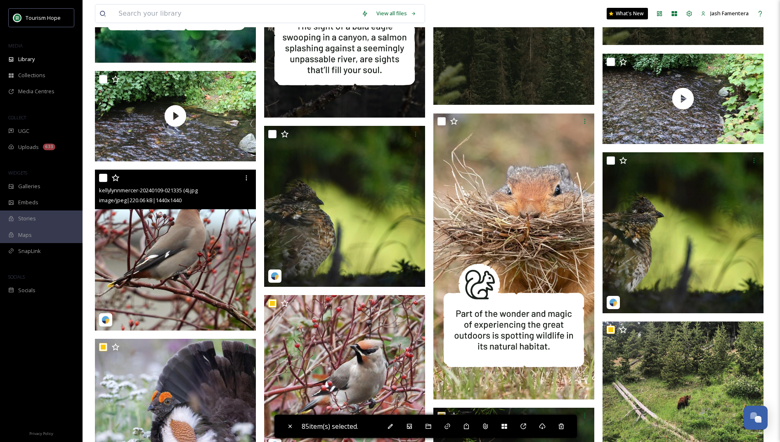
click at [102, 178] on input "checkbox" at bounding box center [103, 178] width 8 height 8
checkbox input "true"
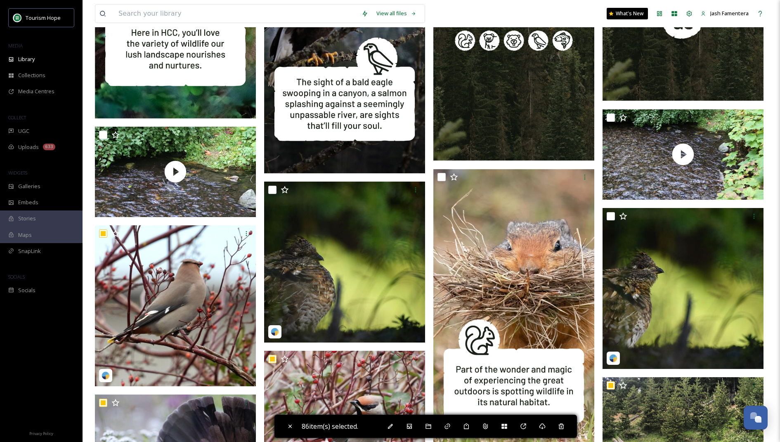
scroll to position [1053, 0]
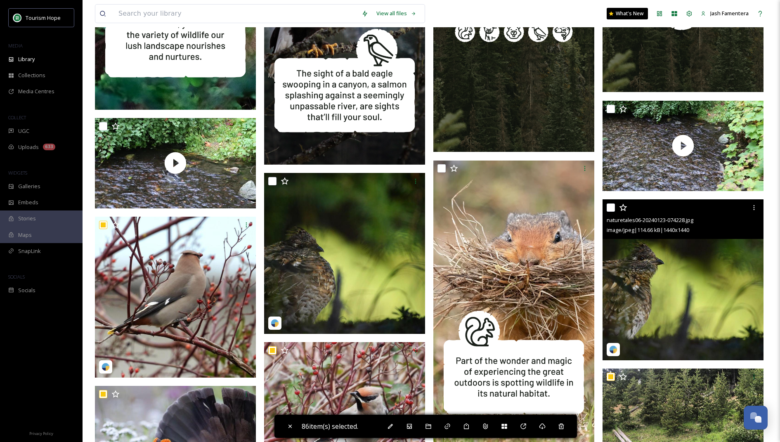
click at [609, 208] on input "checkbox" at bounding box center [611, 208] width 8 height 8
checkbox input "true"
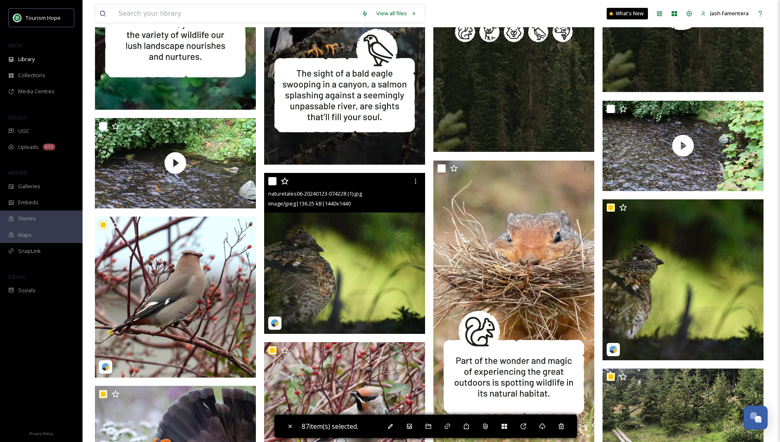
click at [273, 177] on input "checkbox" at bounding box center [272, 181] width 8 height 8
checkbox input "true"
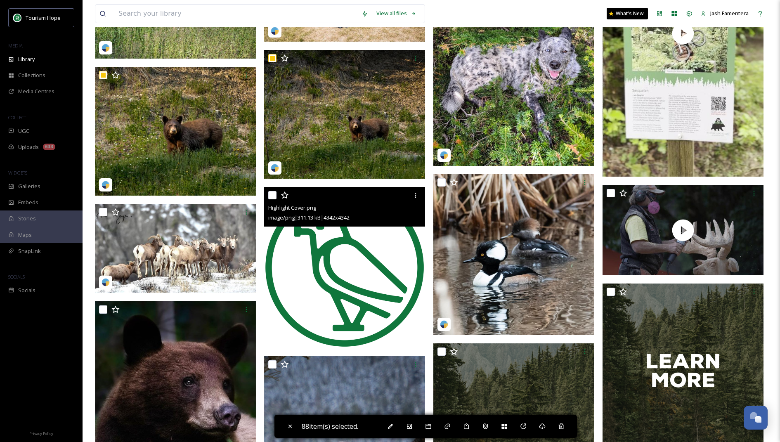
scroll to position [567, 0]
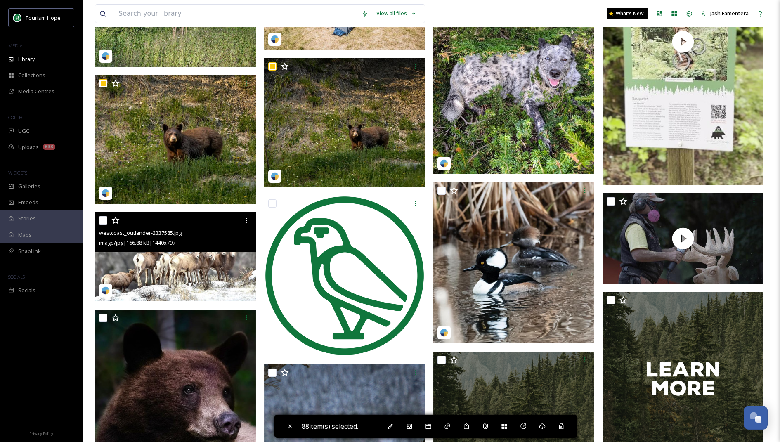
click at [103, 218] on input "checkbox" at bounding box center [103, 220] width 8 height 8
checkbox input "true"
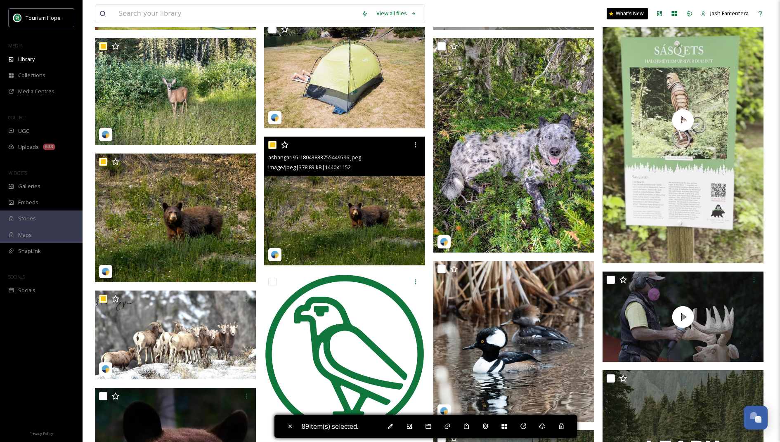
scroll to position [484, 0]
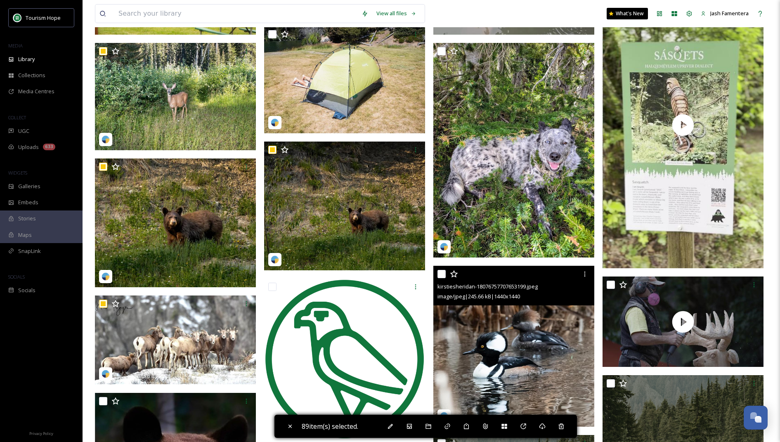
click at [442, 277] on input "checkbox" at bounding box center [442, 274] width 8 height 8
checkbox input "true"
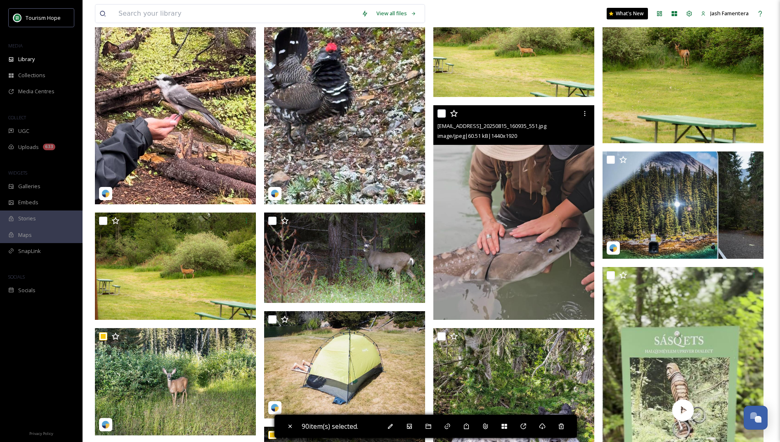
scroll to position [190, 0]
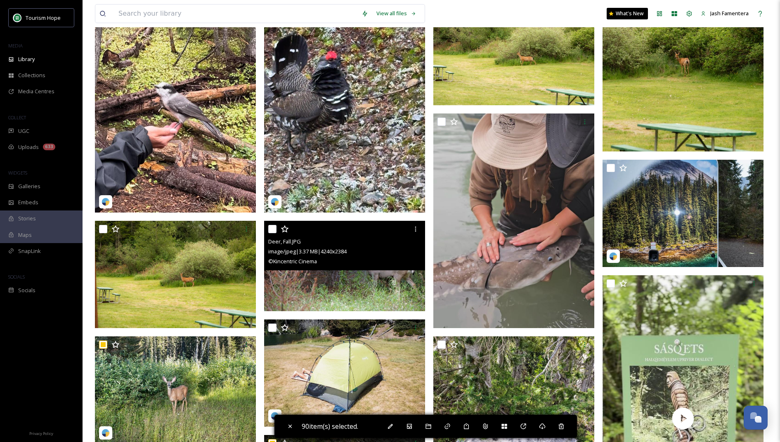
click at [275, 229] on input "checkbox" at bounding box center [272, 229] width 8 height 8
checkbox input "true"
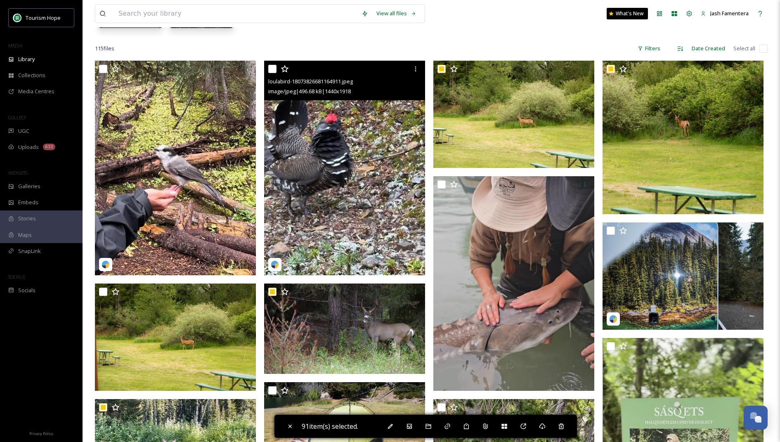
scroll to position [123, 0]
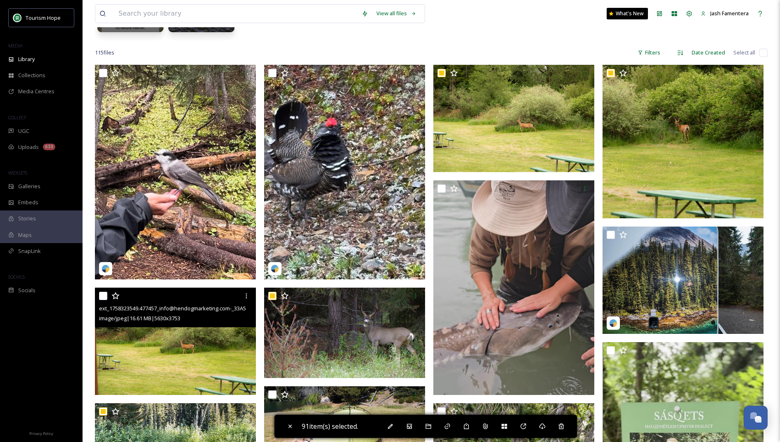
click at [104, 295] on input "checkbox" at bounding box center [103, 296] width 8 height 8
checkbox input "true"
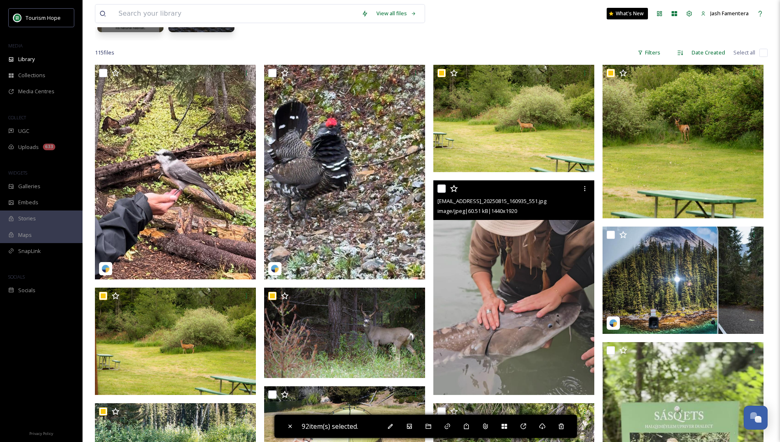
click at [444, 188] on input "checkbox" at bounding box center [442, 189] width 8 height 8
checkbox input "true"
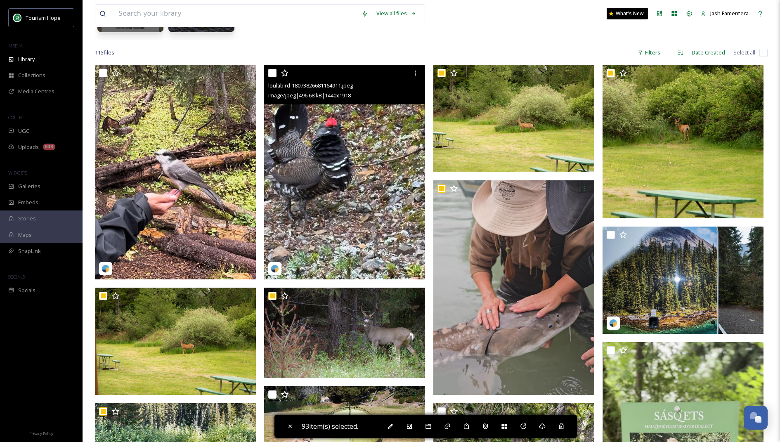
click at [273, 72] on input "checkbox" at bounding box center [272, 73] width 8 height 8
checkbox input "true"
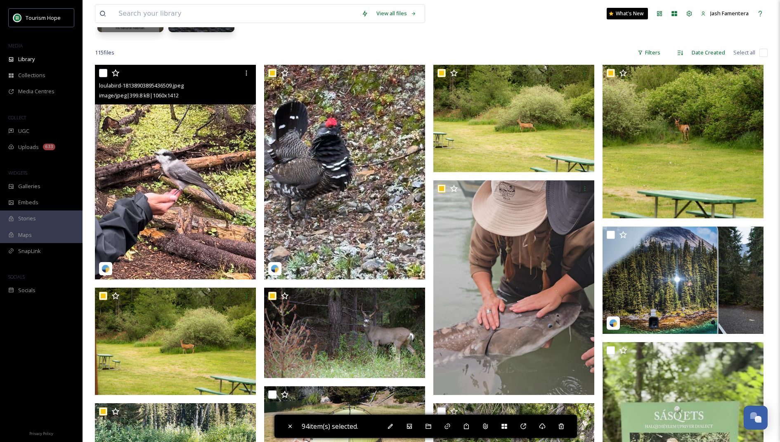
click at [104, 73] on input "checkbox" at bounding box center [103, 73] width 8 height 8
checkbox input "true"
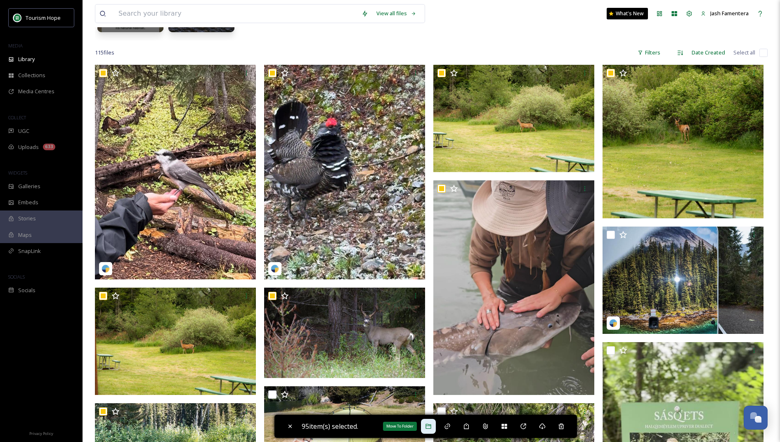
click at [435, 422] on div "Move To Folder" at bounding box center [428, 426] width 15 height 15
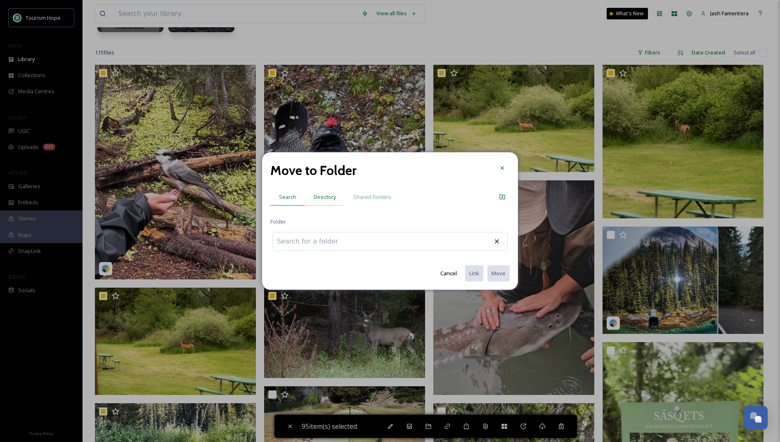
click at [326, 200] on span "Directory" at bounding box center [325, 197] width 22 height 8
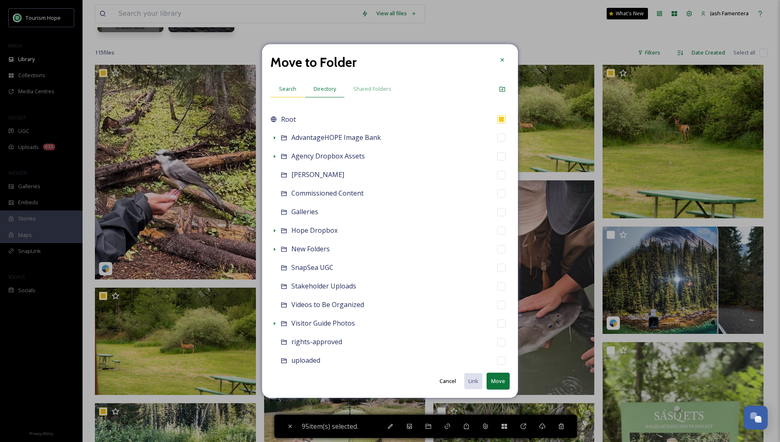
click at [280, 96] on div "Search" at bounding box center [287, 89] width 35 height 17
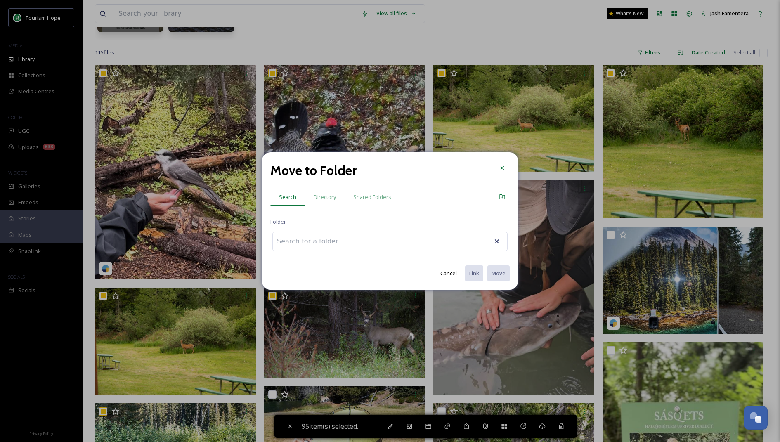
click at [321, 244] on input at bounding box center [318, 241] width 91 height 18
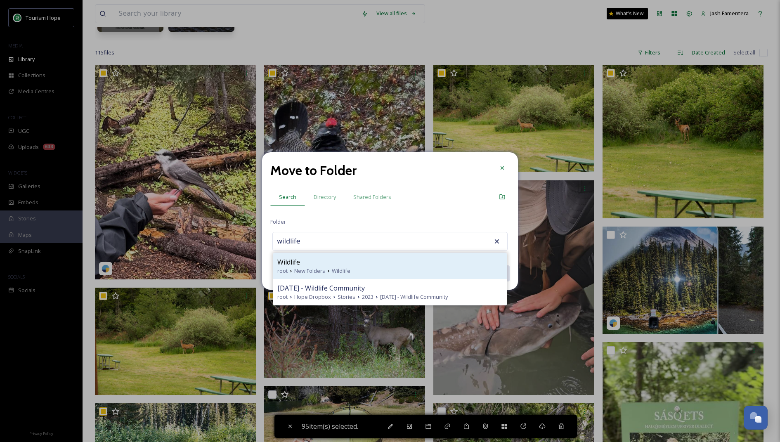
click at [357, 260] on div "Wildlife" at bounding box center [390, 262] width 225 height 10
type input "Wildlife"
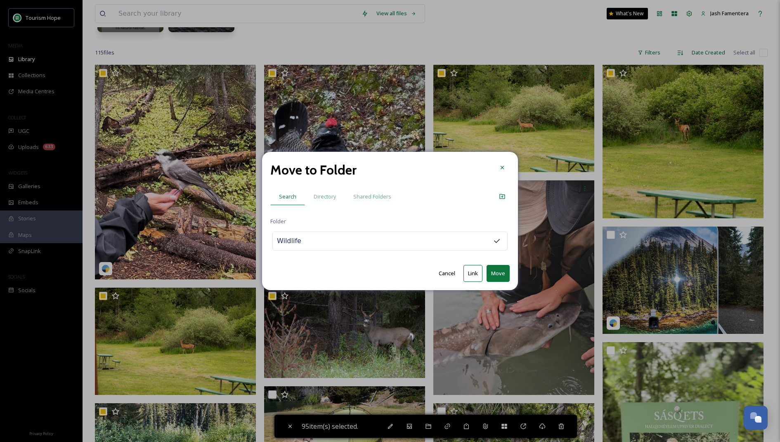
click at [481, 269] on button "Link" at bounding box center [473, 273] width 19 height 17
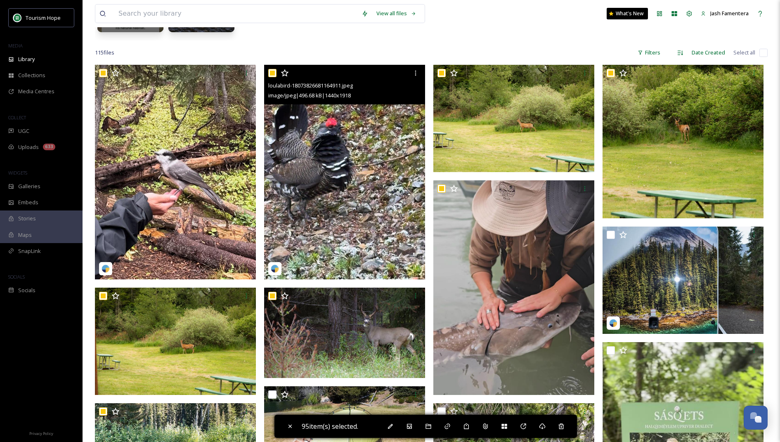
scroll to position [0, 0]
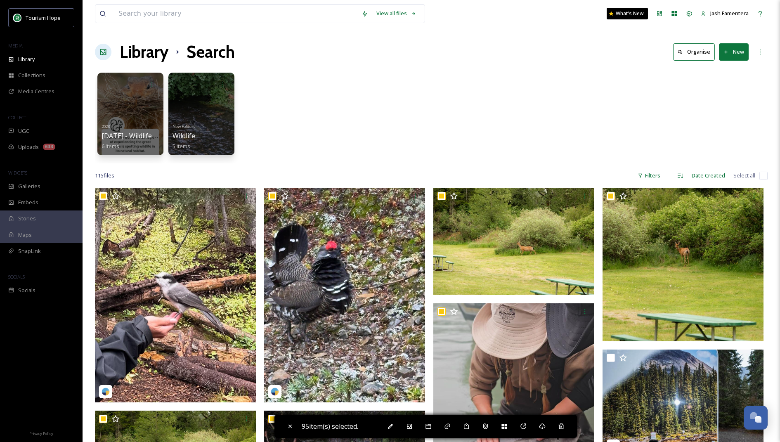
click at [303, 140] on div "2023 Mar 29th - Wildlife Community 6 items New Folders Wildlife 5 items" at bounding box center [431, 116] width 673 height 95
click at [189, 111] on div at bounding box center [201, 114] width 67 height 84
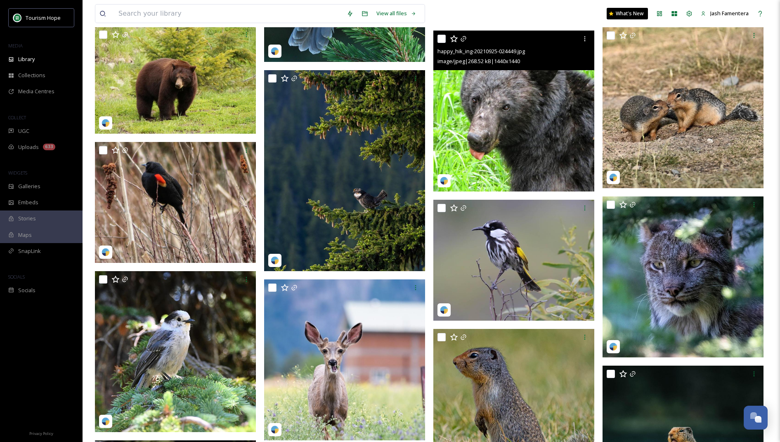
scroll to position [3327, 0]
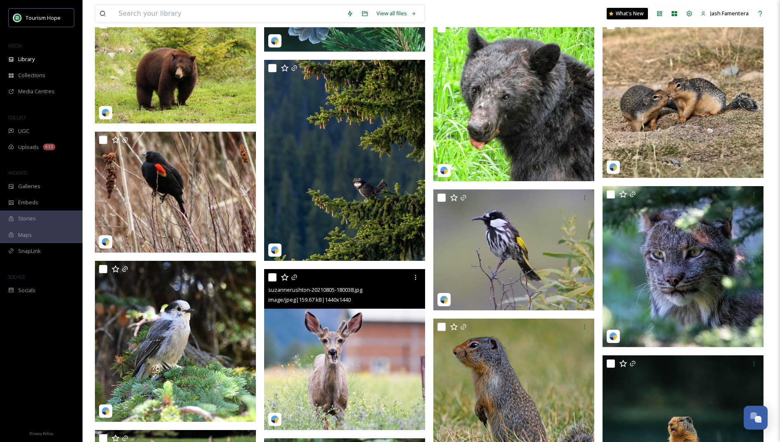
click at [356, 336] on img at bounding box center [344, 349] width 161 height 161
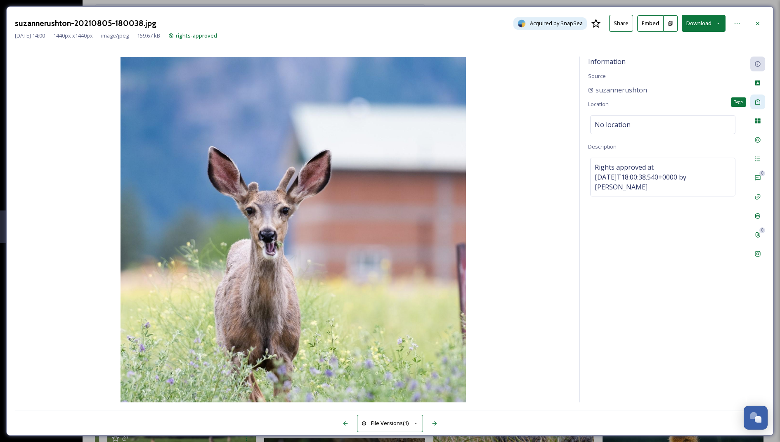
click at [758, 100] on icon at bounding box center [758, 102] width 7 height 7
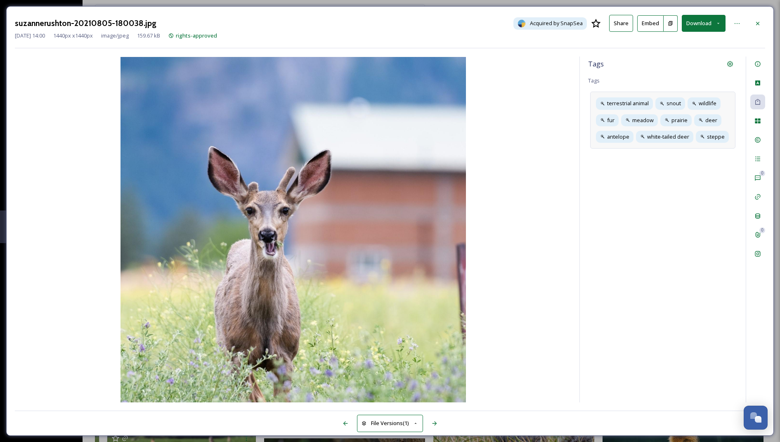
click at [731, 114] on div "terrestrial animal snout wildlife fur meadow prairie deer antelope white-tailed…" at bounding box center [663, 120] width 145 height 57
click at [707, 149] on div "terrestrial animal snout wildlife fur meadow prairie deer antelope white-tailed…" at bounding box center [663, 129] width 145 height 74
click at [686, 156] on input at bounding box center [673, 154] width 83 height 10
type input "spring"
click at [685, 150] on icon at bounding box center [685, 153] width 7 height 7
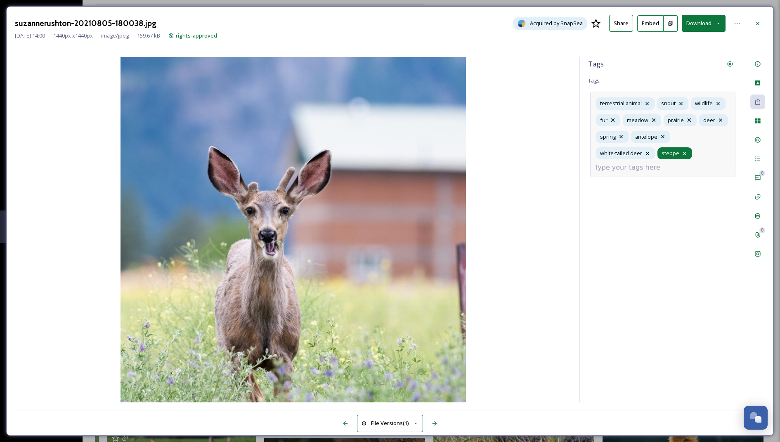
click at [686, 153] on icon at bounding box center [685, 153] width 7 height 7
click at [683, 152] on icon at bounding box center [685, 153] width 7 height 7
click at [693, 159] on div "terrestrial animal snout wildlife fur meadow prairie deer spring antelope white…" at bounding box center [663, 134] width 145 height 85
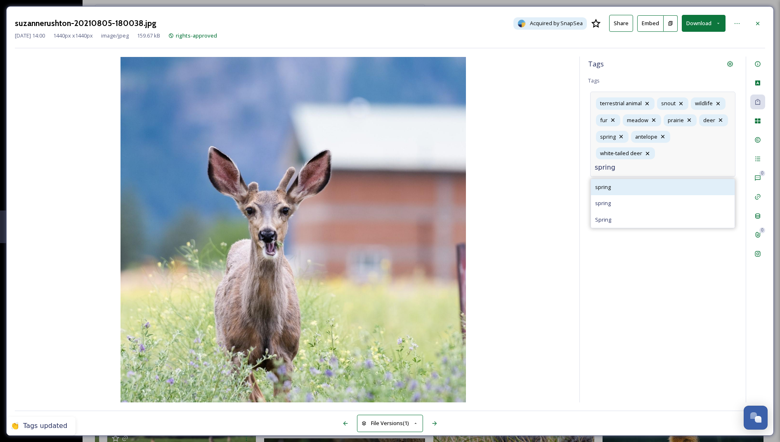
type input "spring"
click at [677, 179] on div "spring" at bounding box center [663, 187] width 144 height 16
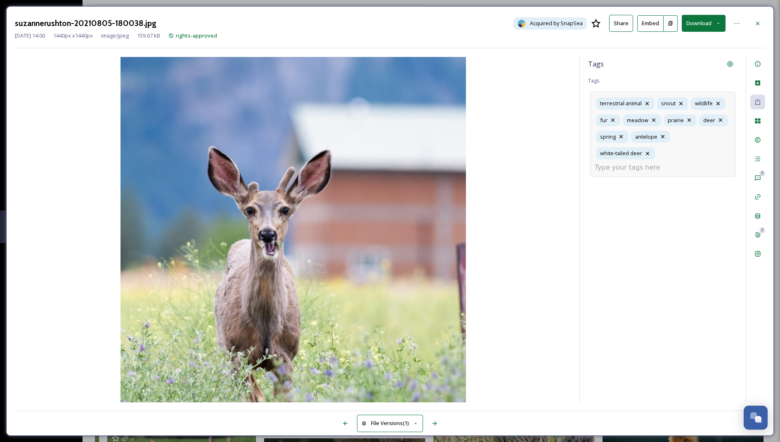
click at [678, 163] on input at bounding box center [636, 168] width 83 height 10
click at [758, 21] on icon at bounding box center [758, 23] width 7 height 7
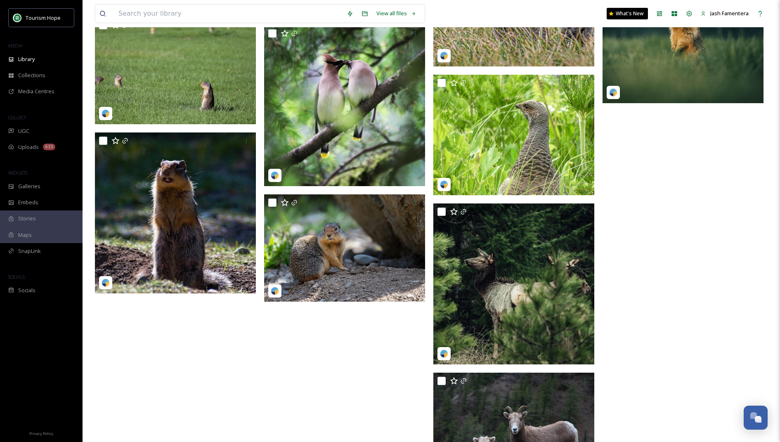
scroll to position [3743, 0]
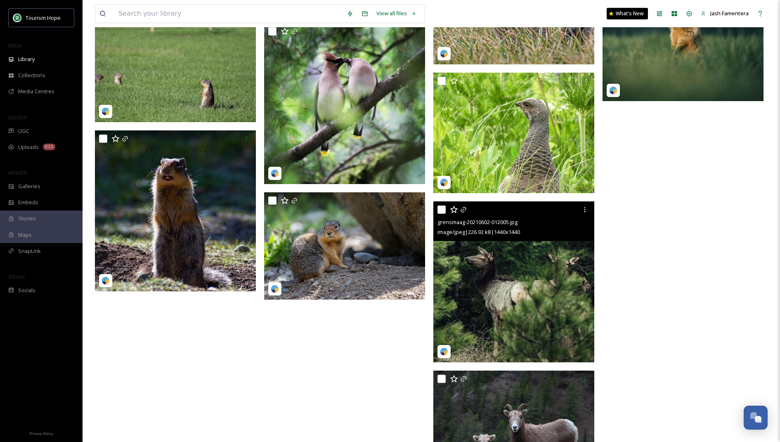
click at [532, 265] on img at bounding box center [514, 282] width 161 height 161
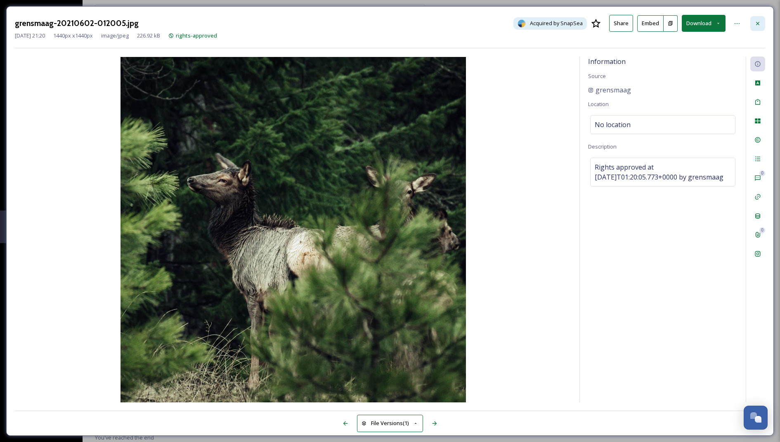
click at [755, 20] on icon at bounding box center [758, 23] width 7 height 7
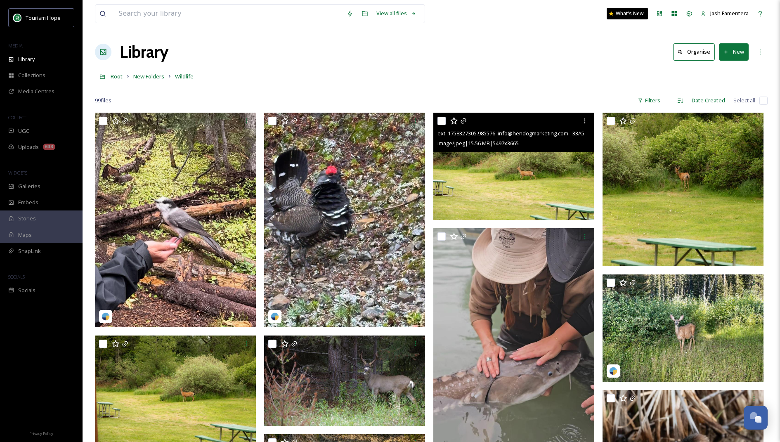
click at [479, 194] on img at bounding box center [514, 166] width 161 height 107
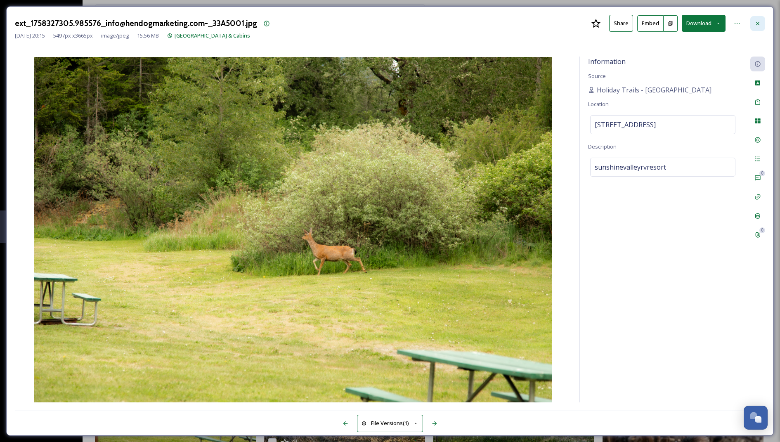
click at [755, 27] on div at bounding box center [758, 23] width 15 height 15
